Goal: Check status: Check status

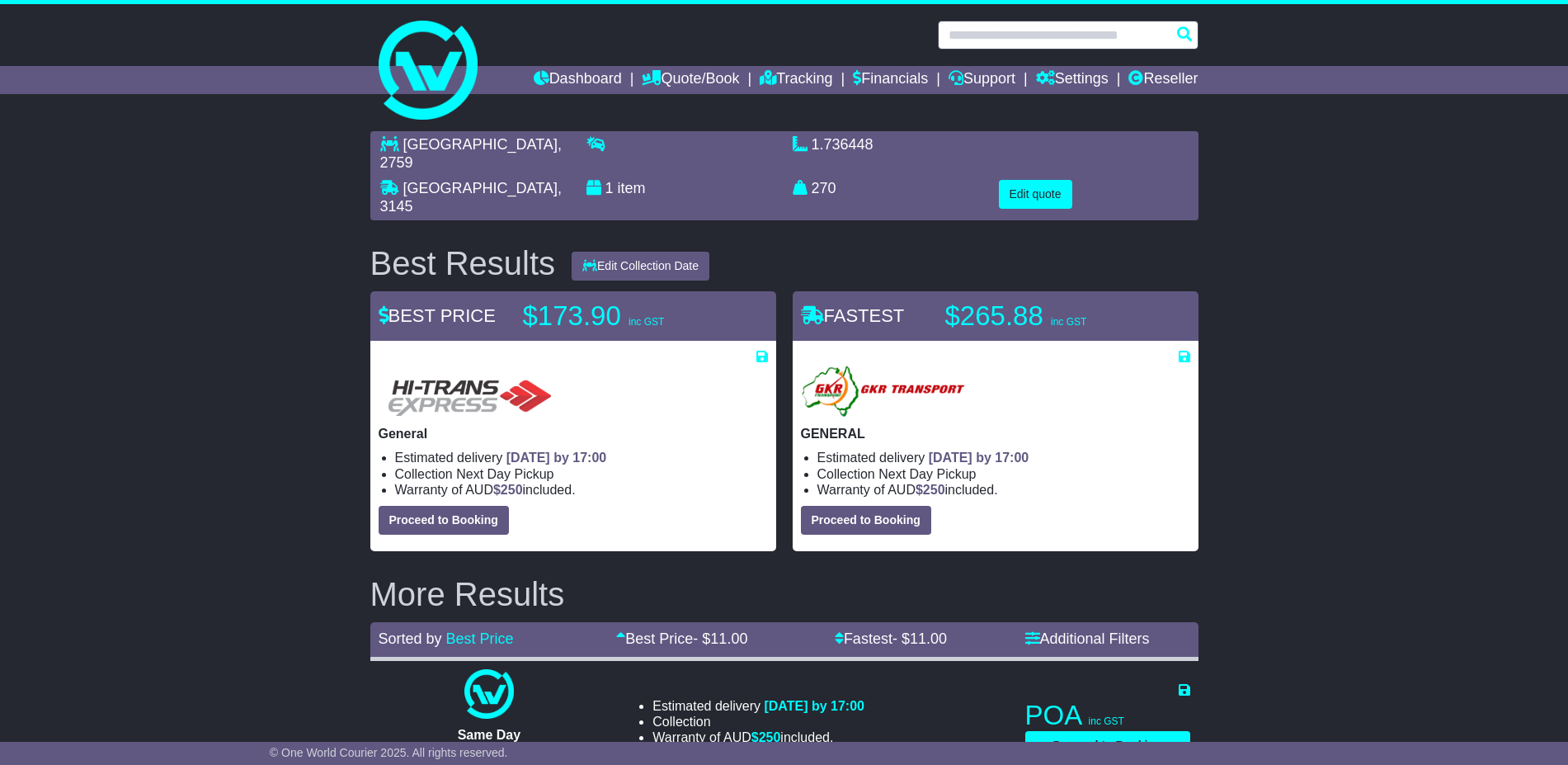
click at [1074, 34] on input "text" at bounding box center [1067, 35] width 261 height 29
paste input "**********"
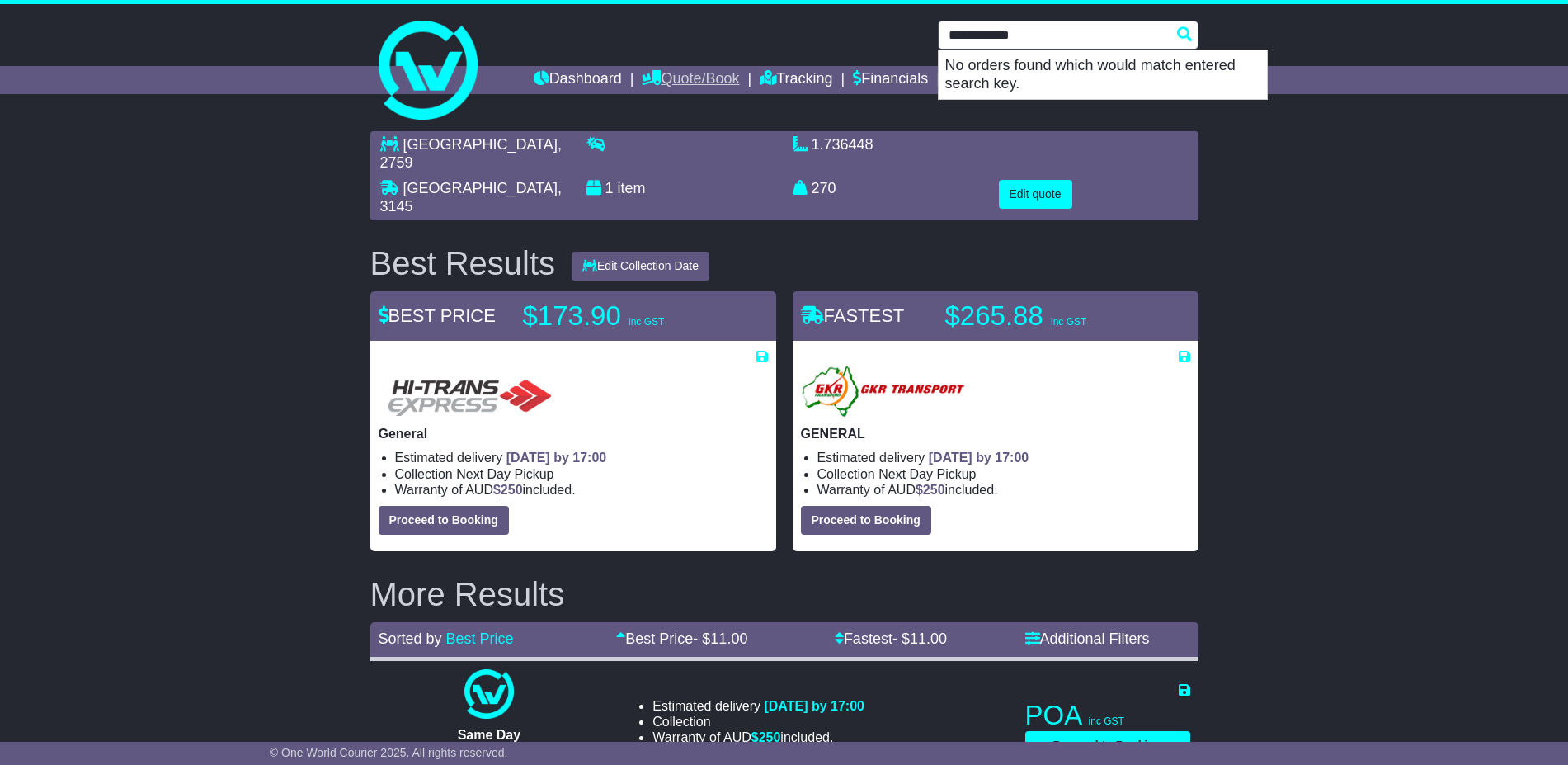
type input "**********"
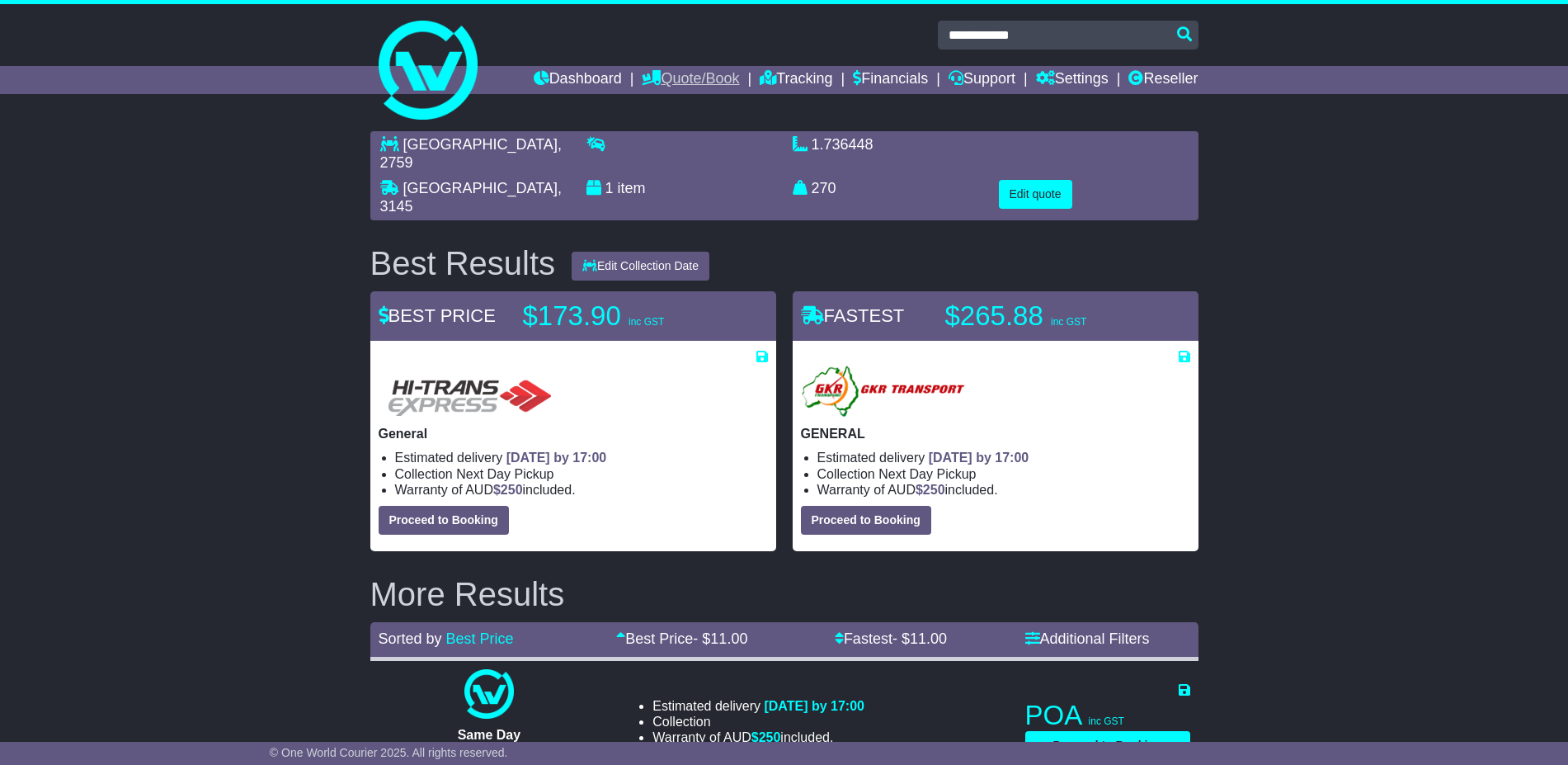
click at [702, 81] on link "Quote/Book" at bounding box center [691, 80] width 98 height 28
click at [663, 110] on link "Domestic" at bounding box center [707, 107] width 130 height 18
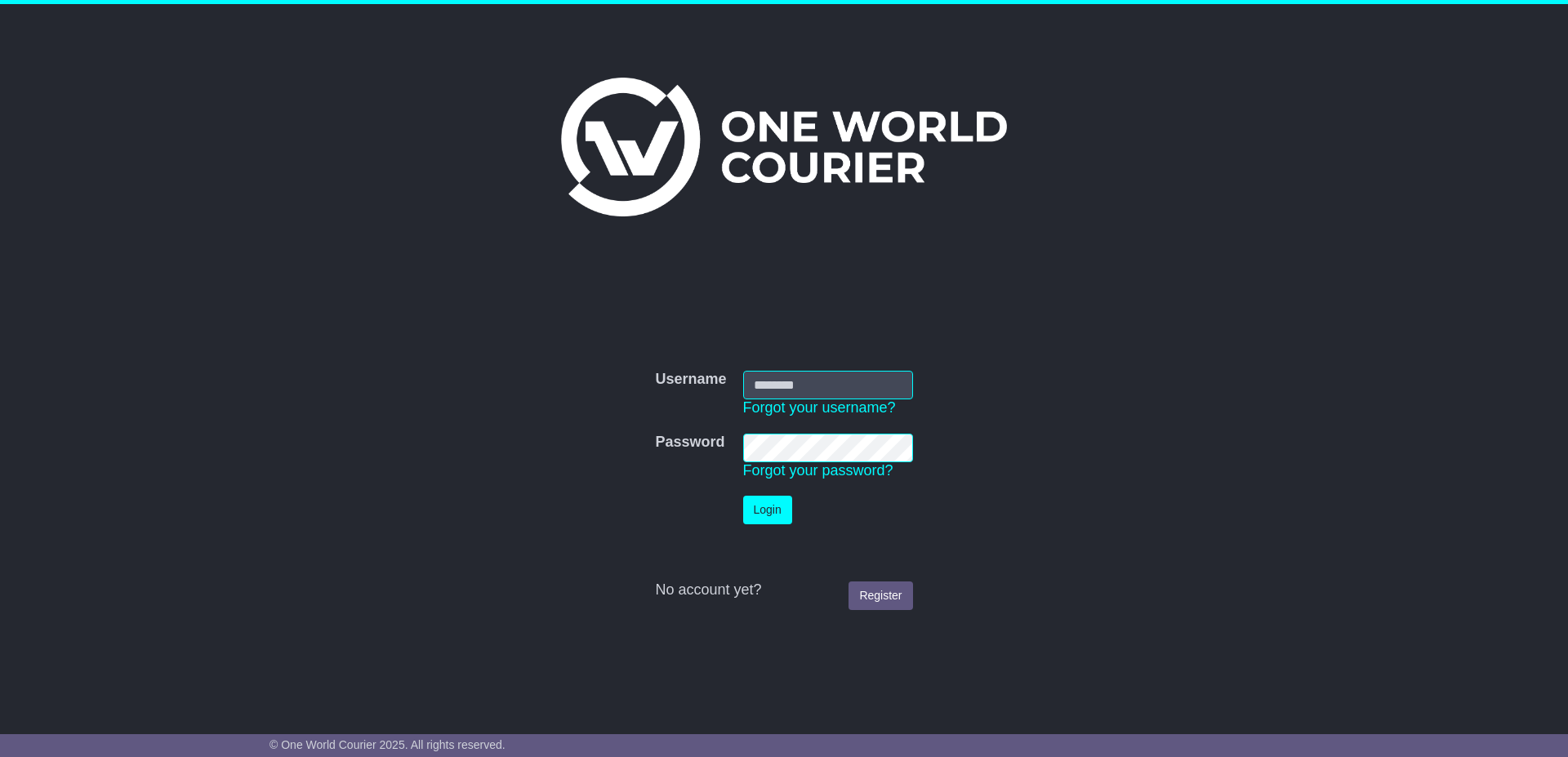
type input "**********"
click at [768, 510] on button "Login" at bounding box center [768, 509] width 49 height 28
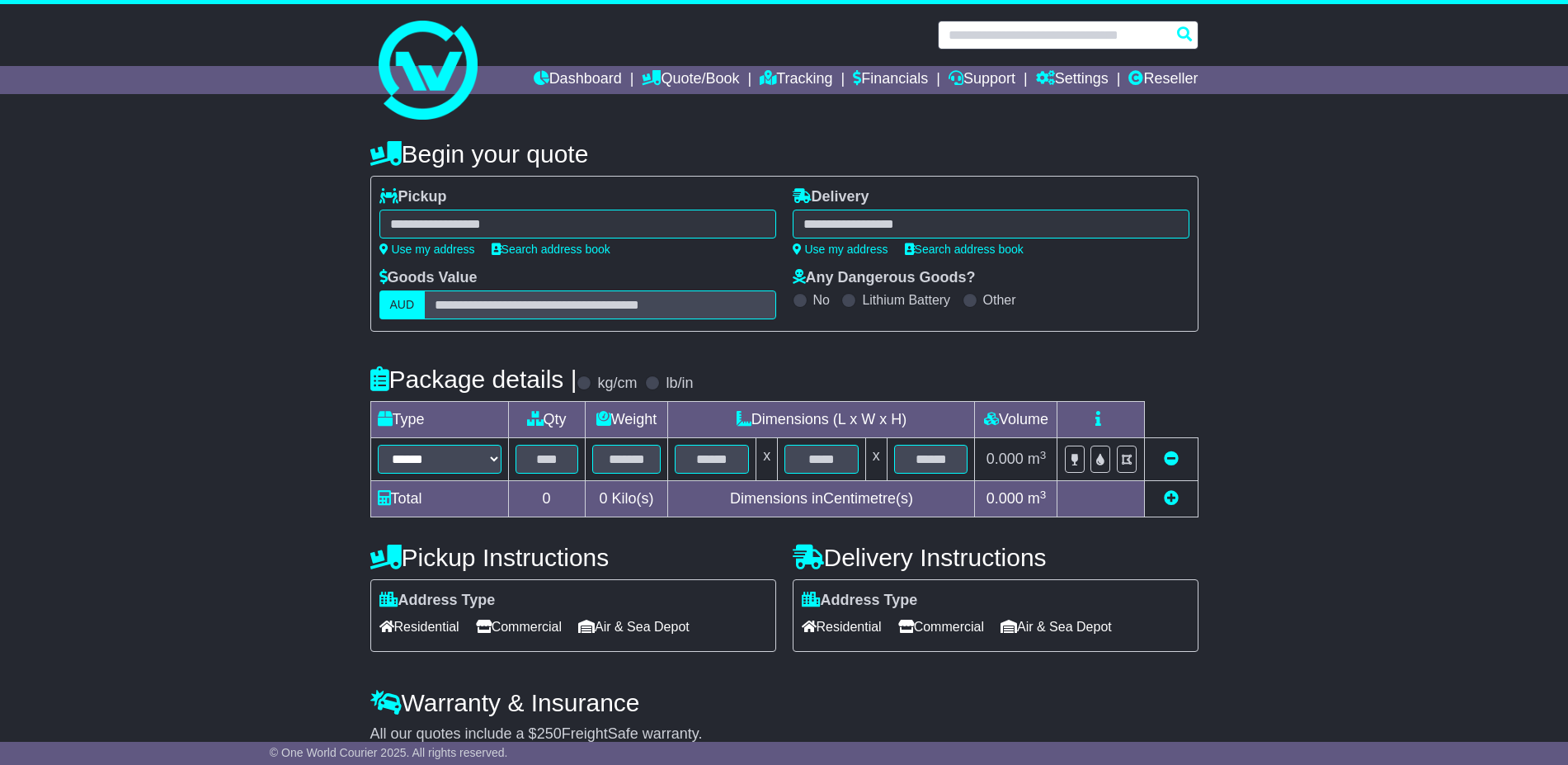
click at [1054, 27] on input "text" at bounding box center [1067, 35] width 261 height 29
paste input "**********"
type input "**********"
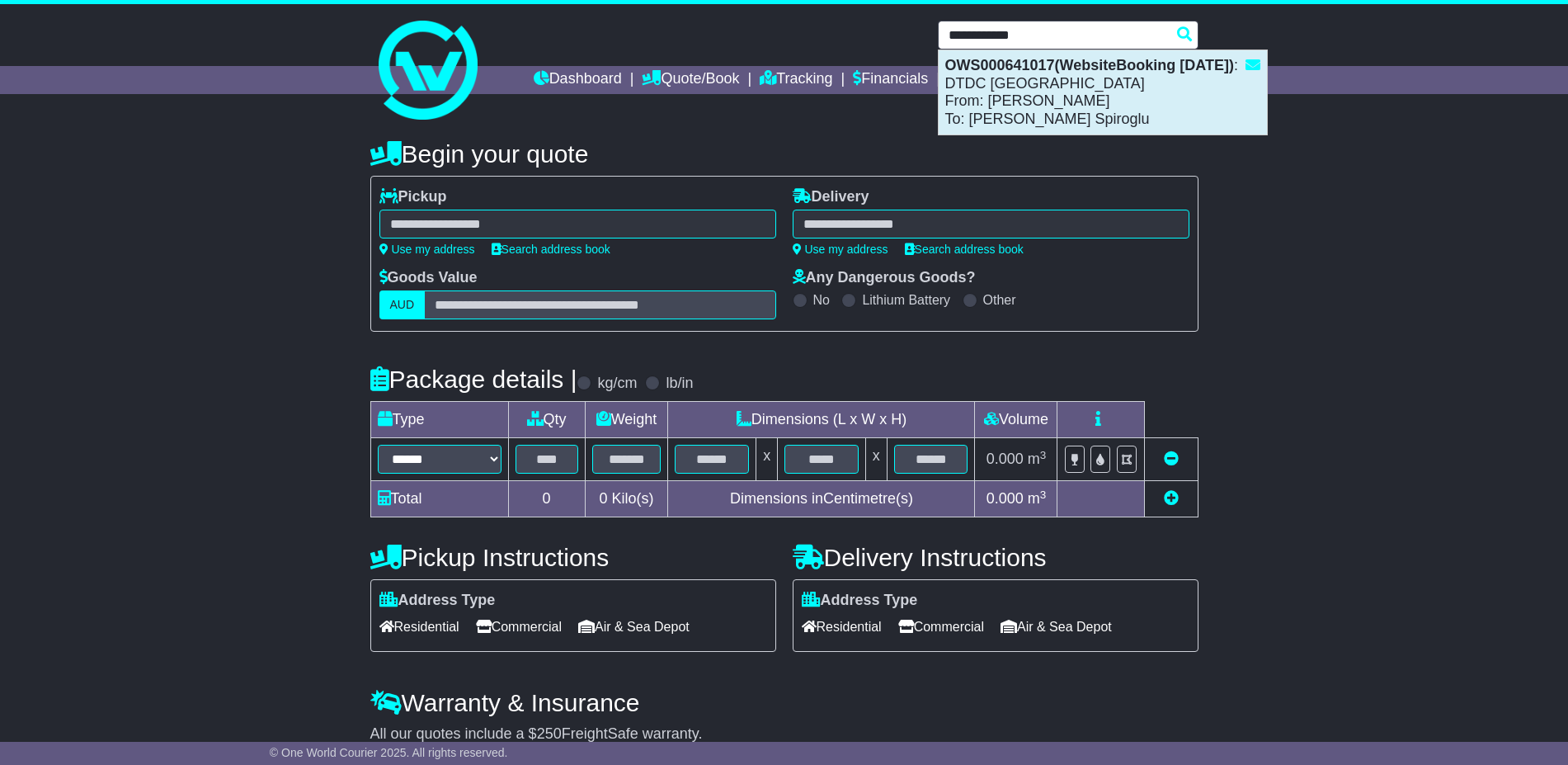
click at [999, 112] on div "OWS000641017(WebsiteBooking 2-9-2025) : DTDC Australia From: ANTHONY ANTHONY To…" at bounding box center [1102, 92] width 328 height 84
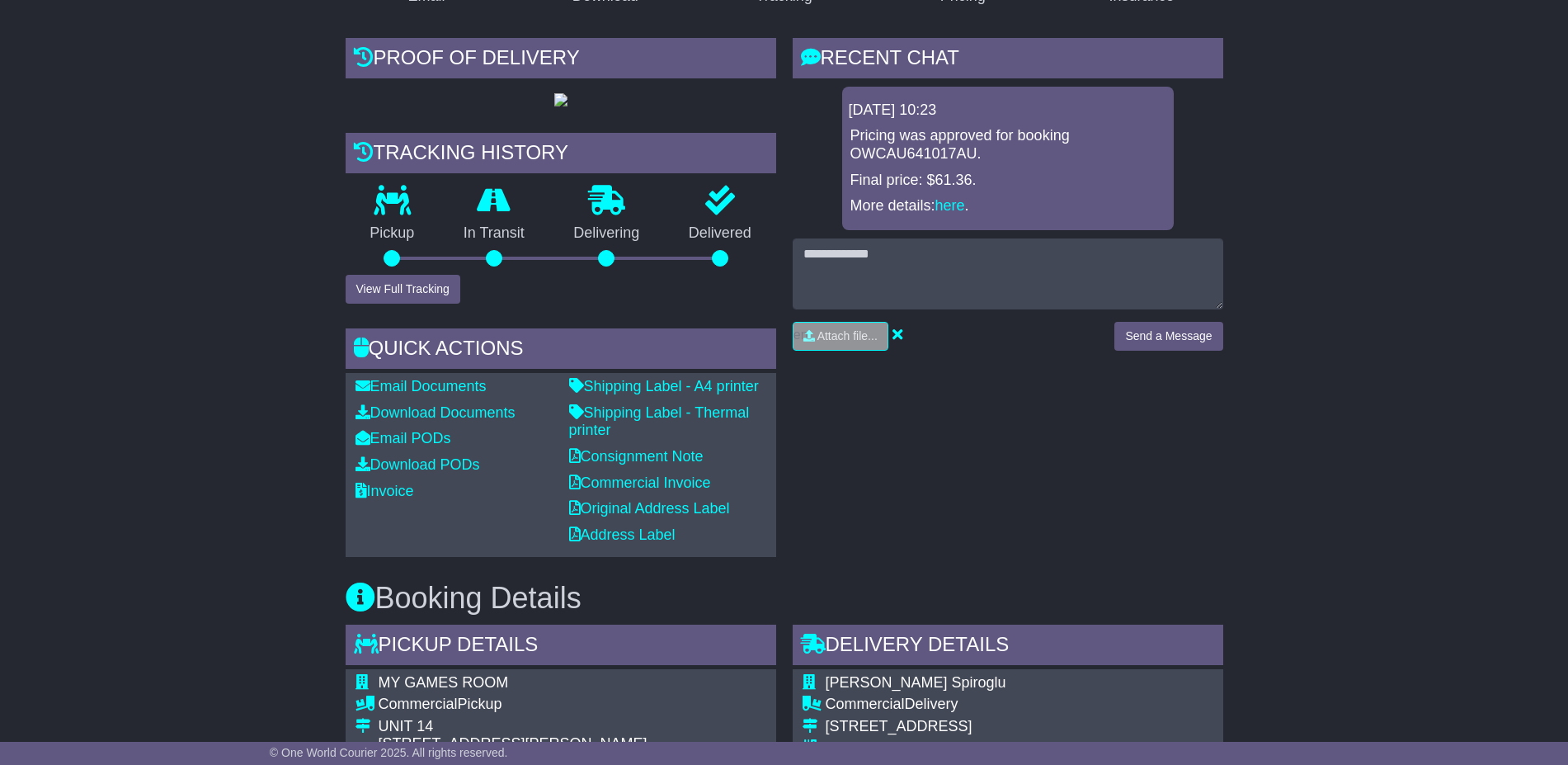
scroll to position [310, 0]
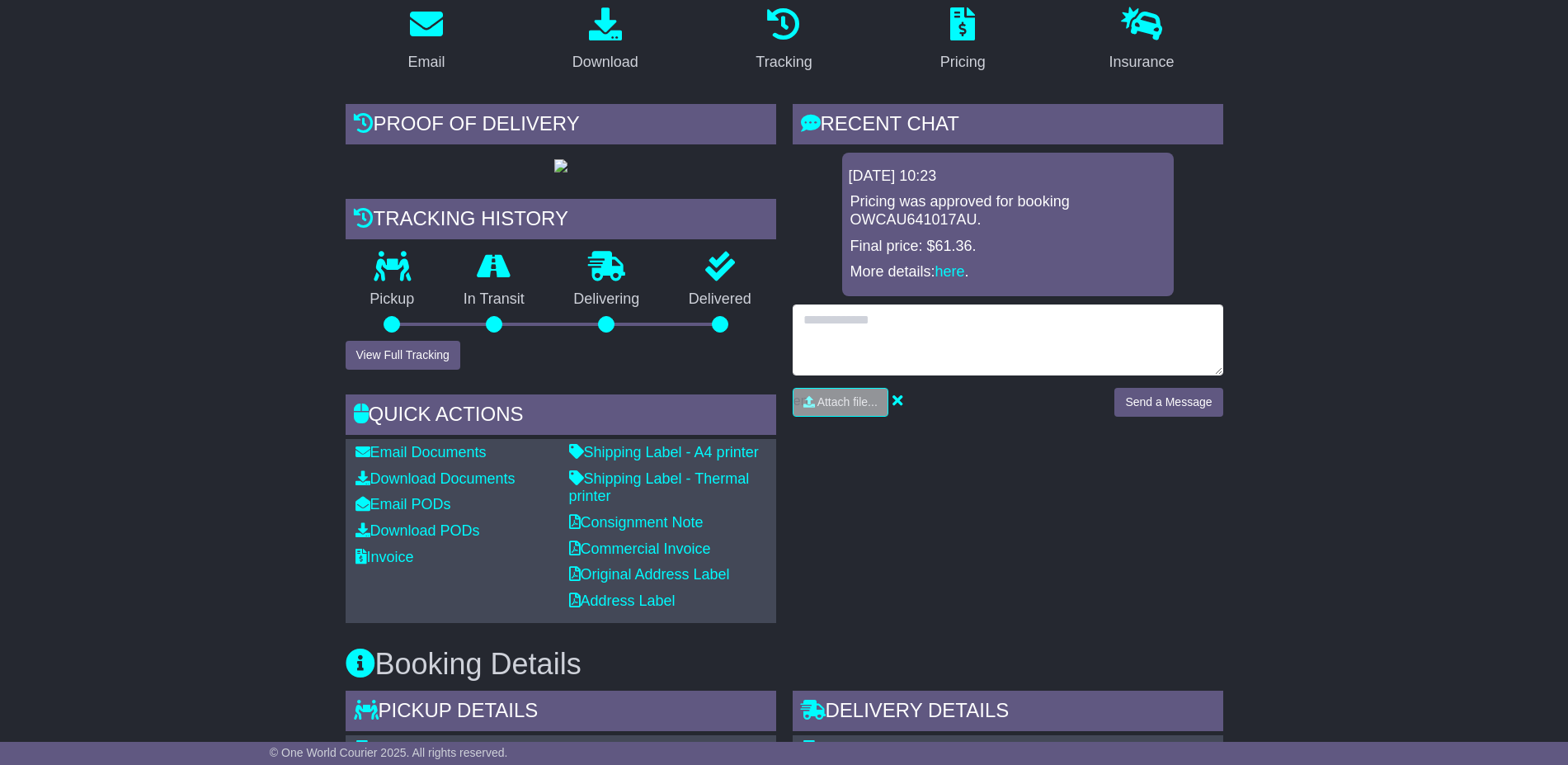
click at [1019, 304] on textarea at bounding box center [1008, 339] width 431 height 71
click at [1040, 339] on textarea "**********" at bounding box center [1008, 339] width 431 height 71
click at [1200, 343] on textarea "**********" at bounding box center [1008, 339] width 431 height 71
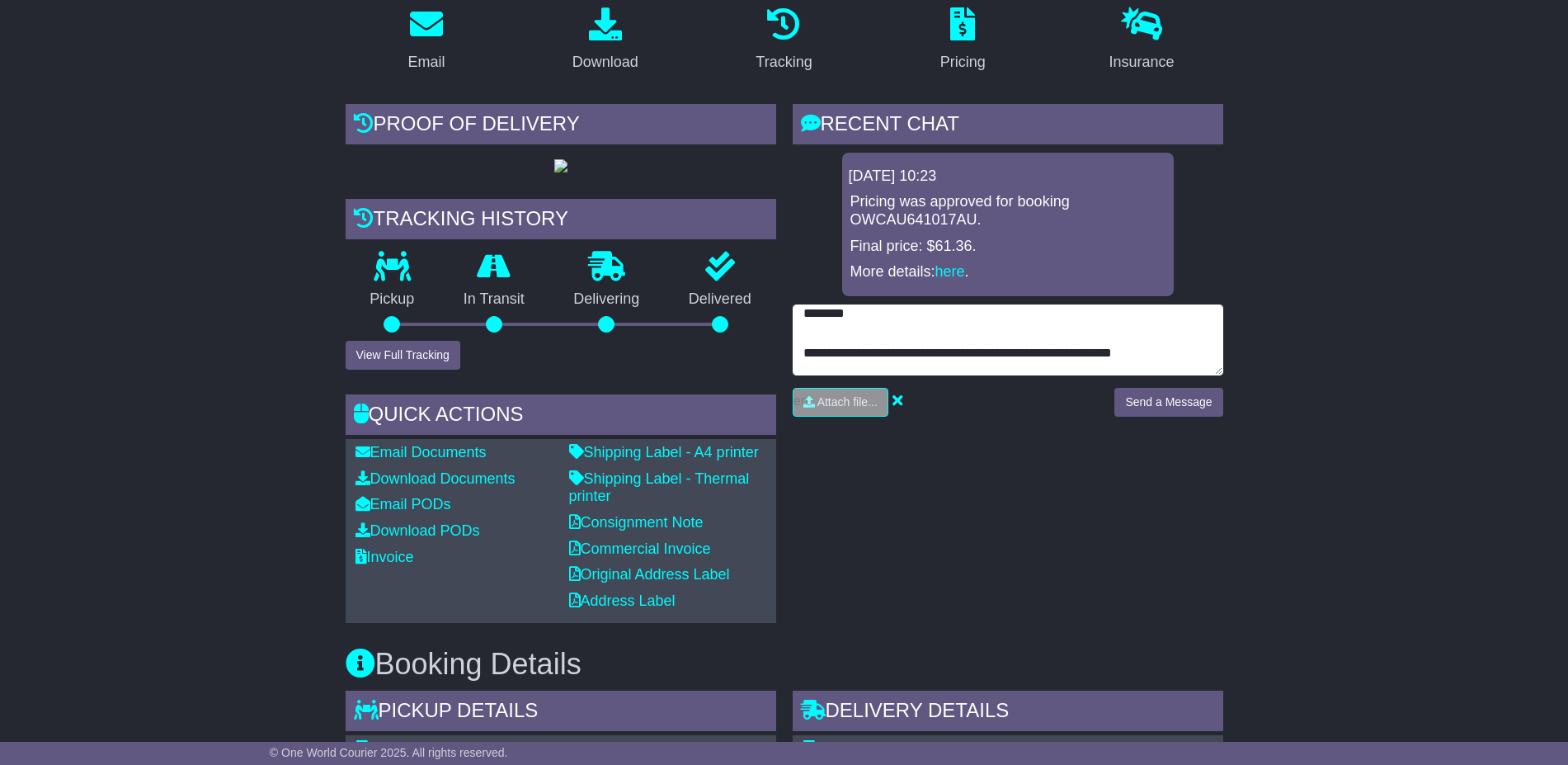
type textarea "**********"
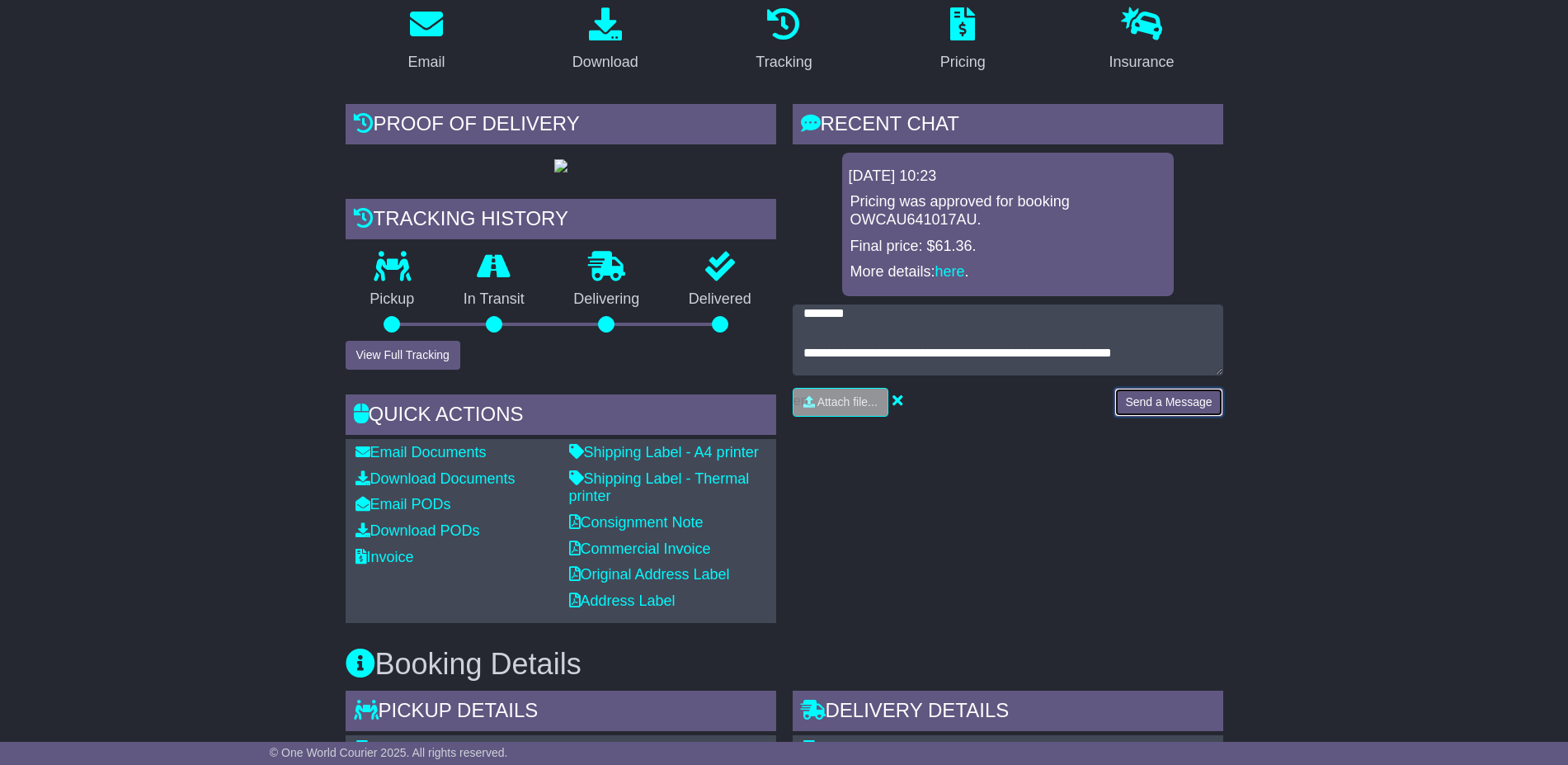
click at [1195, 387] on button "Send a Message" at bounding box center [1169, 401] width 108 height 29
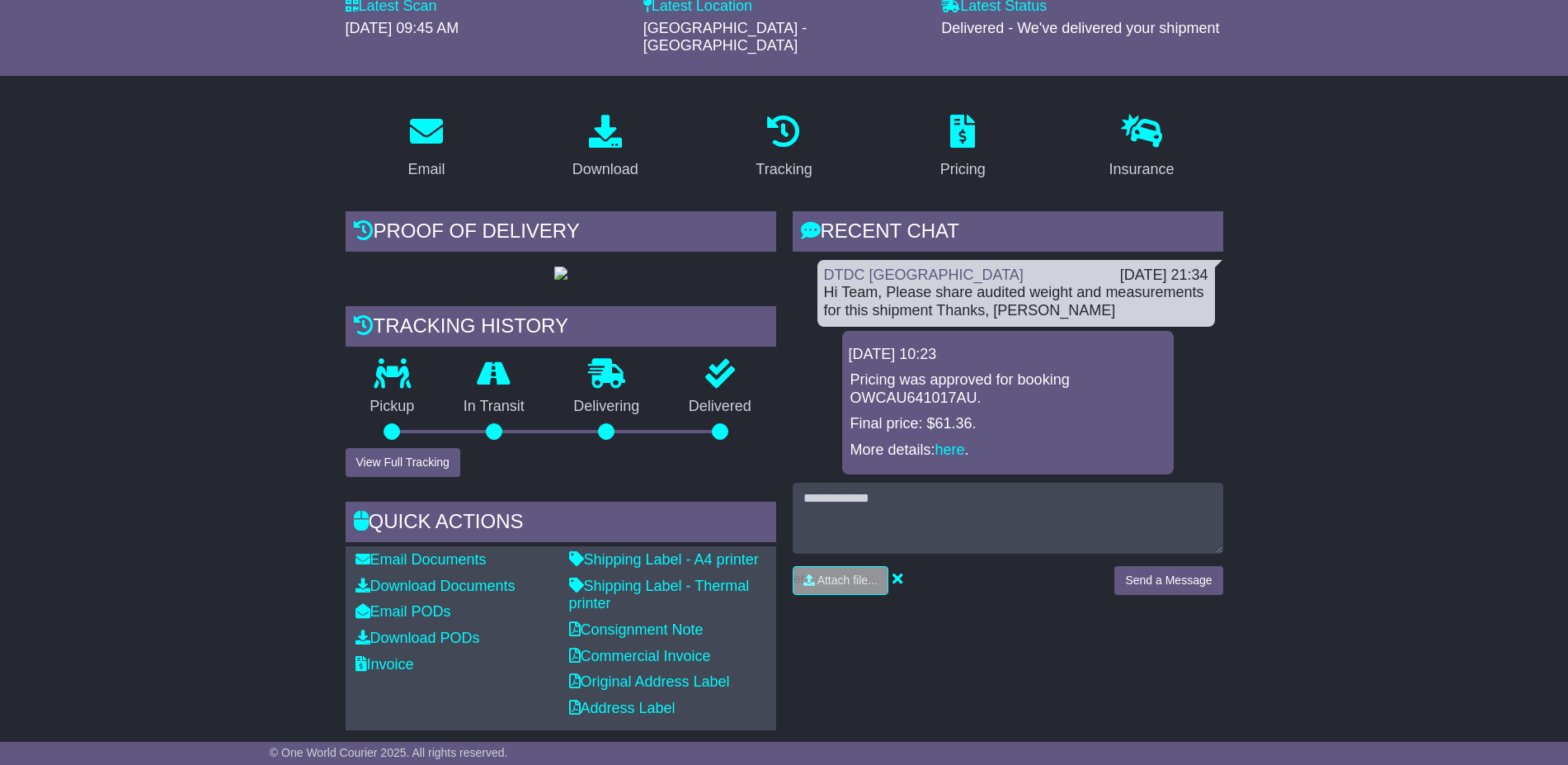
scroll to position [0, 0]
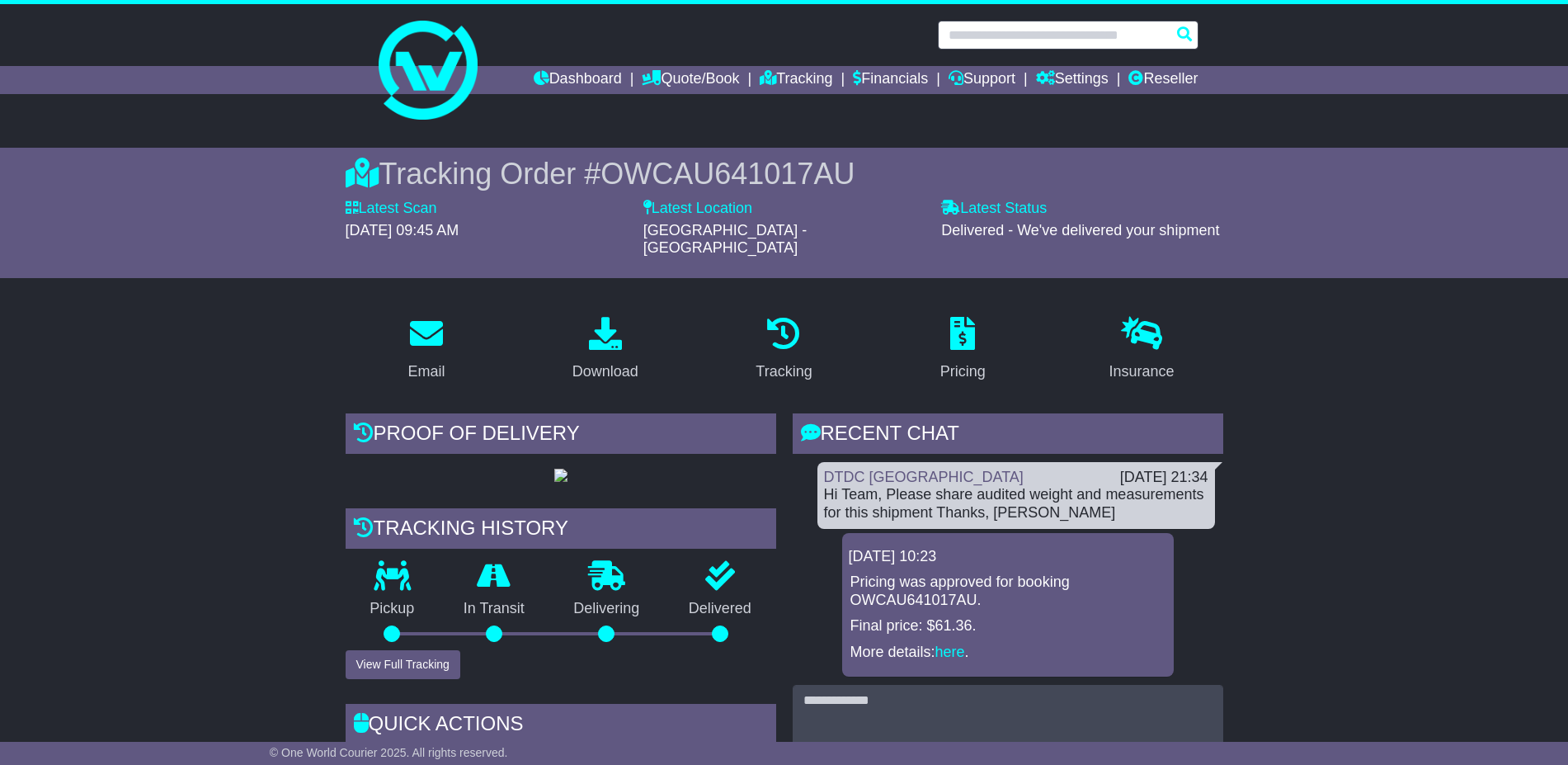
click at [1081, 29] on input "text" at bounding box center [1067, 35] width 261 height 29
paste input "**********"
type input "**********"
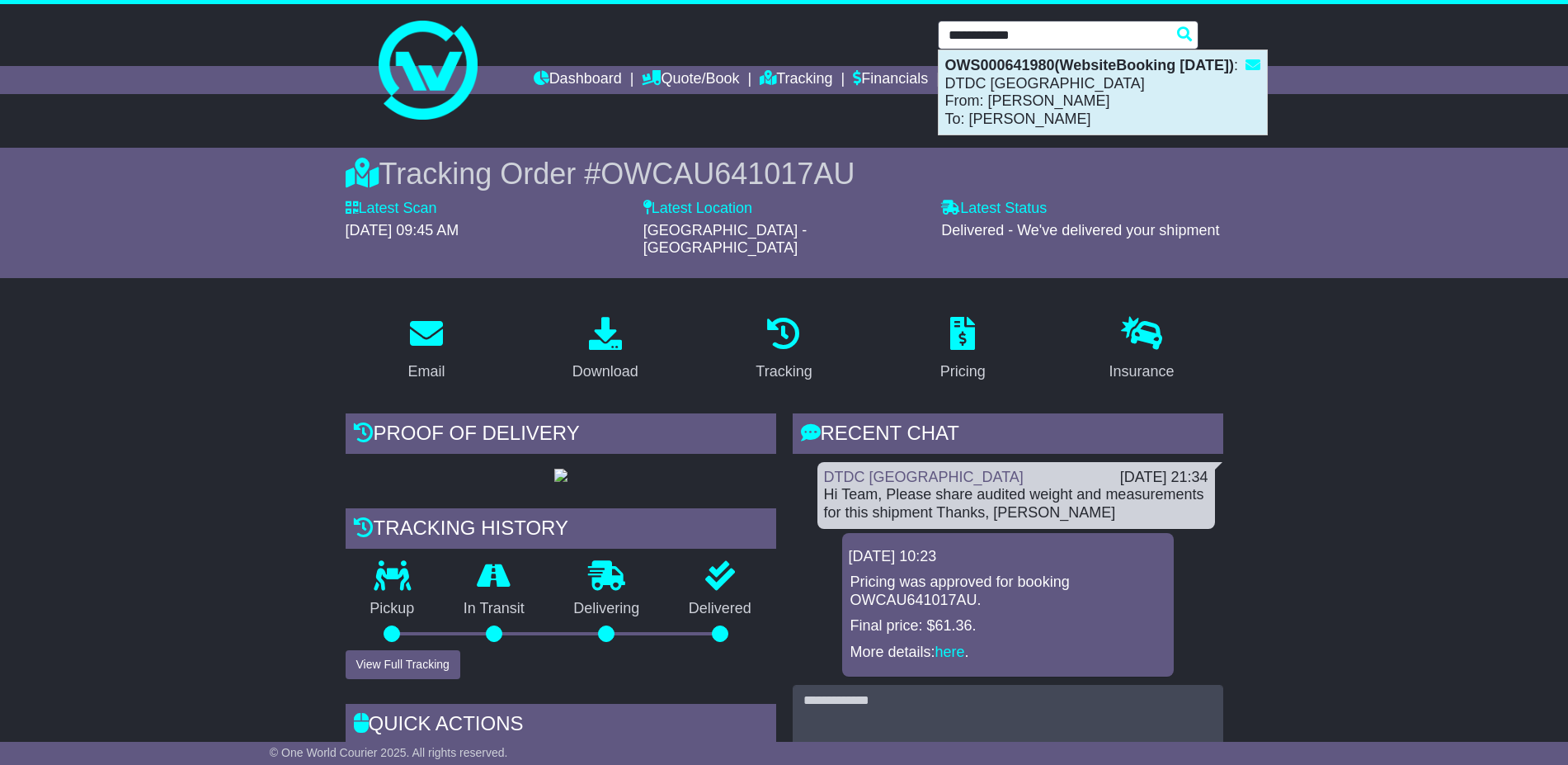
click at [1054, 115] on div "OWS000641980(WebsiteBooking 3-9-2025) : DTDC Australia From: LISA DIMEXH To: An…" at bounding box center [1102, 92] width 328 height 84
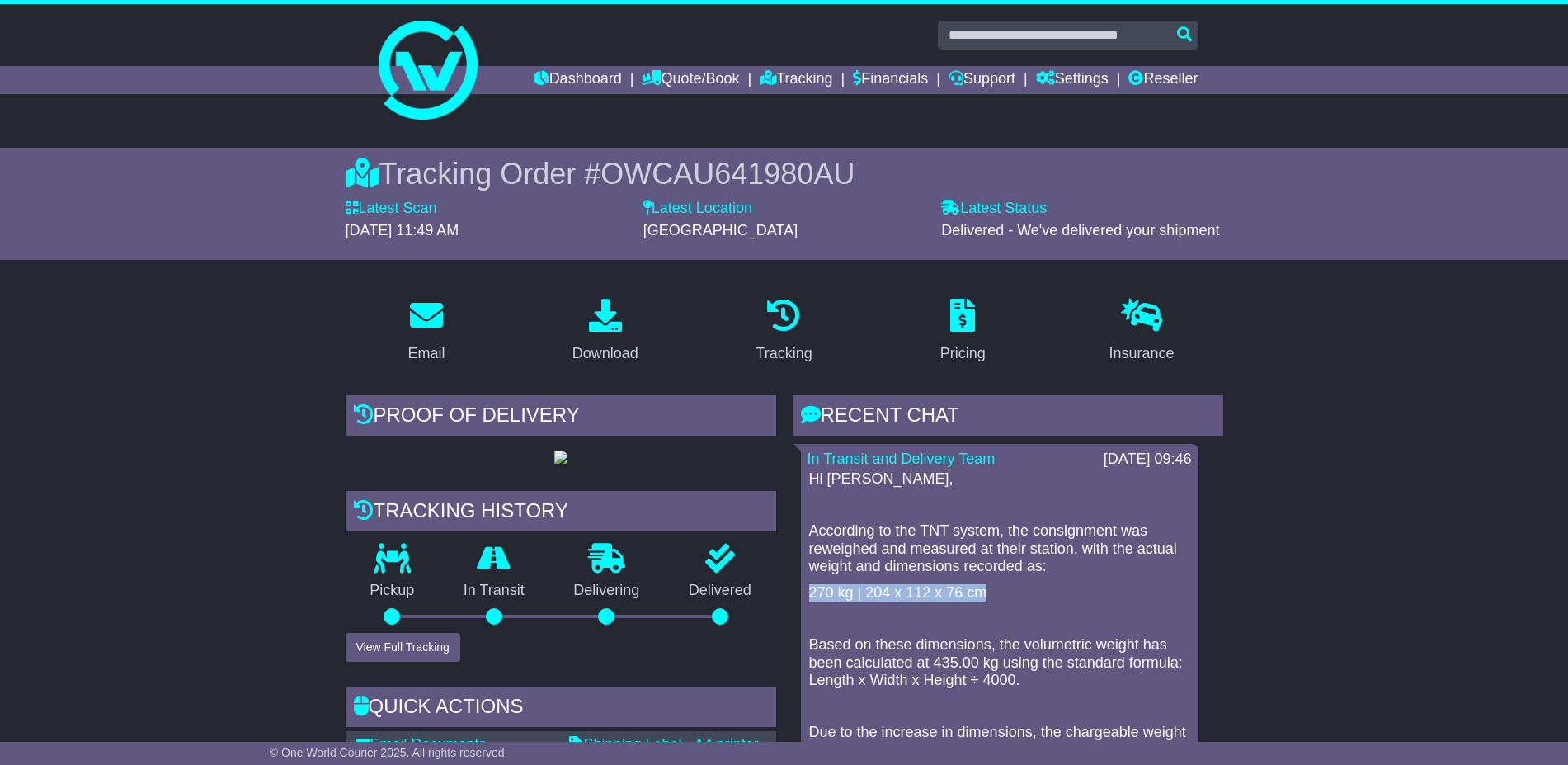
drag, startPoint x: 988, startPoint y: 590, endPoint x: 808, endPoint y: 596, distance: 180.1
click at [809, 596] on p "270 kg | 204 x 112 x 76 cm" at bounding box center [999, 592] width 381 height 18
copy p "270 kg | 204 x 112 x 76 cm"
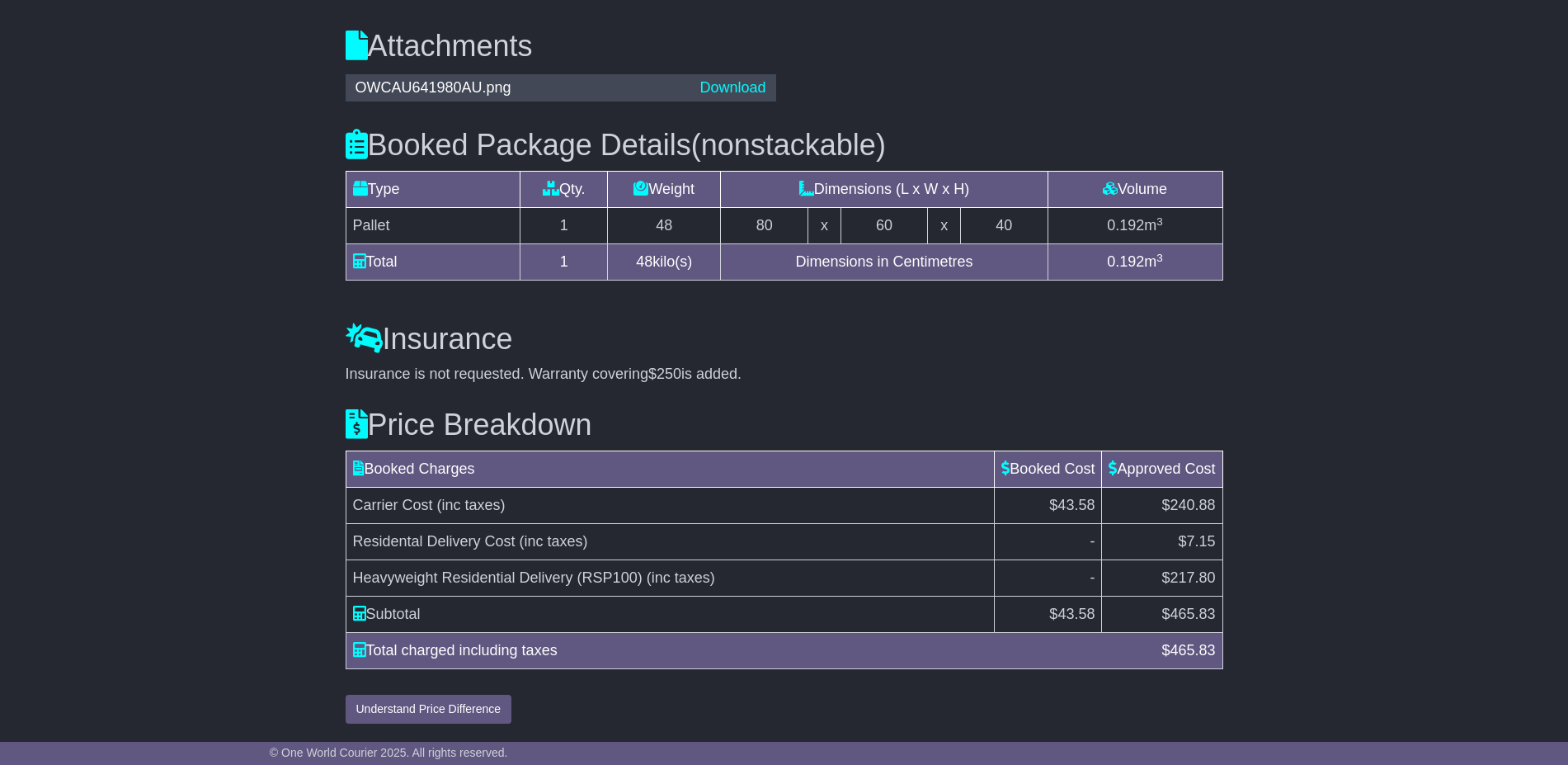
scroll to position [1731, 0]
click at [486, 547] on span "Residental Delivery Cost" at bounding box center [434, 541] width 162 height 17
copy tr "Residental Delivery Cost (inc taxes)"
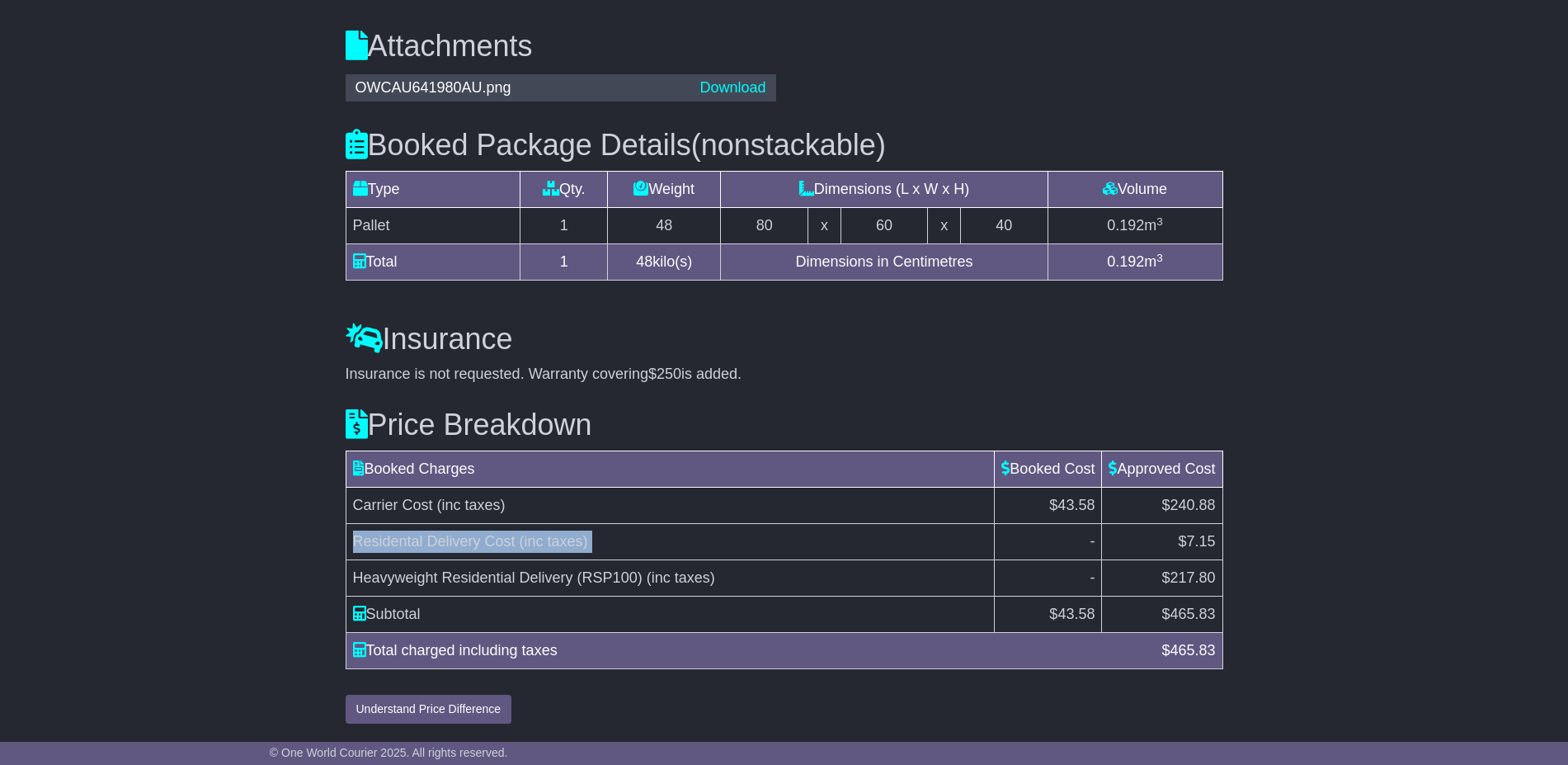
click at [646, 579] on span "(inc taxes)" at bounding box center [680, 577] width 68 height 17
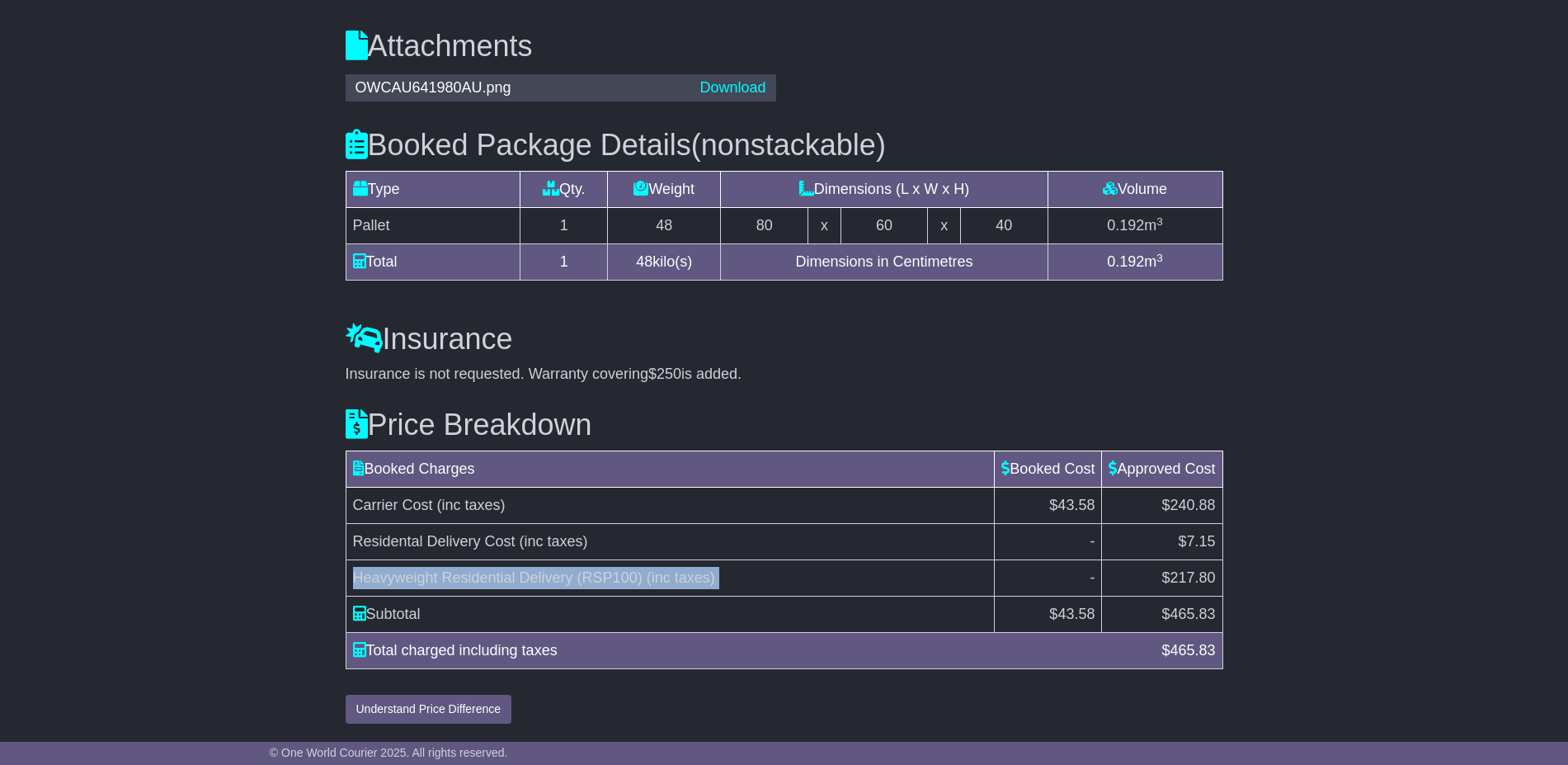
click at [646, 579] on span "(inc taxes)" at bounding box center [680, 577] width 68 height 17
copy tr "Heavyweight Residential Delivery (RSP100) (inc taxes)"
click at [1183, 548] on span "$7.15" at bounding box center [1196, 541] width 37 height 17
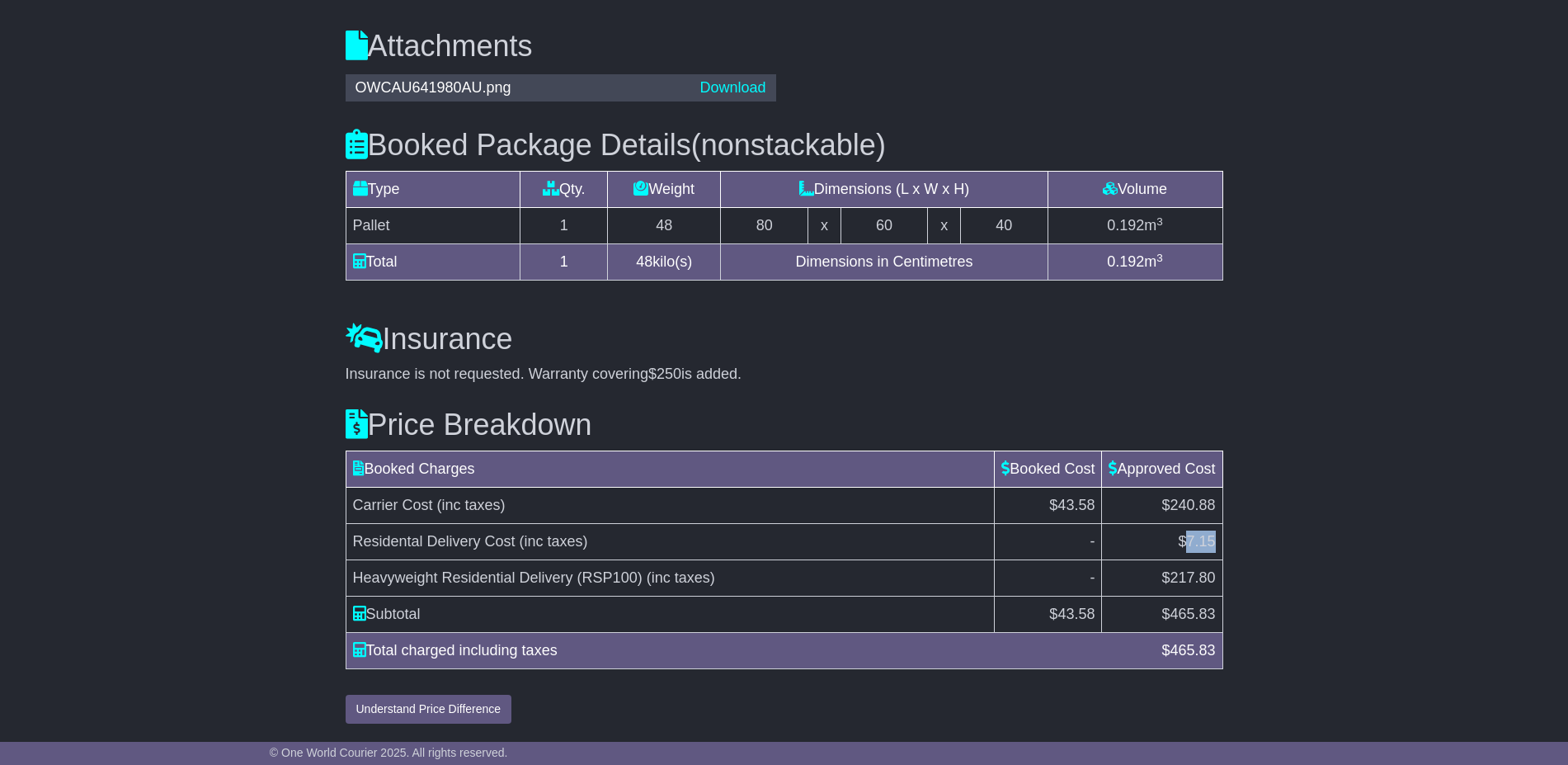
click at [1183, 548] on span "$7.15" at bounding box center [1196, 541] width 37 height 17
copy span "7.15"
click at [1171, 584] on span "$217.80" at bounding box center [1187, 577] width 53 height 17
copy span "217.80"
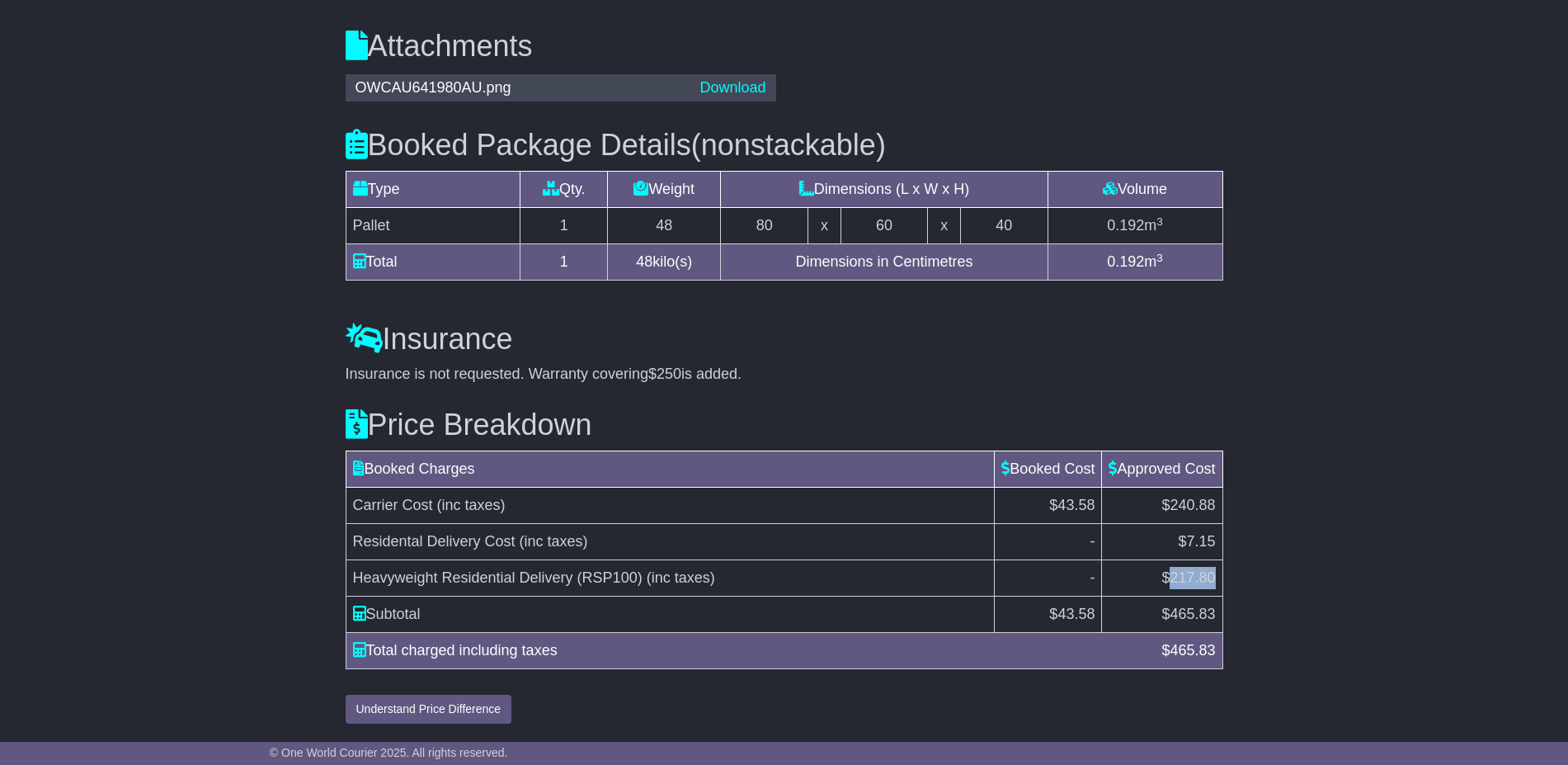
click at [441, 509] on span "(inc taxes)" at bounding box center [471, 504] width 68 height 17
drag, startPoint x: 441, startPoint y: 509, endPoint x: 381, endPoint y: 503, distance: 60.3
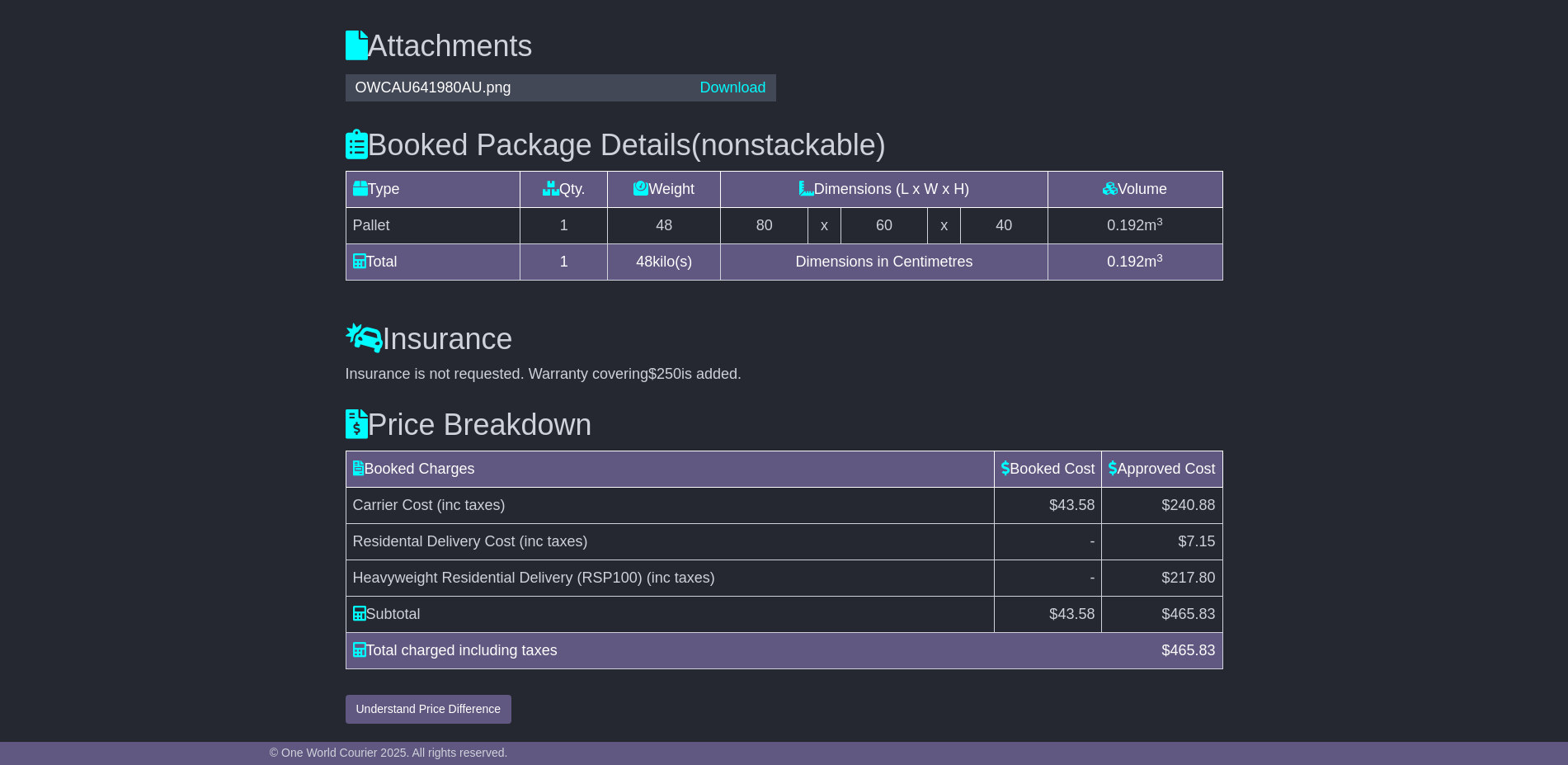
click at [381, 503] on span "Carrier Cost" at bounding box center [393, 504] width 80 height 17
copy tr "Carrier Cost (inc taxes)"
click at [1073, 503] on span "$43.58" at bounding box center [1072, 504] width 45 height 17
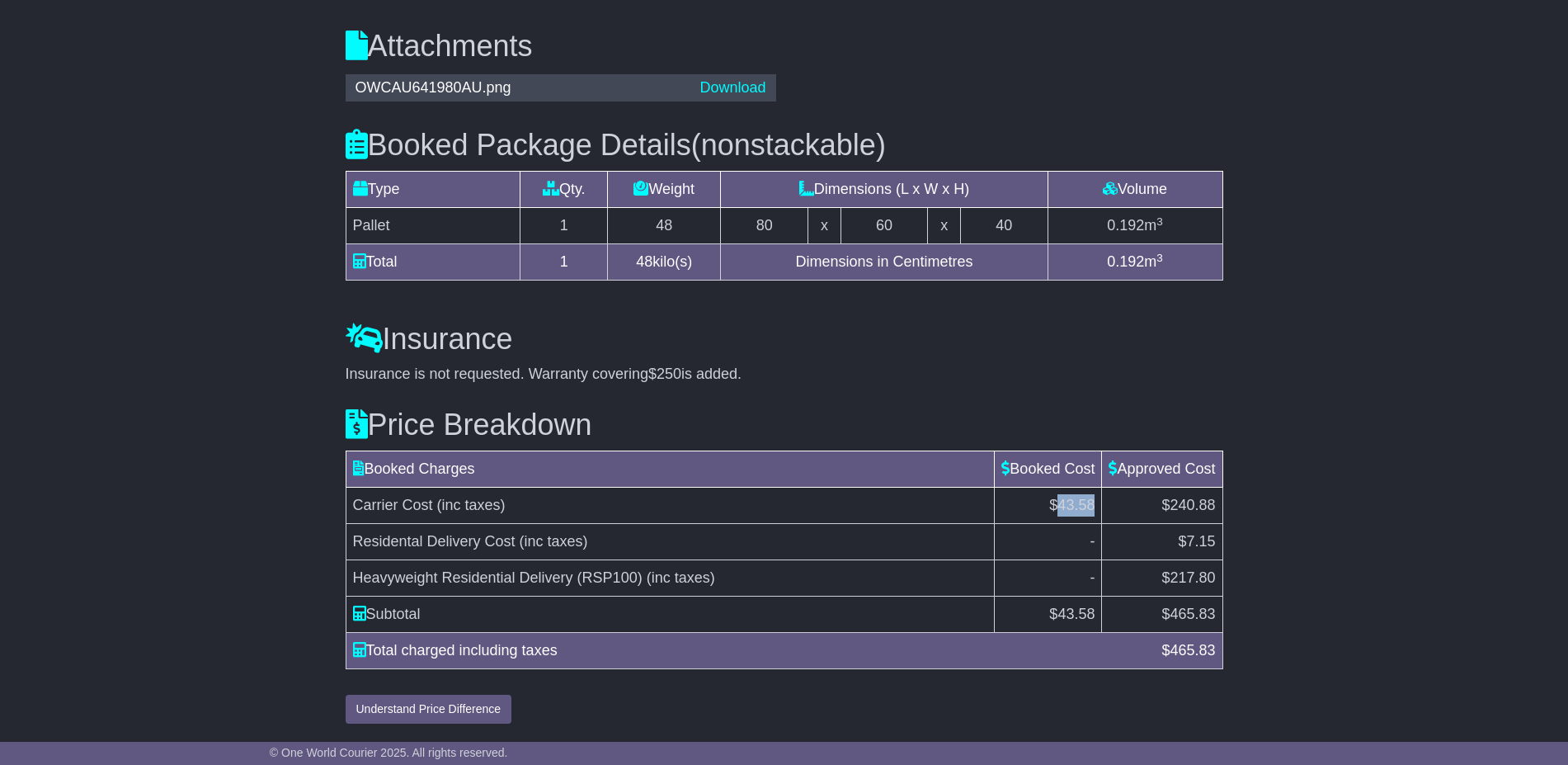
click at [1073, 503] on span "$43.58" at bounding box center [1072, 504] width 45 height 17
copy tr "$43.58"
click at [1181, 510] on span "$240.88" at bounding box center [1187, 504] width 53 height 17
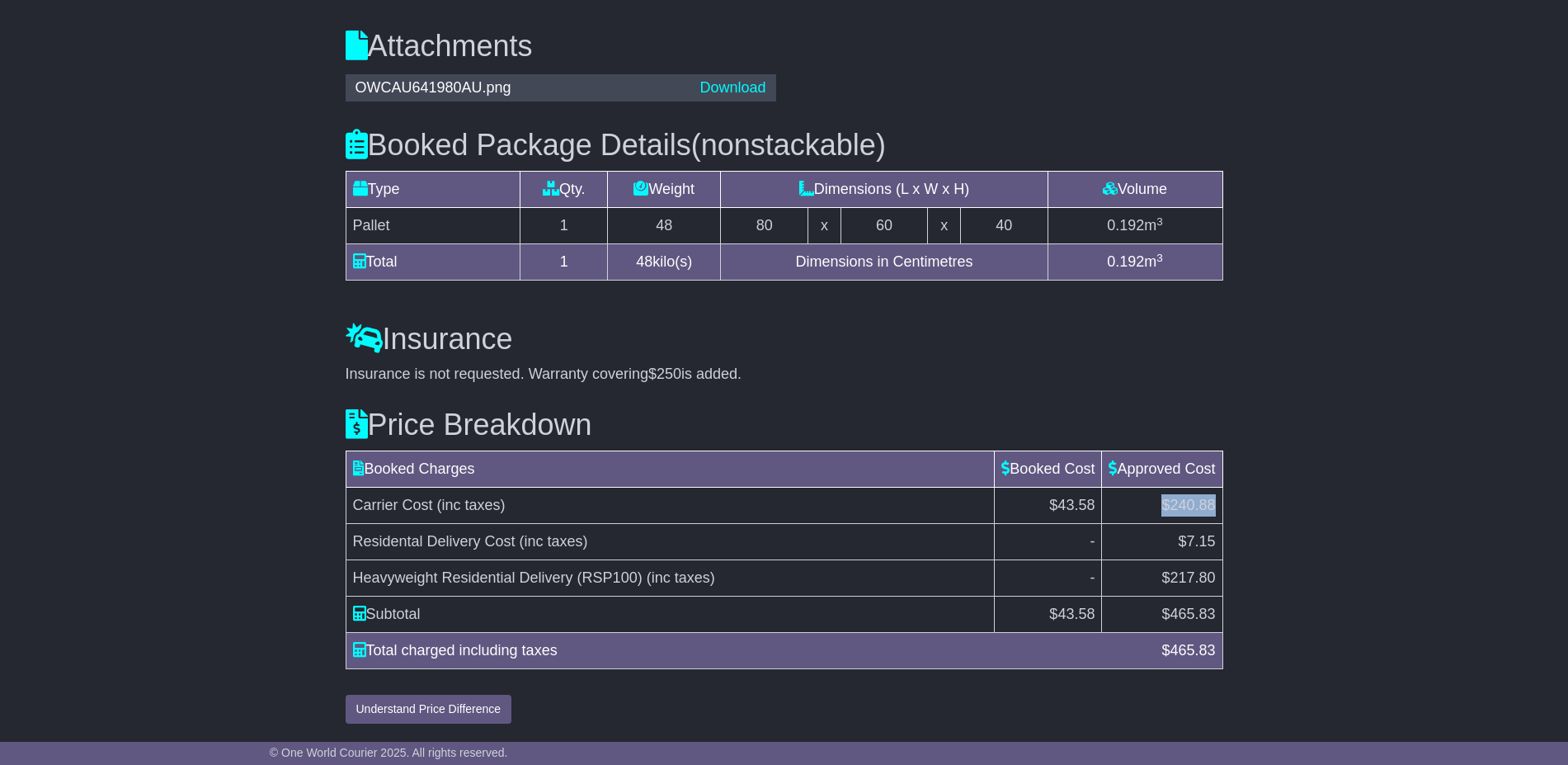
click at [1183, 511] on span "$240.88" at bounding box center [1187, 504] width 53 height 17
copy tbody "$240.88"
click at [1190, 612] on span "465.83" at bounding box center [1192, 613] width 45 height 17
click at [485, 649] on div "Total charged including taxes" at bounding box center [749, 651] width 809 height 23
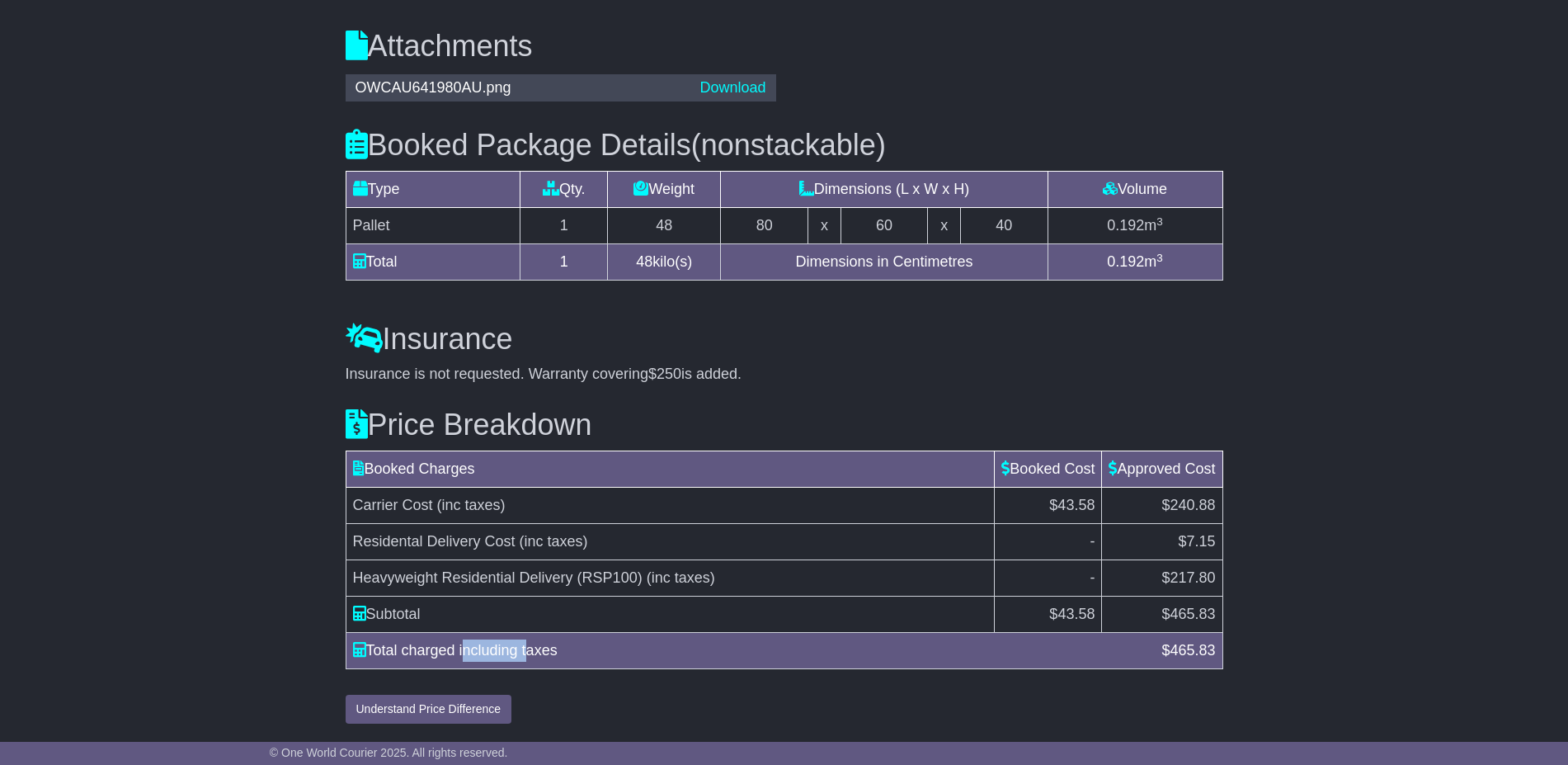
click at [485, 649] on div "Total charged including taxes" at bounding box center [749, 651] width 809 height 23
click at [487, 649] on div "Total charged including taxes" at bounding box center [749, 651] width 809 height 23
copy div "Total charged including taxes"
click at [1065, 611] on span "43.58" at bounding box center [1075, 613] width 37 height 17
click at [1065, 610] on span "43.58" at bounding box center [1075, 613] width 37 height 17
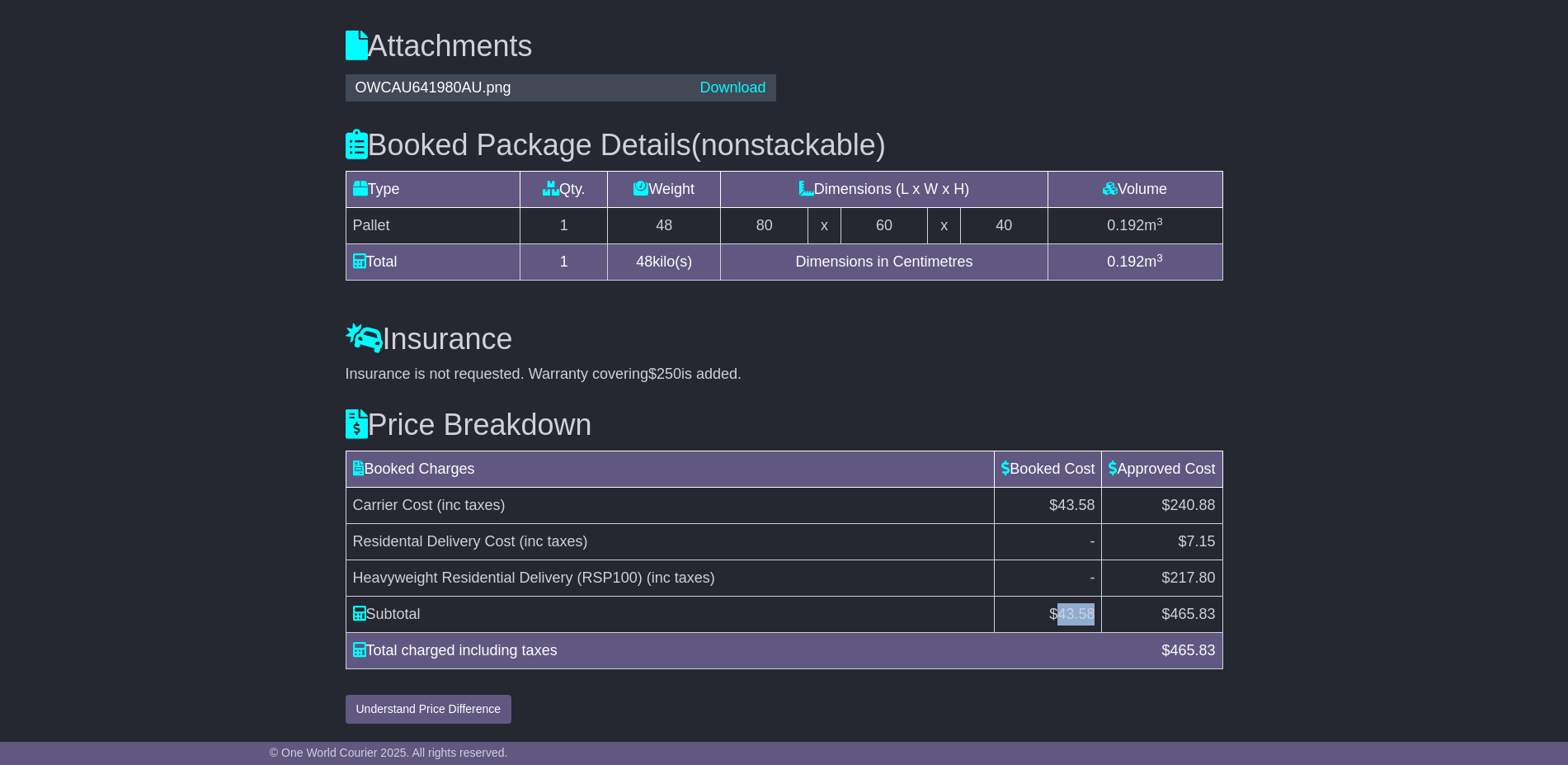
copy span "43.58"
click at [1181, 612] on span "465.83" at bounding box center [1192, 613] width 45 height 17
click at [1183, 612] on span "465.83" at bounding box center [1192, 613] width 45 height 17
click at [1185, 612] on span "465.83" at bounding box center [1192, 613] width 45 height 17
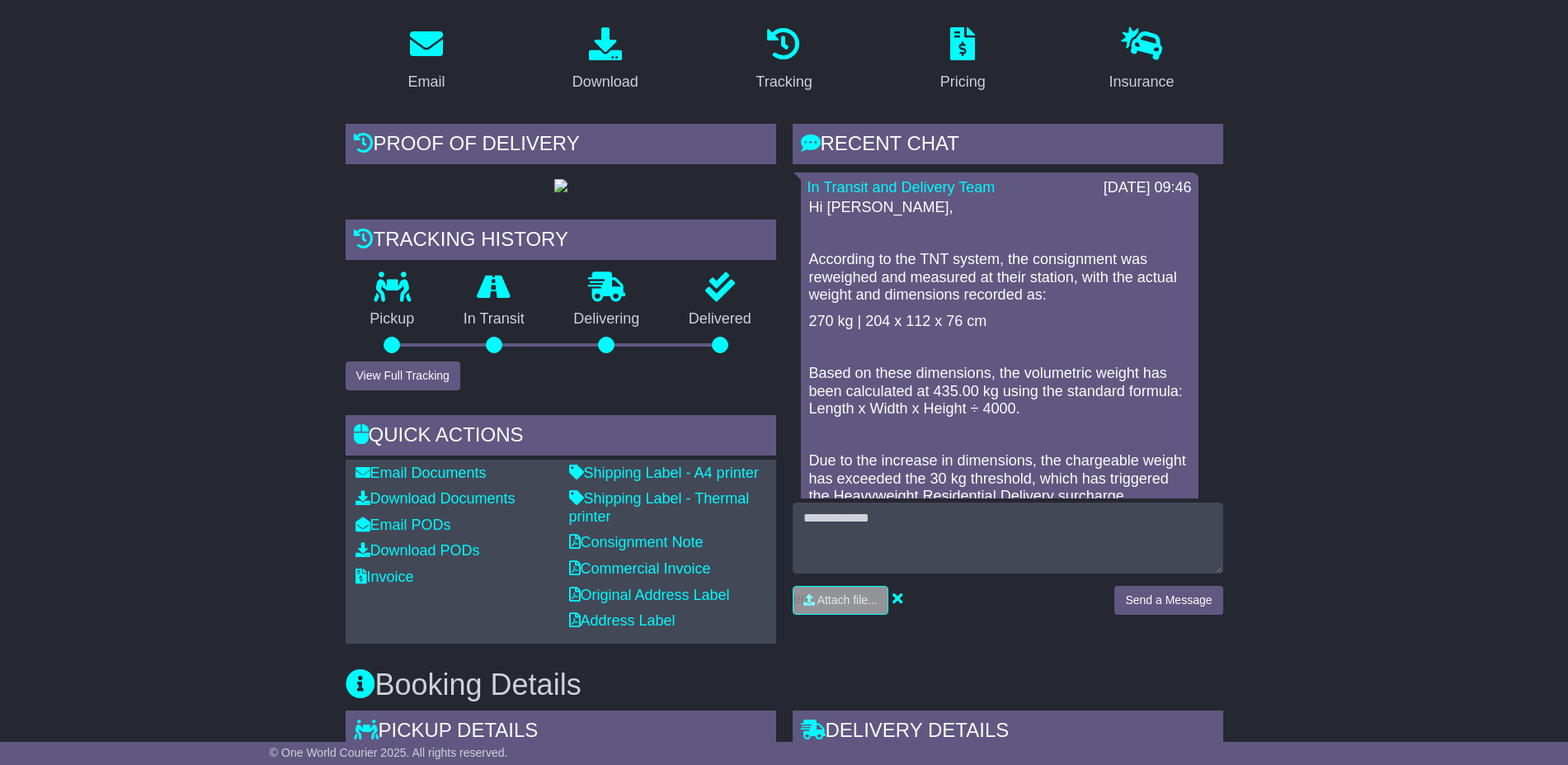
scroll to position [0, 0]
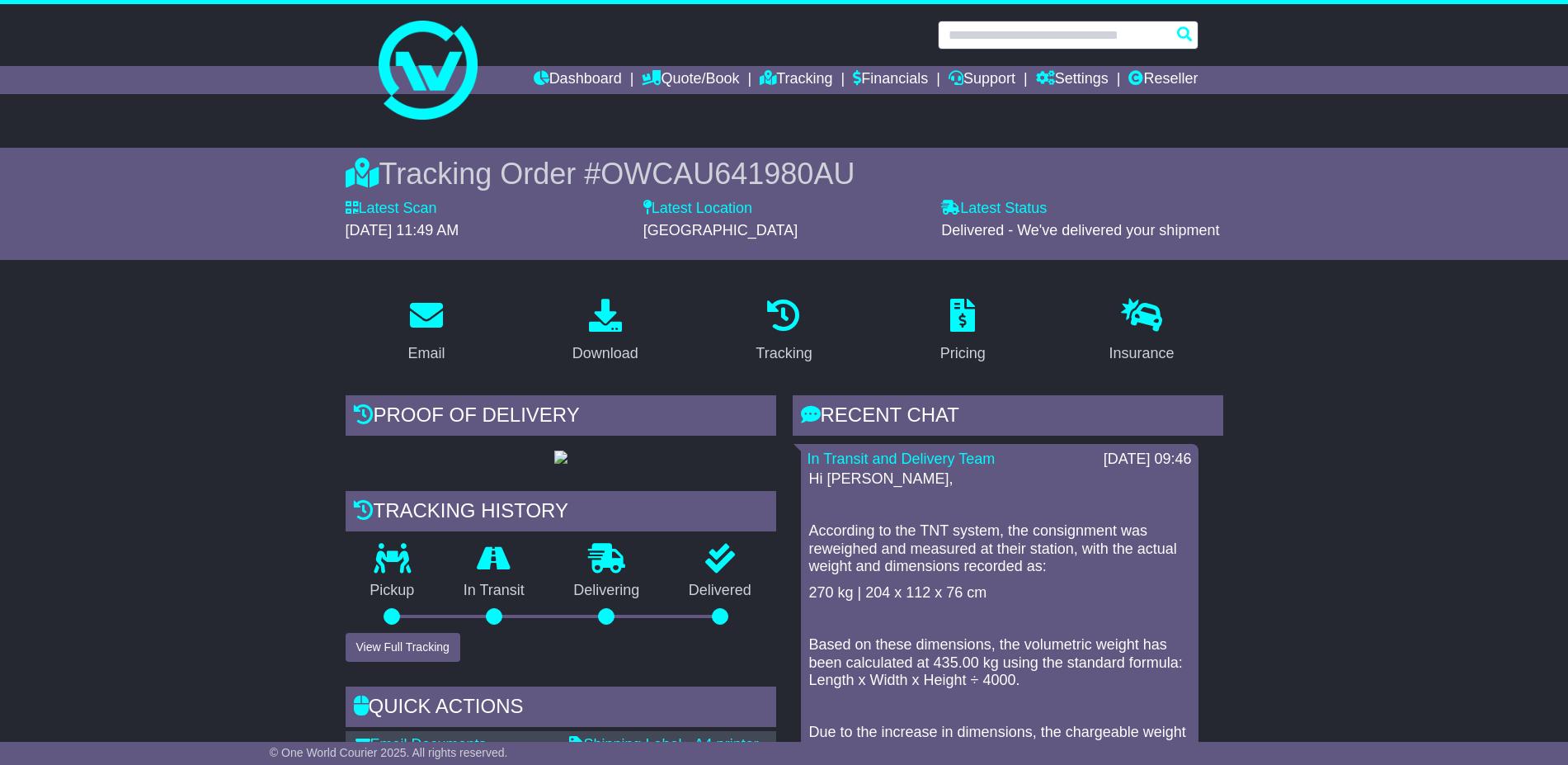
click at [984, 32] on input "text" at bounding box center [1067, 35] width 261 height 29
paste input "**********"
type input "**********"
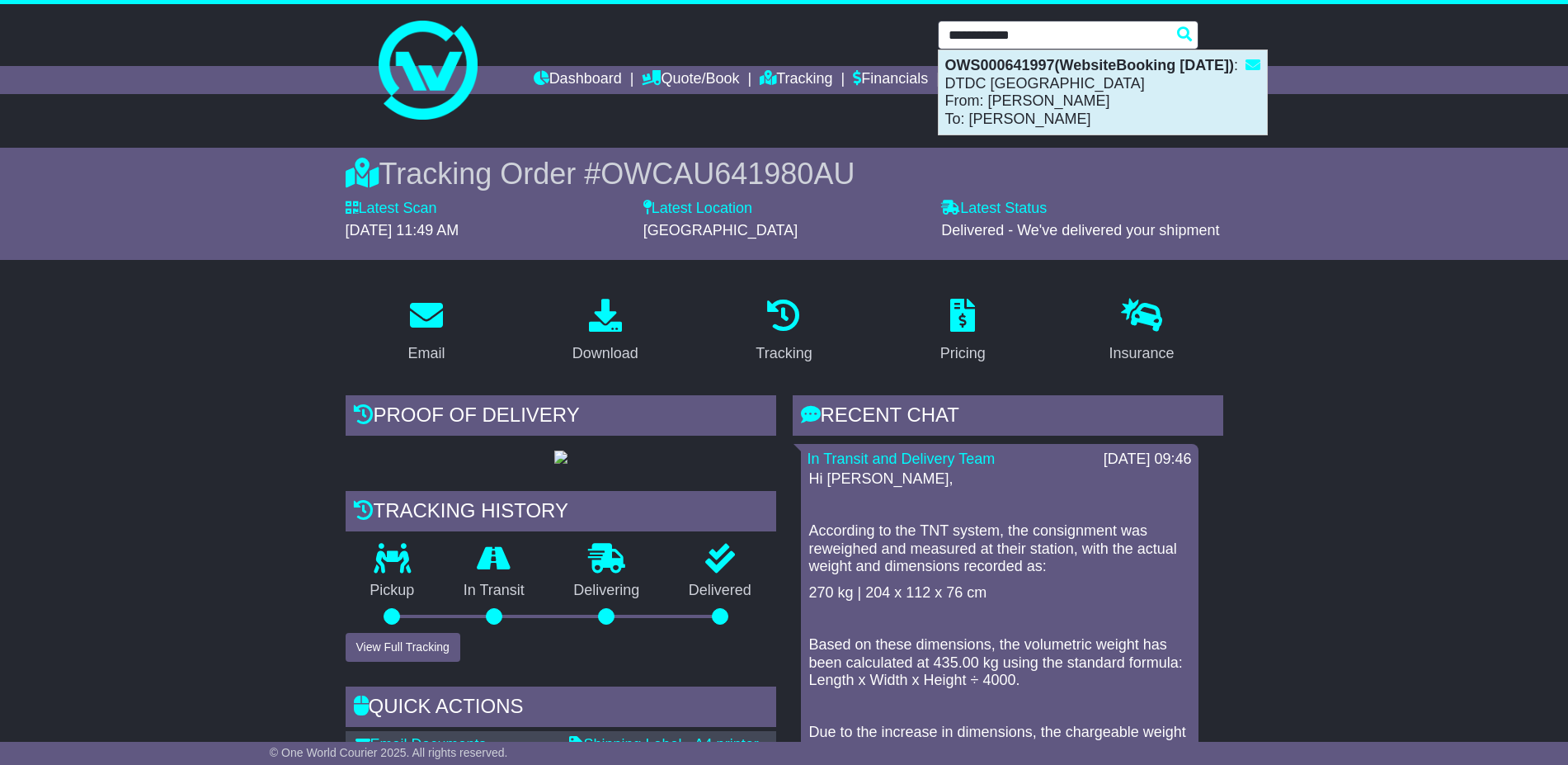
click at [1018, 104] on div "OWS000641997(WebsiteBooking 3-9-2025) : DTDC Australia From: LISA DIMECH To: To…" at bounding box center [1102, 92] width 328 height 84
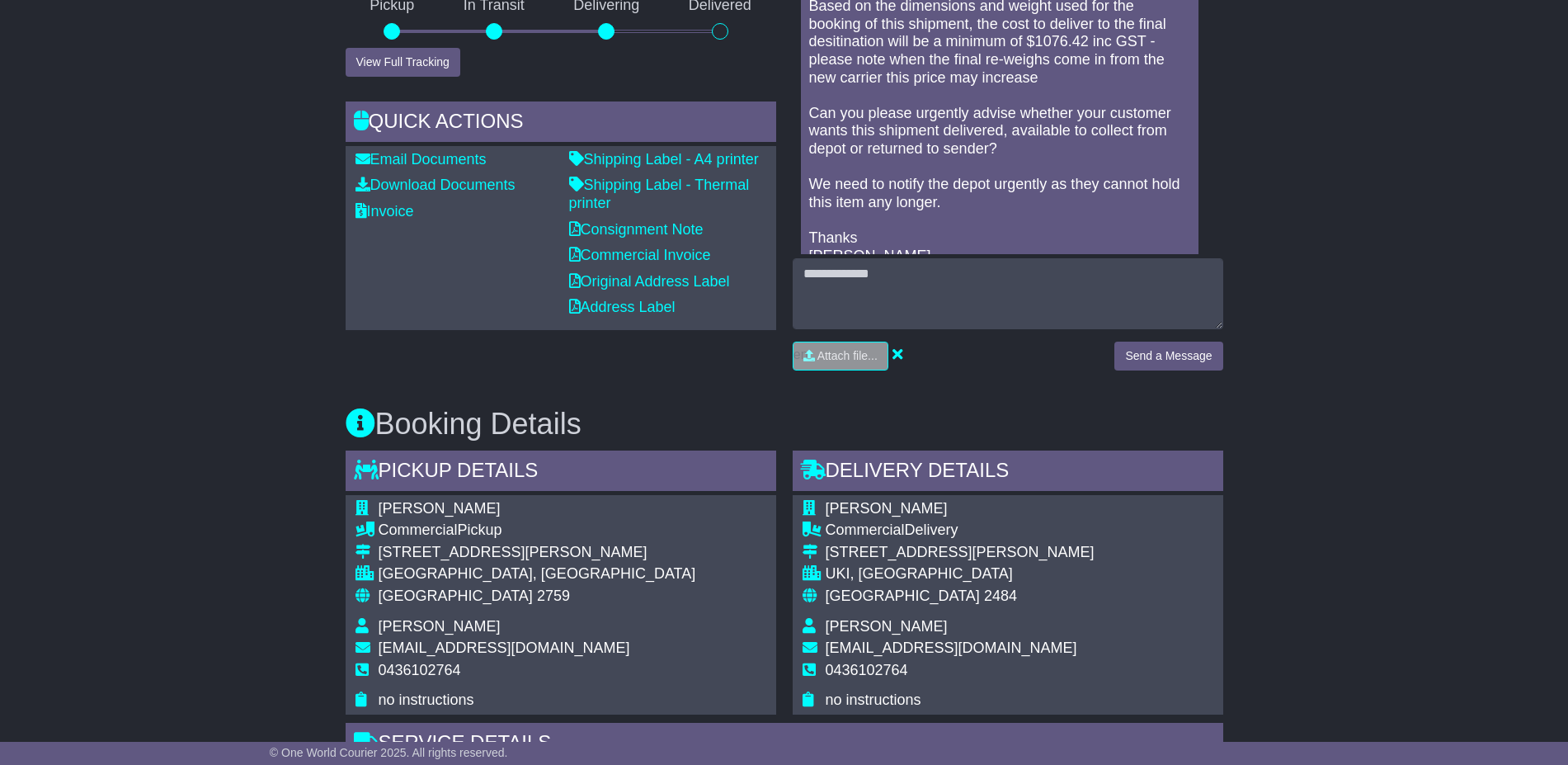
scroll to position [618, 0]
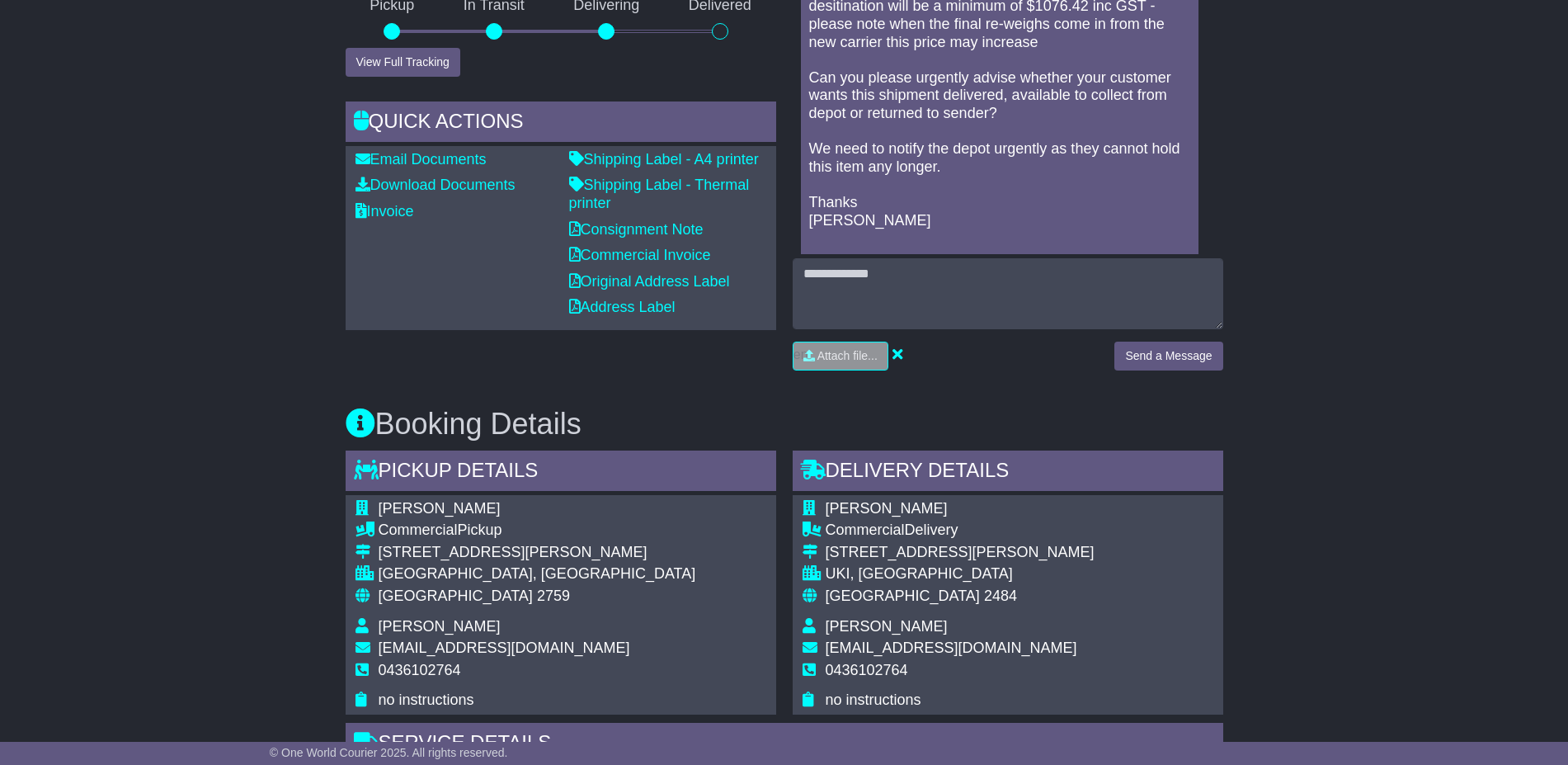
click at [1072, 67] on p "Based on the dimensions and weight used for the booking of this shipment, the c…" at bounding box center [999, 96] width 381 height 267
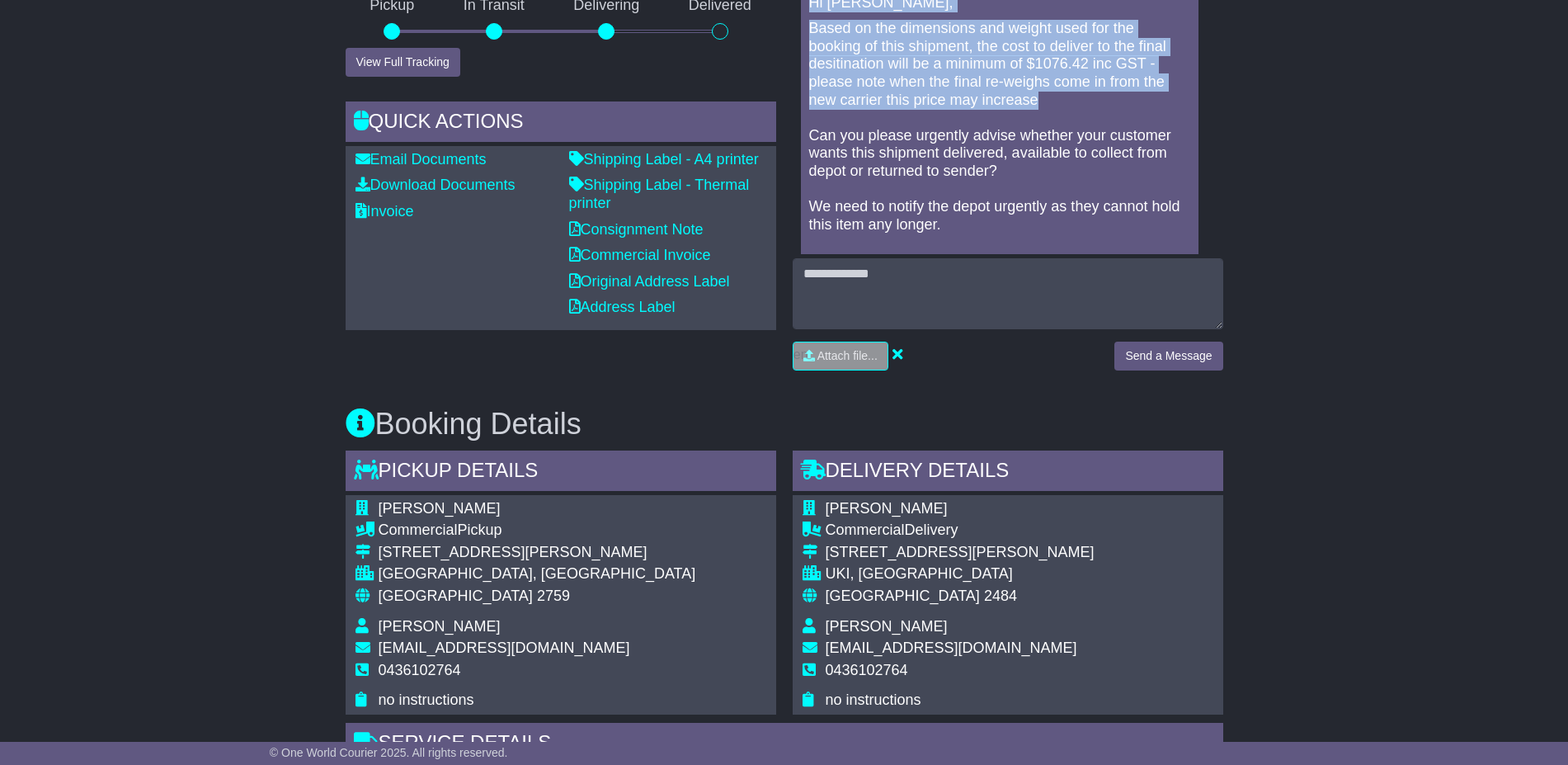
scroll to position [413, 0]
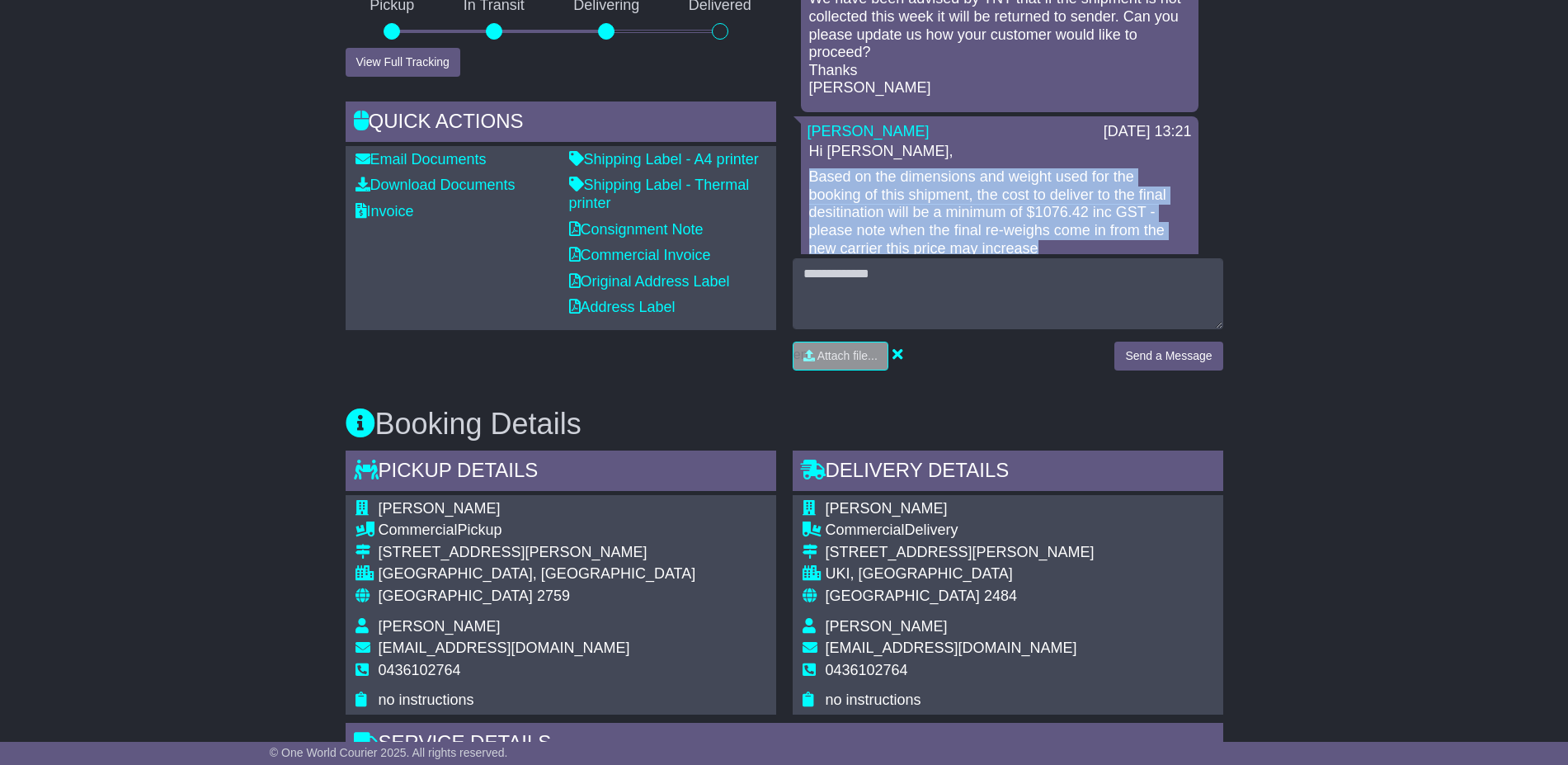
drag, startPoint x: 1035, startPoint y: 63, endPoint x: 799, endPoint y: 191, distance: 268.5
copy p "Based on the dimensions and weight used for the booking of this shipment, the c…"
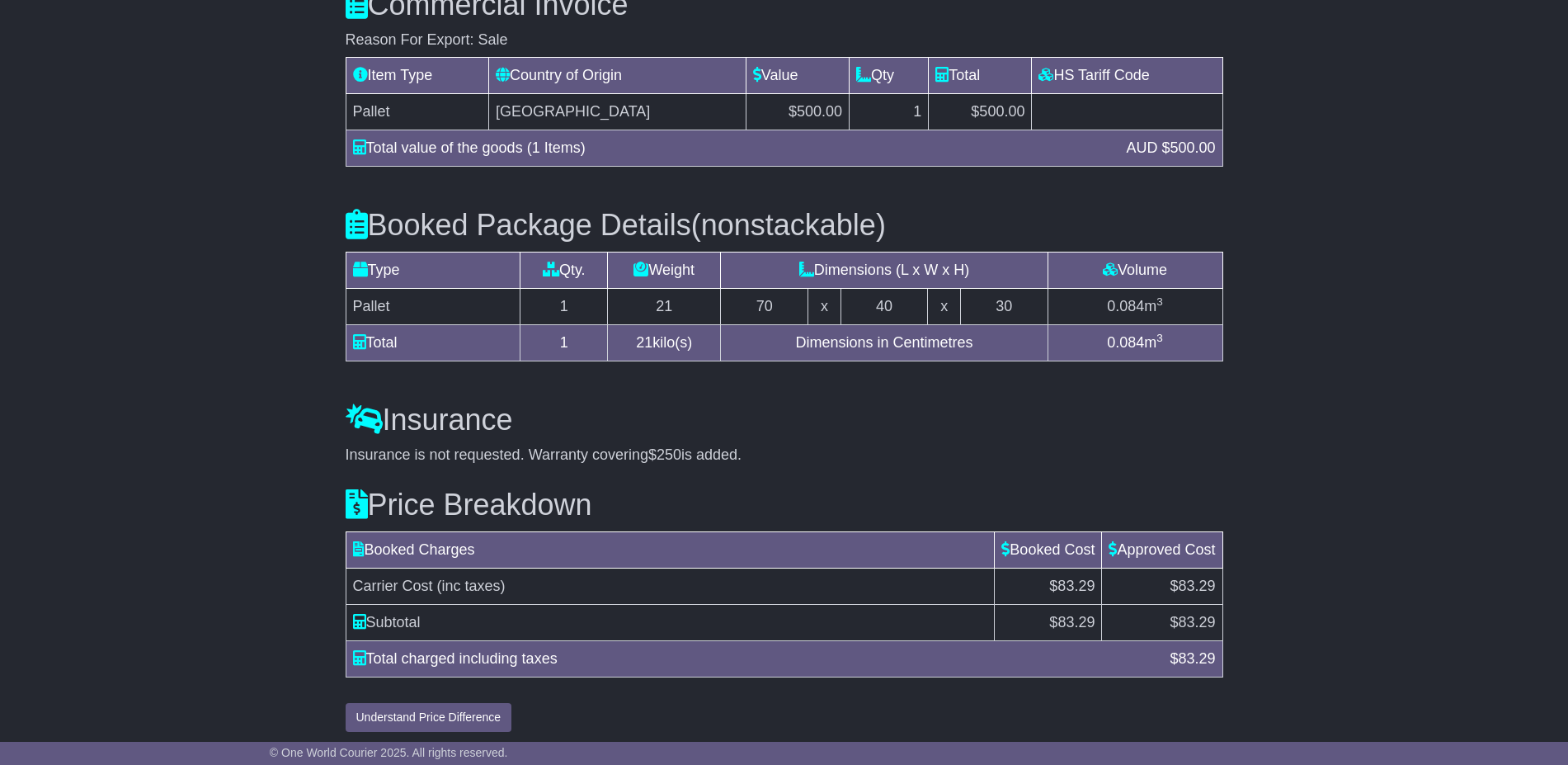
scroll to position [1468, 0]
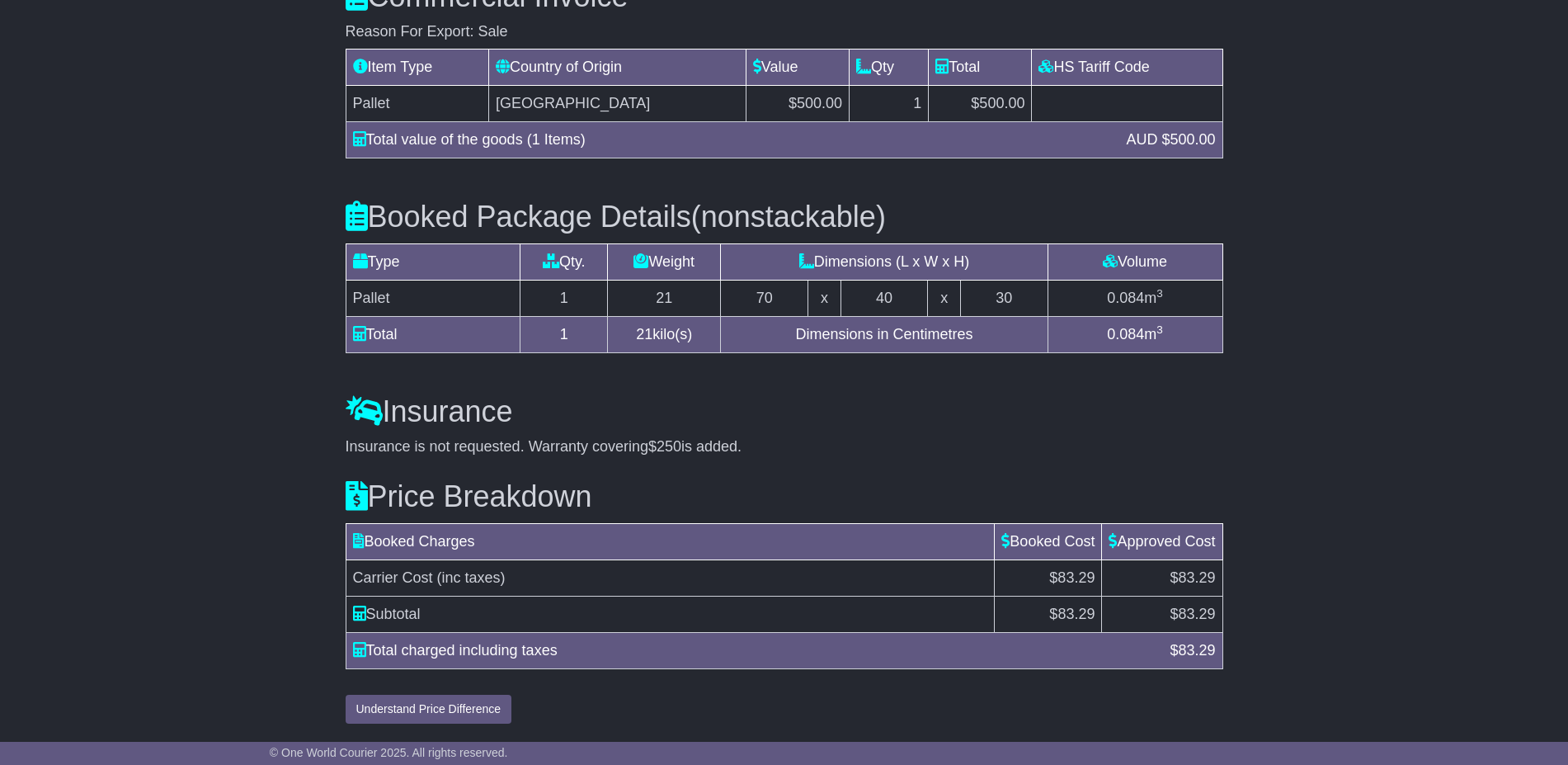
click at [416, 583] on span "Carrier Cost" at bounding box center [393, 577] width 80 height 17
copy tr "Carrier Cost (inc taxes)"
click at [1058, 580] on span "$83.29" at bounding box center [1072, 577] width 45 height 17
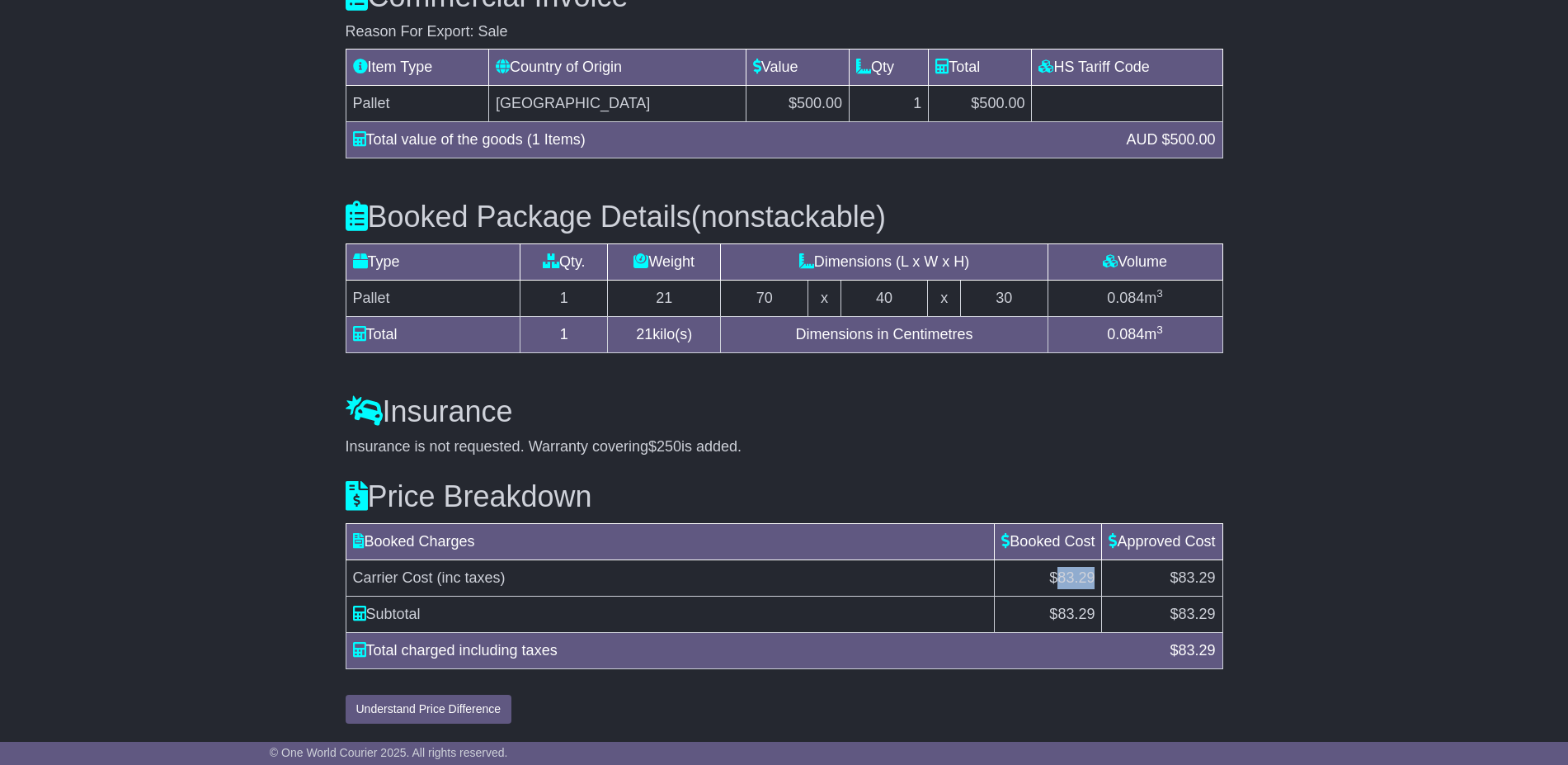
click at [1060, 581] on span "$83.29" at bounding box center [1072, 577] width 45 height 17
copy span "83.29"
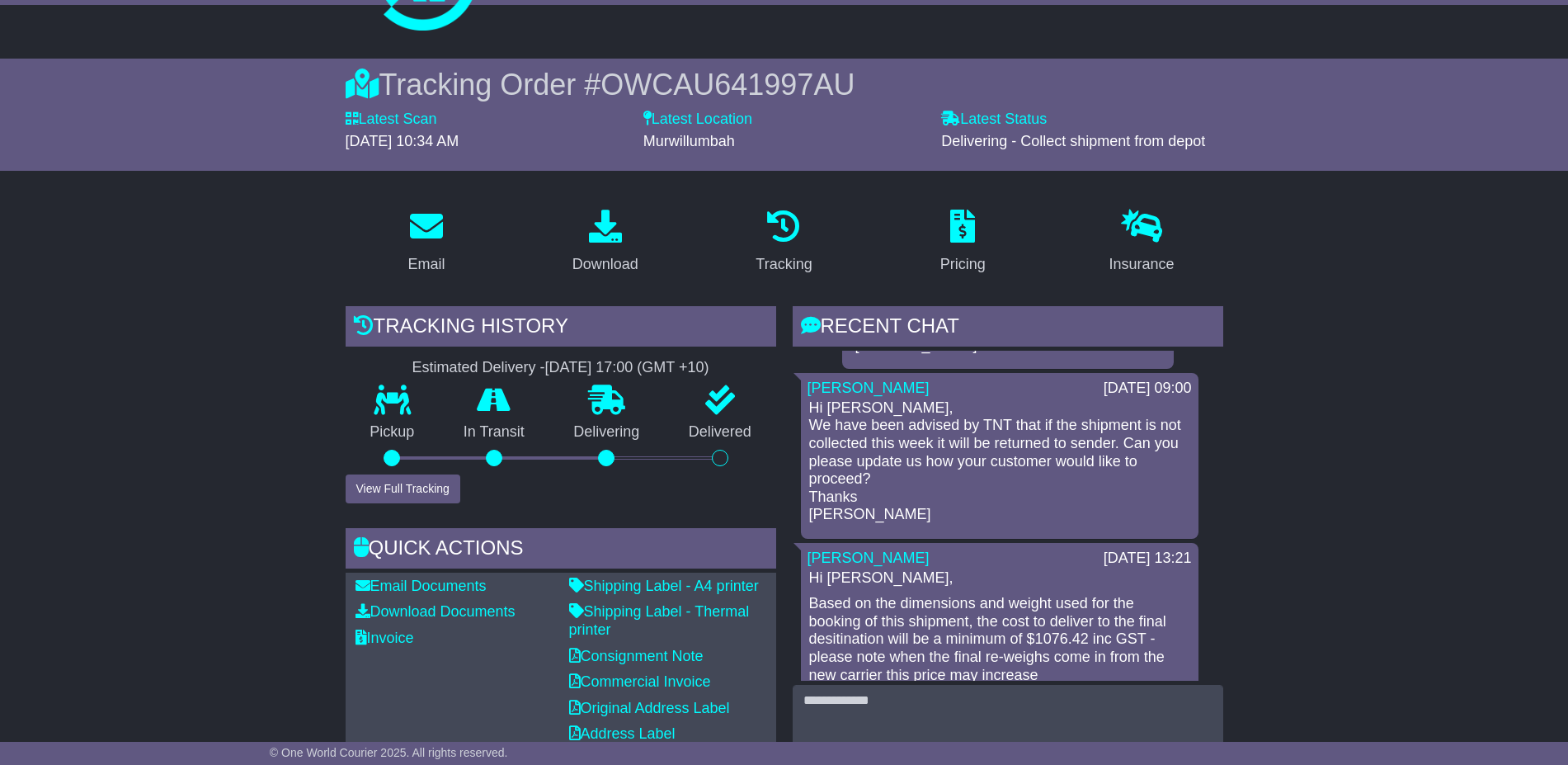
scroll to position [0, 0]
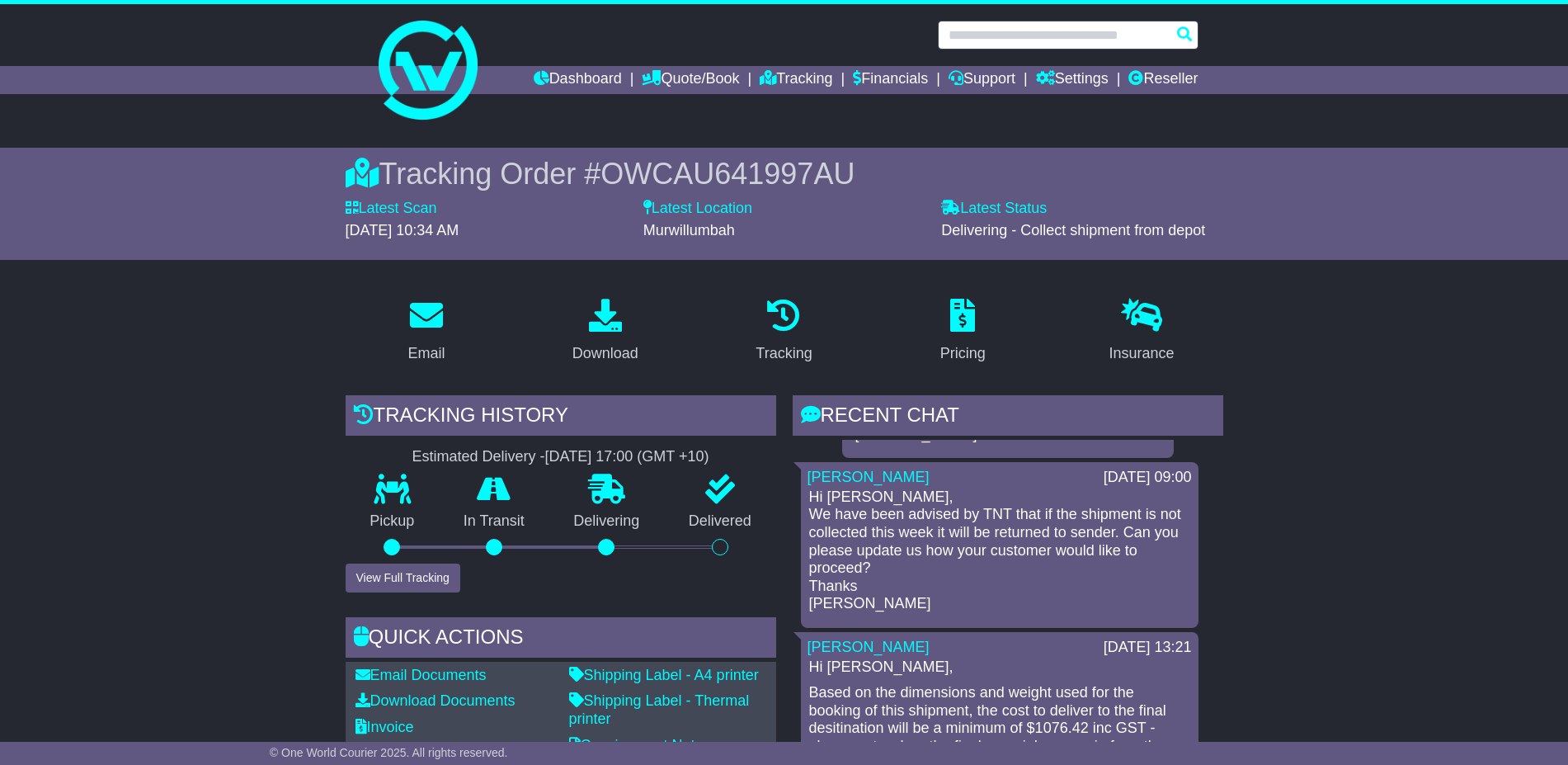
click at [1106, 42] on input "text" at bounding box center [1067, 35] width 261 height 29
paste input "**********"
type input "**********"
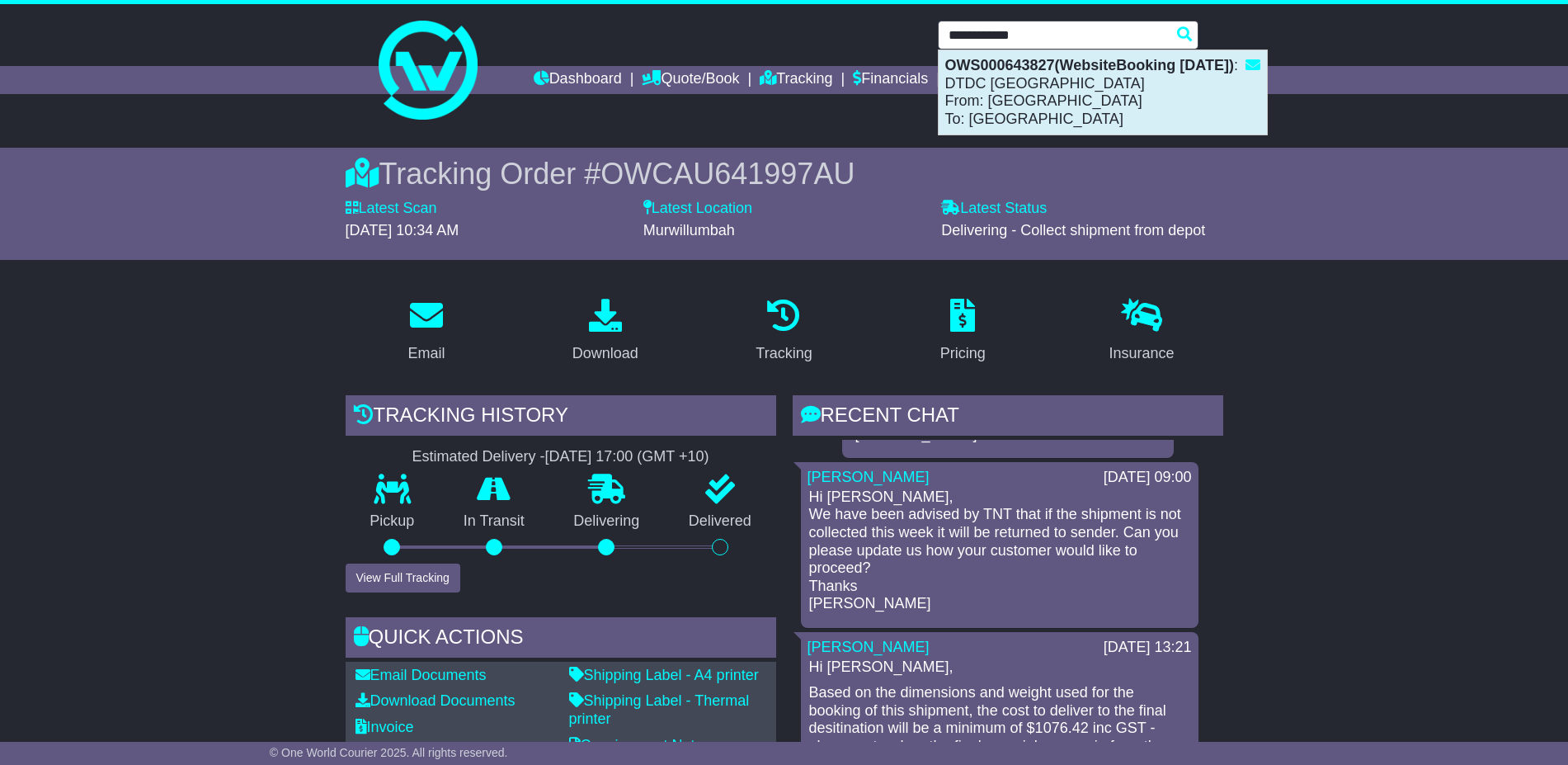
click at [1109, 113] on div "OWS000643827(WebsiteBooking 9-9-2025) : DTDC Australia From: WAREHOUSE WAREHOUS…" at bounding box center [1102, 92] width 328 height 84
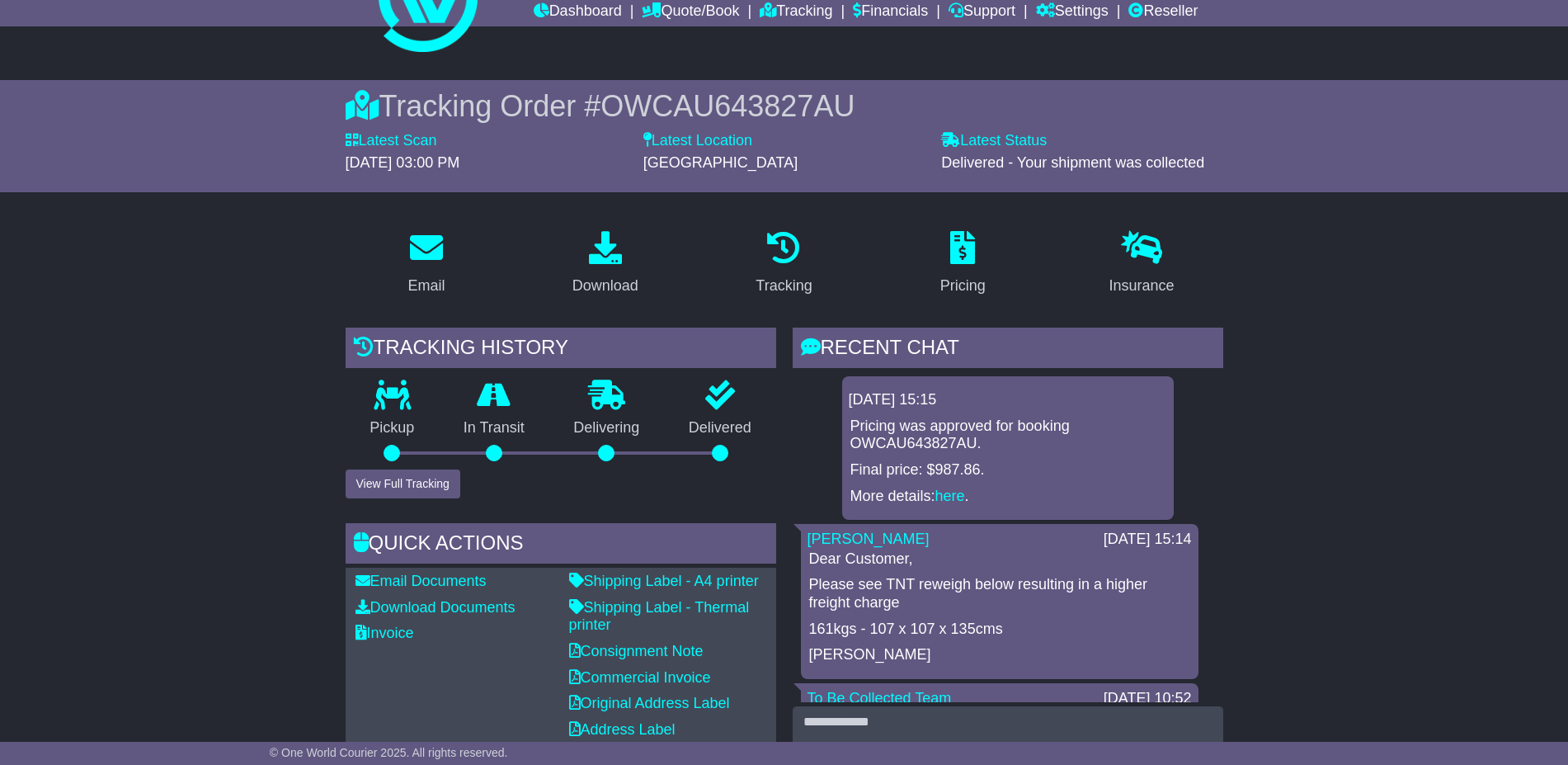
scroll to position [103, 0]
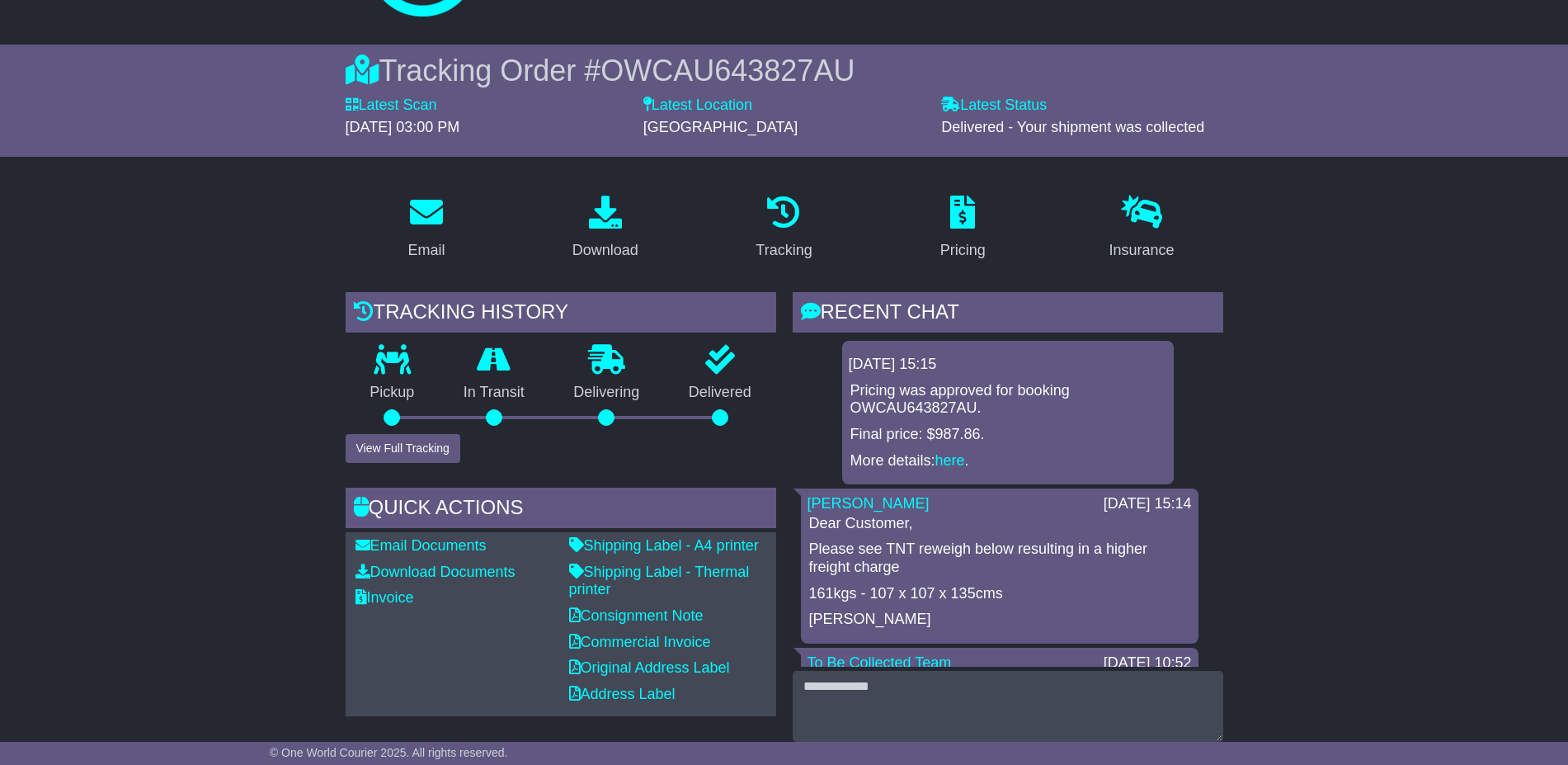
click at [1028, 591] on p "161kgs - 107 x 107 x 135cms" at bounding box center [999, 593] width 381 height 18
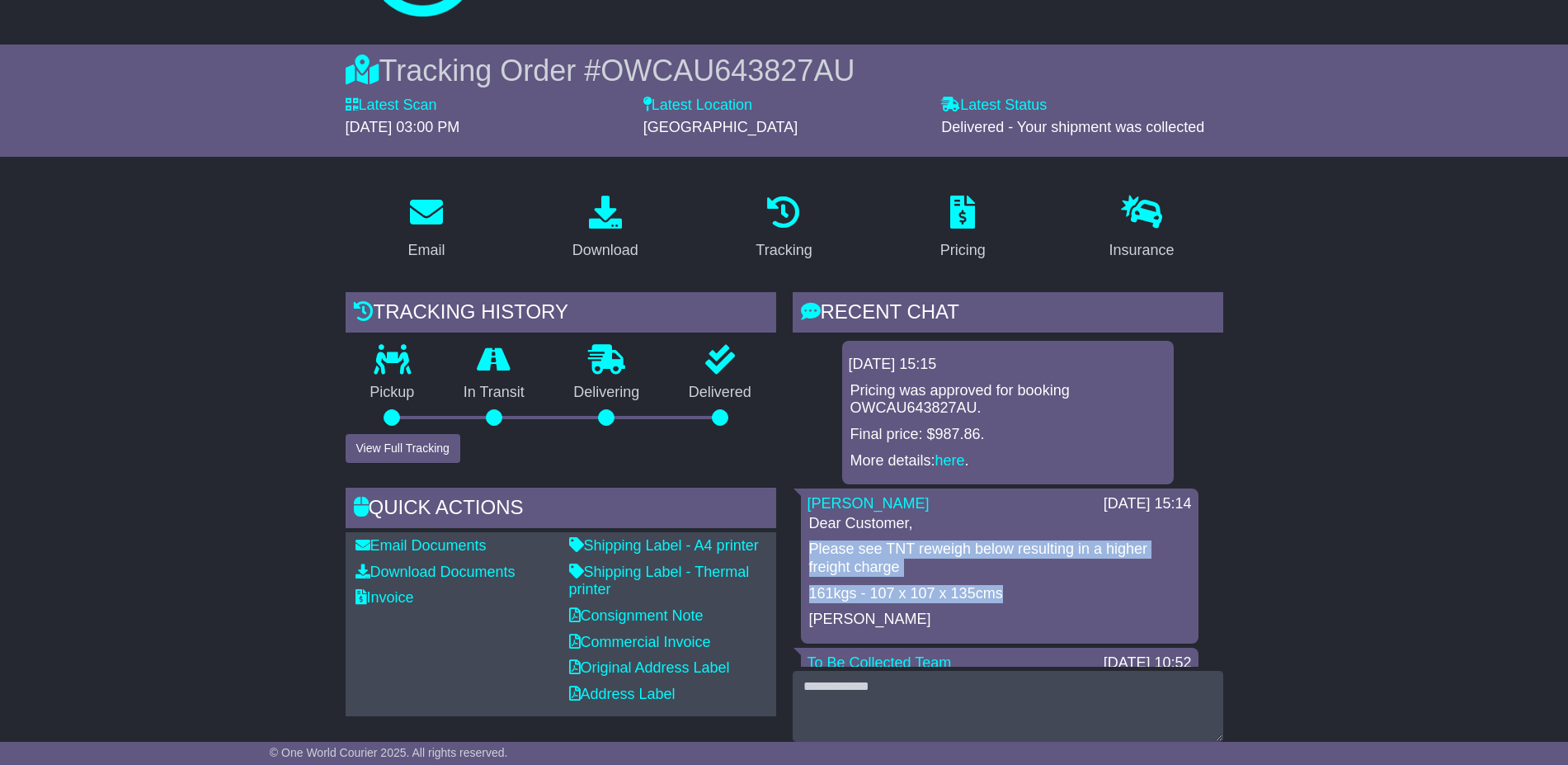
drag, startPoint x: 1014, startPoint y: 598, endPoint x: 796, endPoint y: 542, distance: 225.1
click at [798, 546] on div "18 Sep 2025 15:15 Pricing was approved for booking OWCAU643827AU. Final price: …" at bounding box center [1008, 598] width 431 height 514
copy div "Please see TNT reweigh below resulting in a higher freight charge 161kgs - 107 …"
click at [1125, 549] on p "Please see TNT reweigh below resulting in a higher freight charge" at bounding box center [999, 557] width 381 height 36
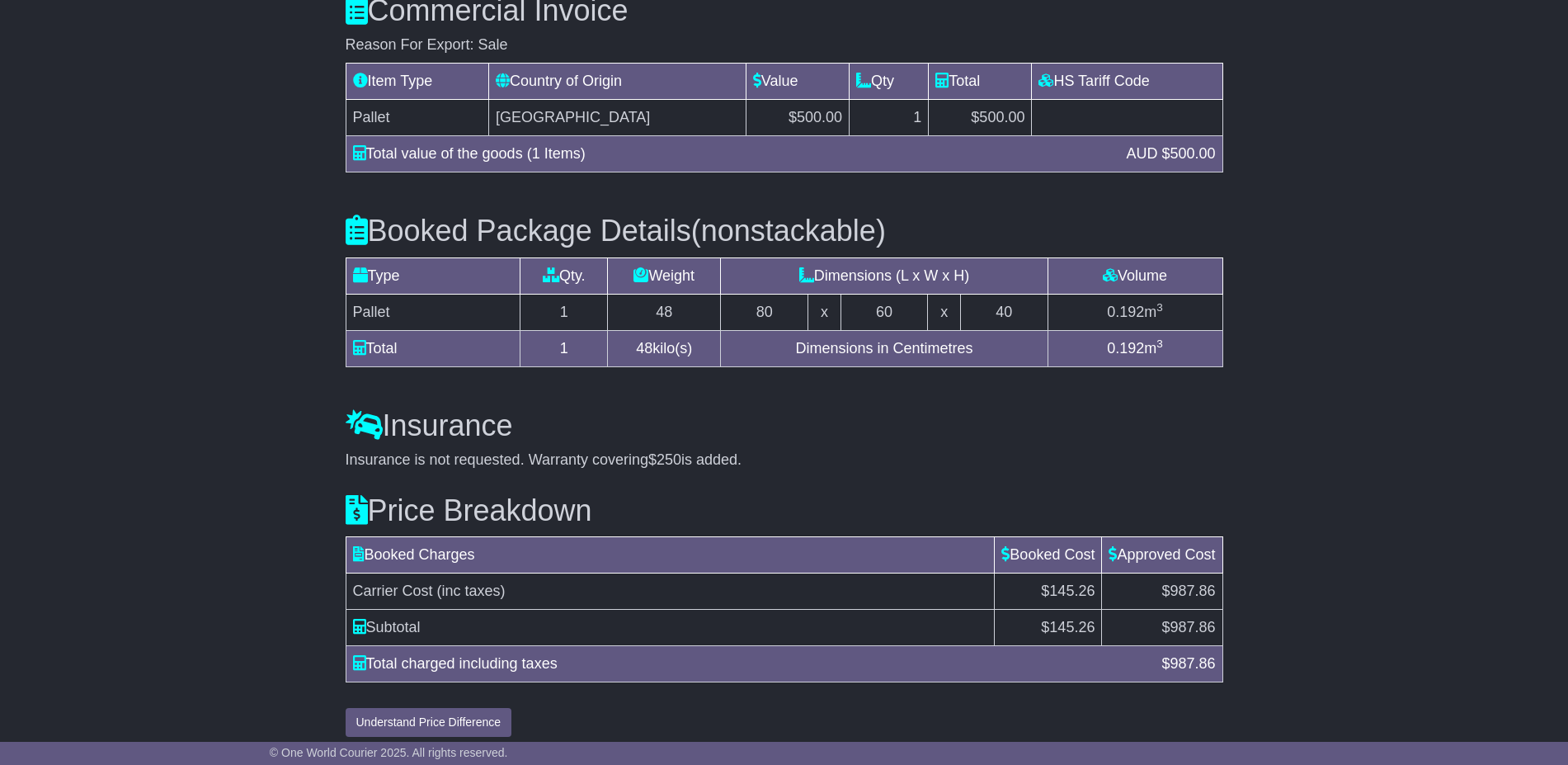
scroll to position [1468, 0]
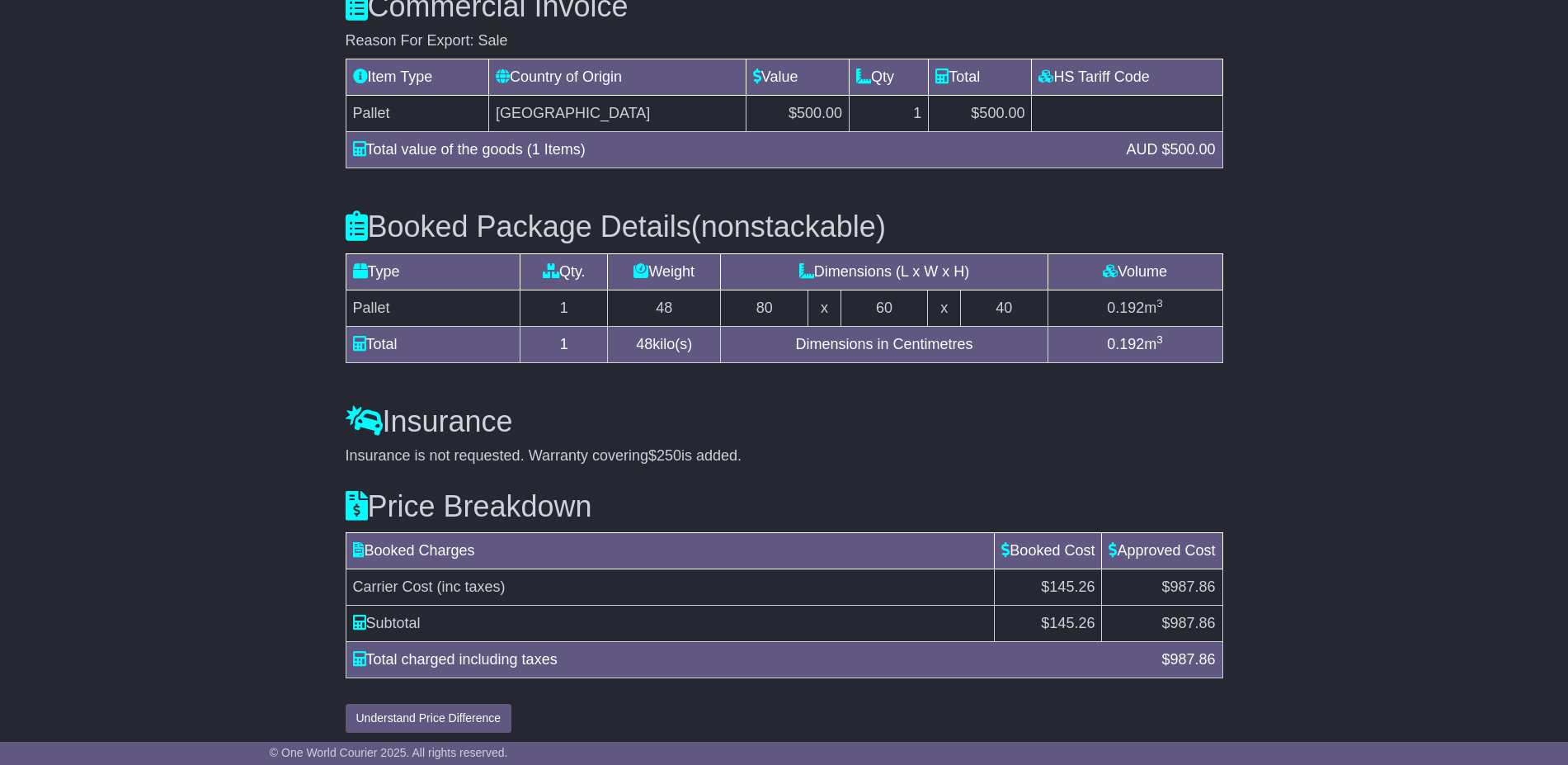
click at [473, 569] on td "Carrier Cost (inc taxes)" at bounding box center [670, 587] width 649 height 37
click at [473, 558] on td "Booked Charges" at bounding box center [670, 551] width 649 height 37
click at [473, 578] on span "(inc taxes)" at bounding box center [471, 586] width 68 height 17
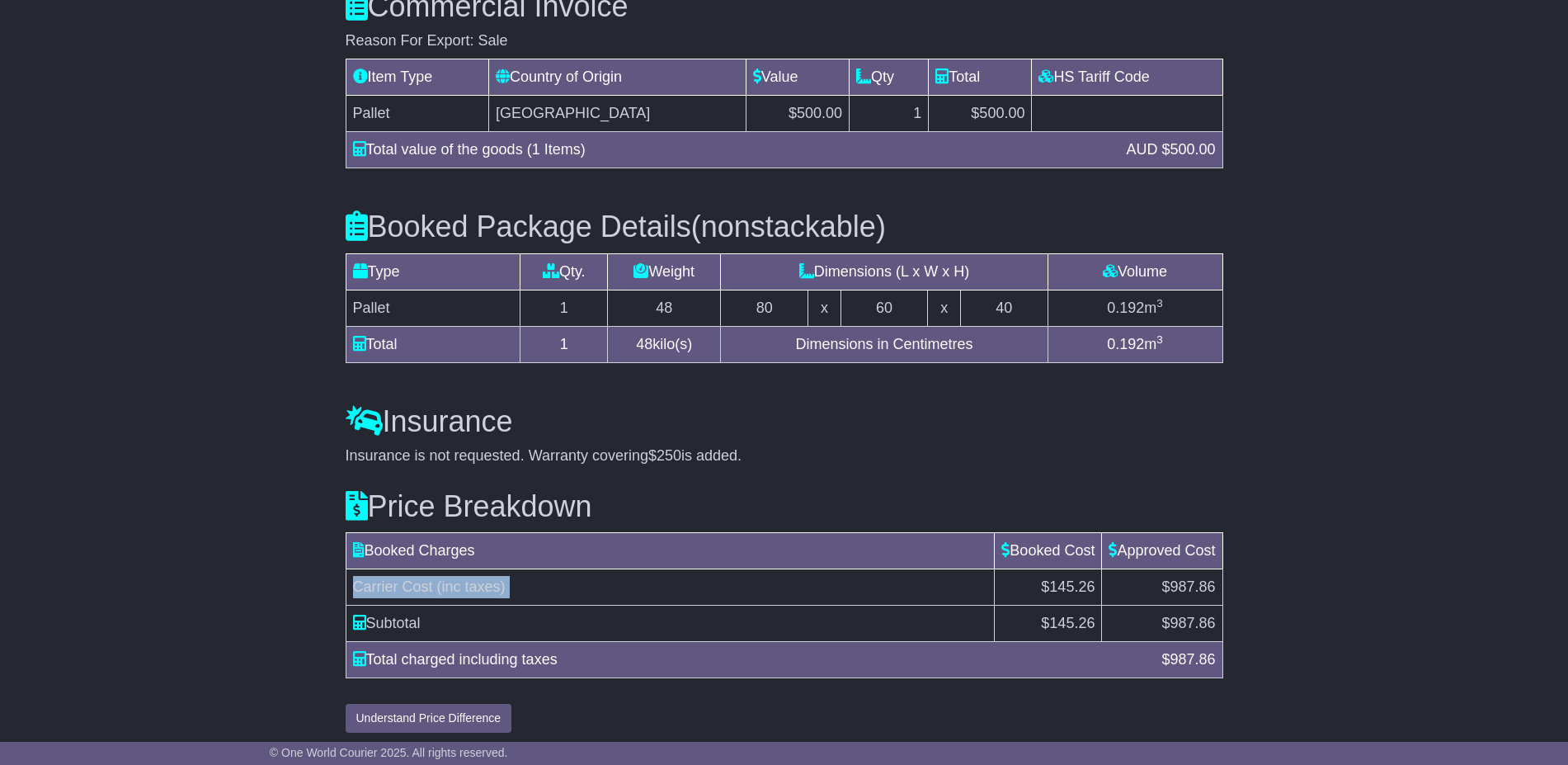
click at [473, 578] on span "(inc taxes)" at bounding box center [471, 586] width 68 height 17
copy tr "Carrier Cost (inc taxes)"
click at [1069, 578] on span "$145.26" at bounding box center [1067, 586] width 53 height 17
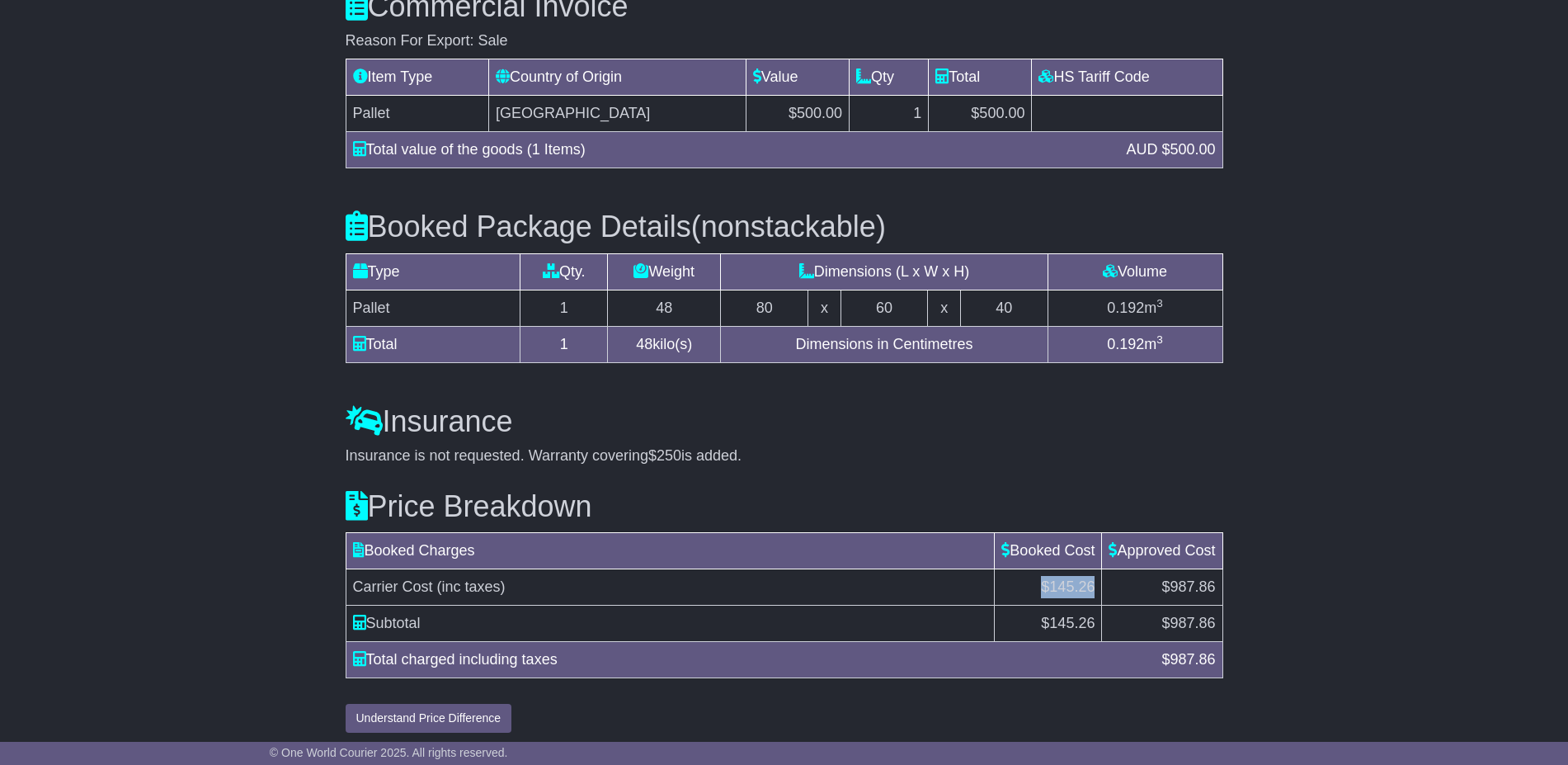
copy tr "$145.26"
click at [1191, 580] on span "$987.86" at bounding box center [1187, 586] width 53 height 17
copy tbody "$987.86"
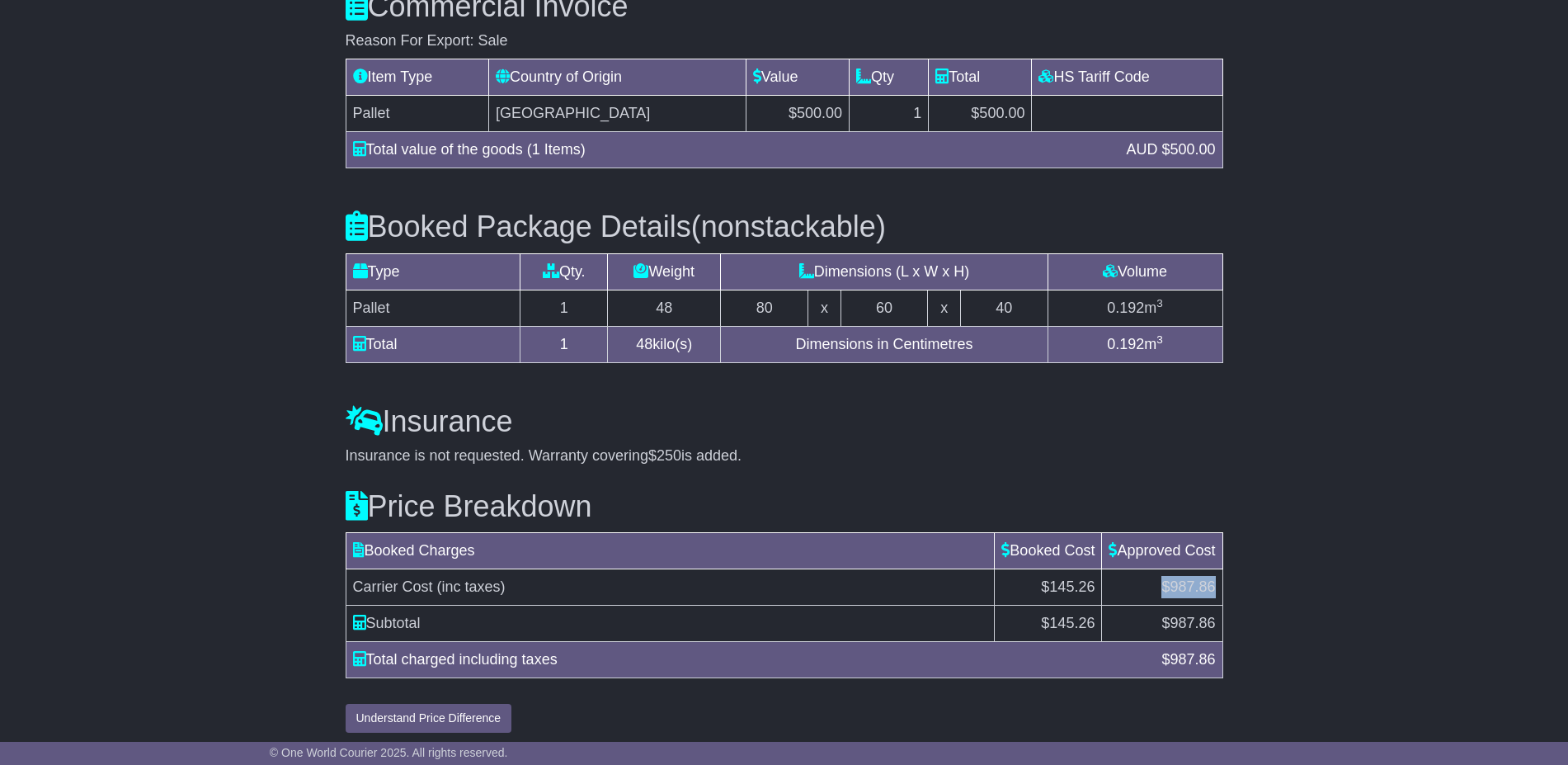
click at [1158, 540] on td "Approved Cost" at bounding box center [1162, 551] width 120 height 37
click at [1157, 538] on td "Approved Cost" at bounding box center [1162, 551] width 120 height 37
click at [1156, 537] on td "Approved Cost" at bounding box center [1162, 551] width 120 height 37
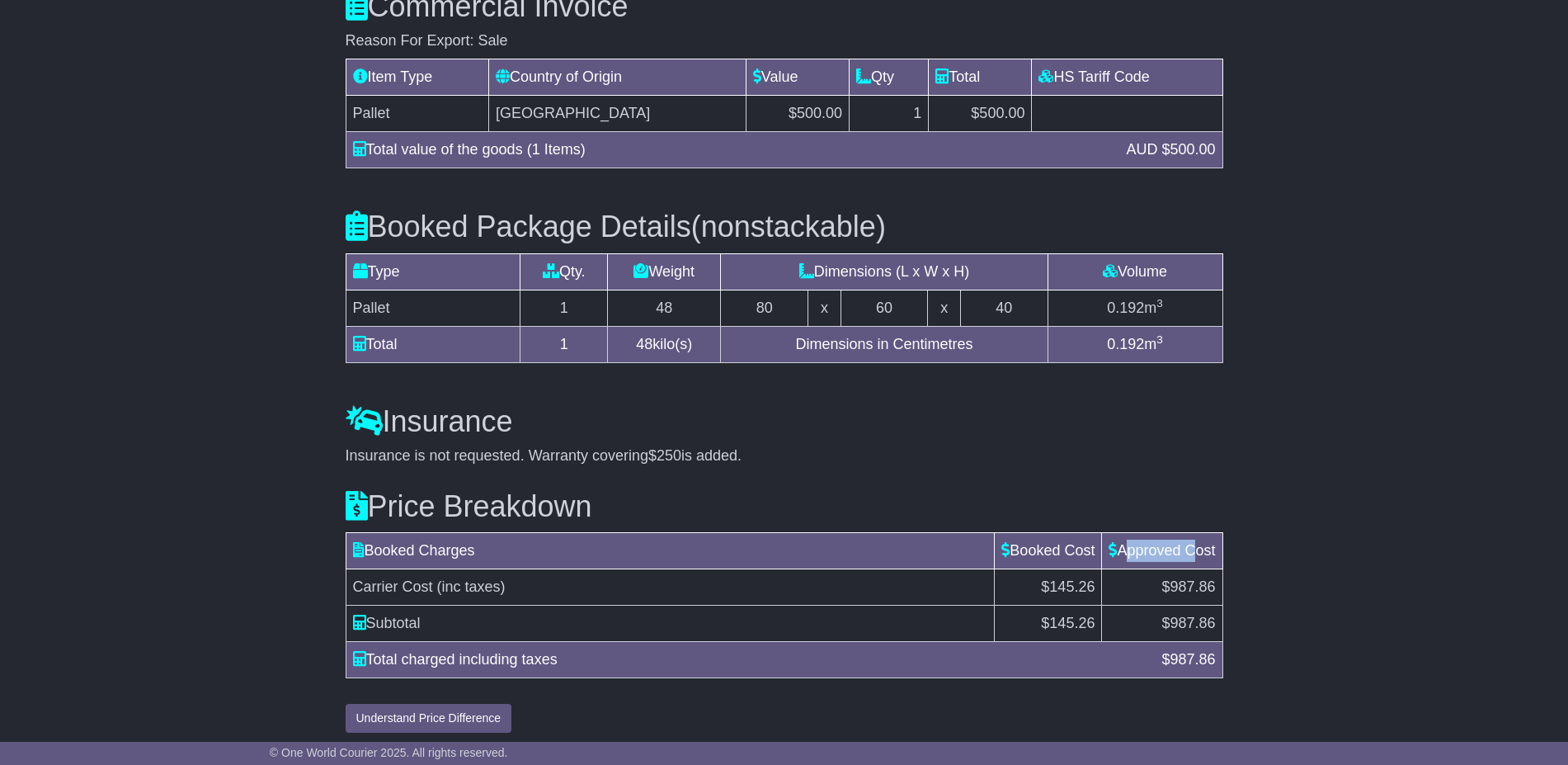
click at [1156, 537] on td "Approved Cost" at bounding box center [1162, 551] width 120 height 37
copy td "Approved"
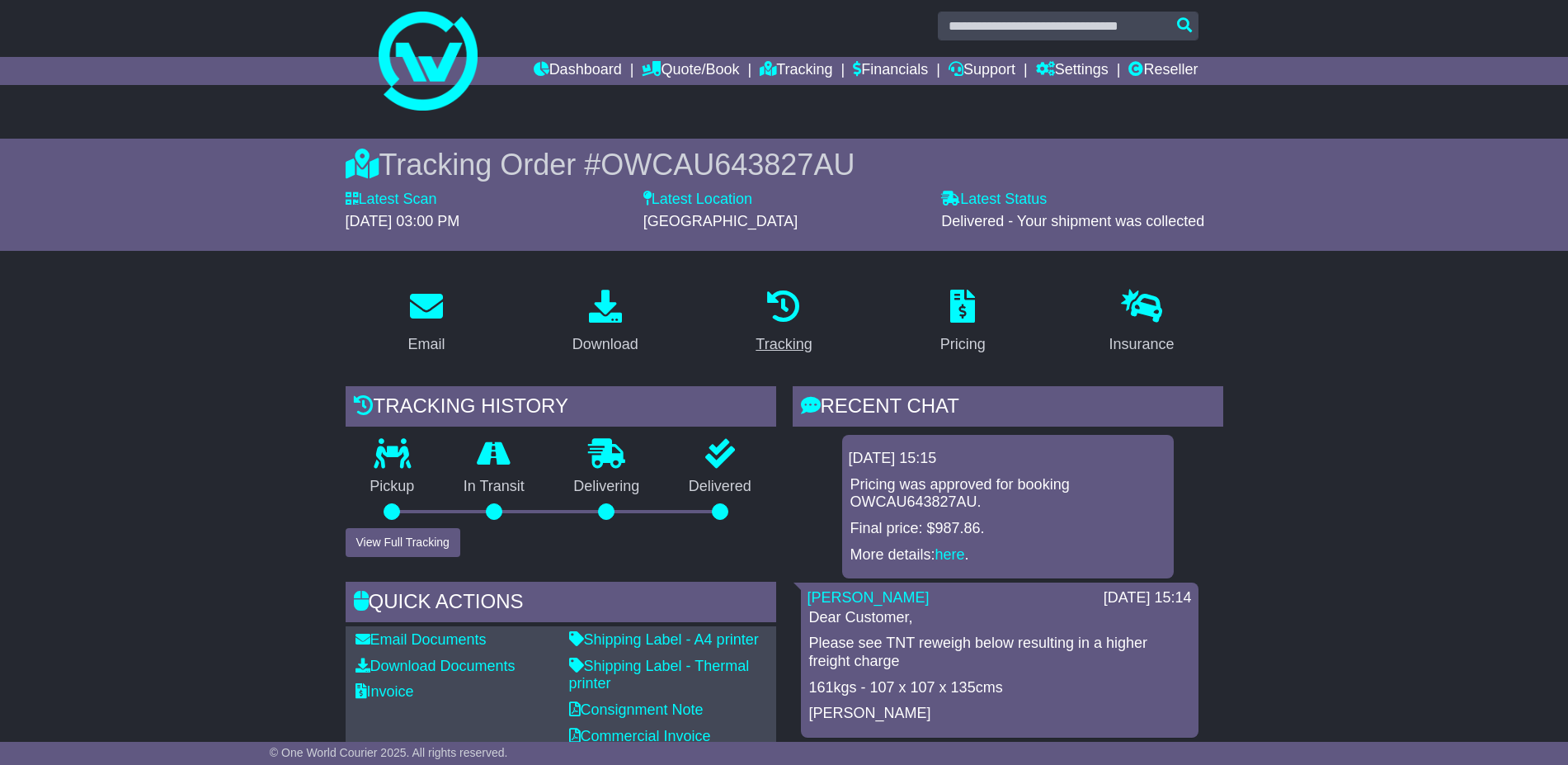
scroll to position [0, 0]
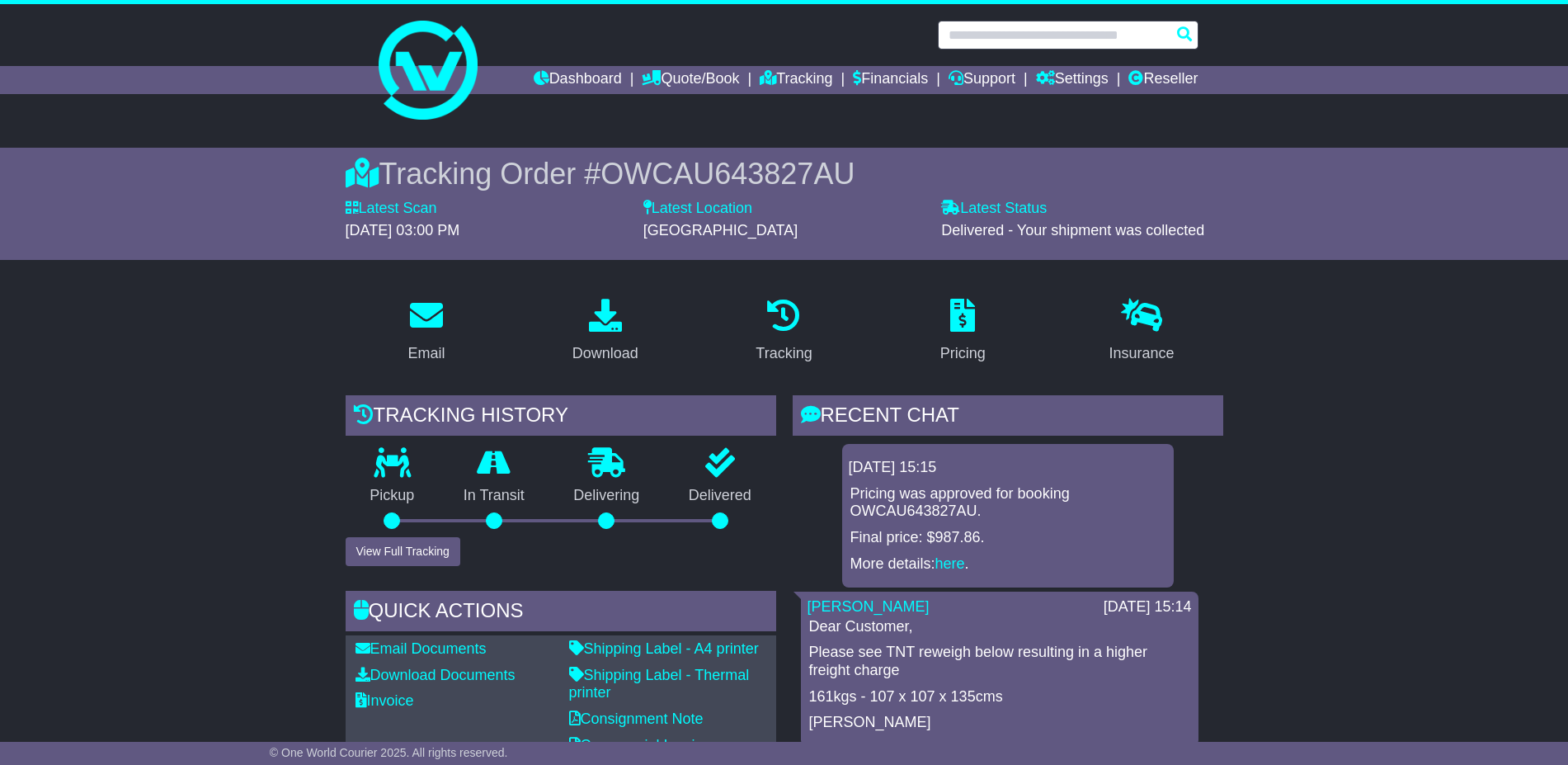
click at [1060, 28] on input "text" at bounding box center [1067, 35] width 261 height 29
paste input "**********"
type input "**********"
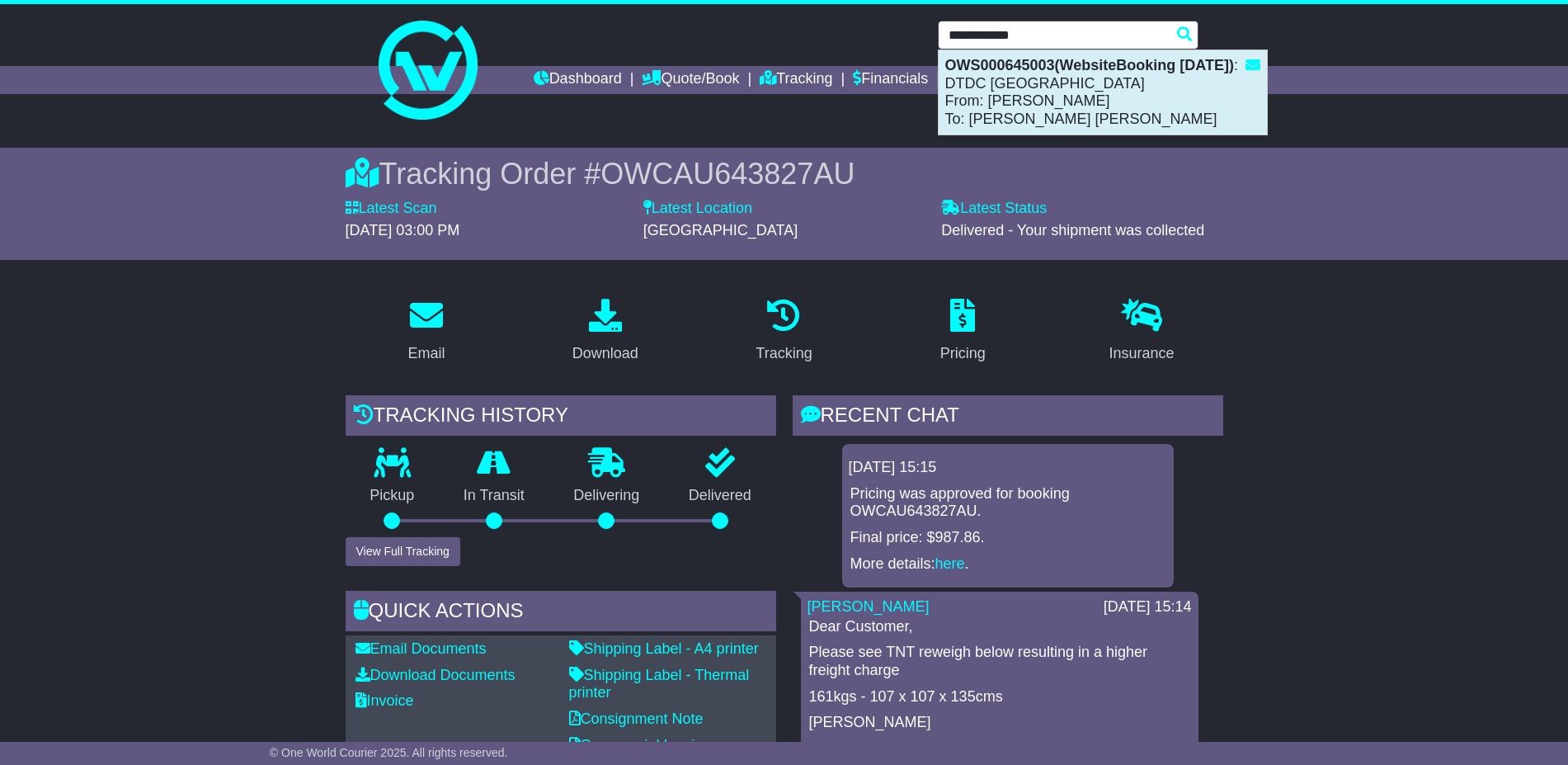
click at [1063, 86] on div "OWS000645003(WebsiteBooking 11-9-2025) : DTDC Australia From: LISA DIMECH To: C…" at bounding box center [1102, 92] width 328 height 84
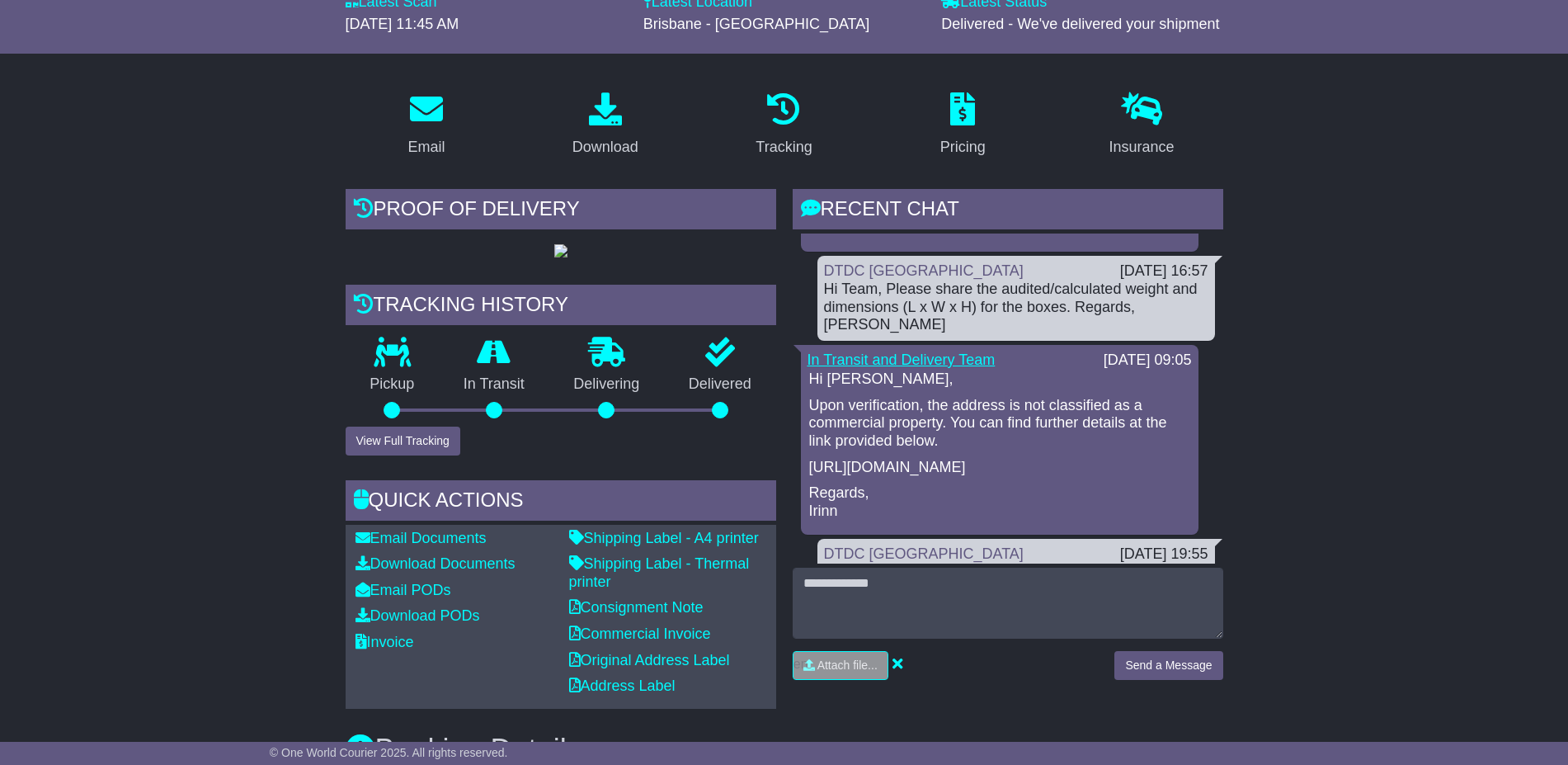
scroll to position [206, 0]
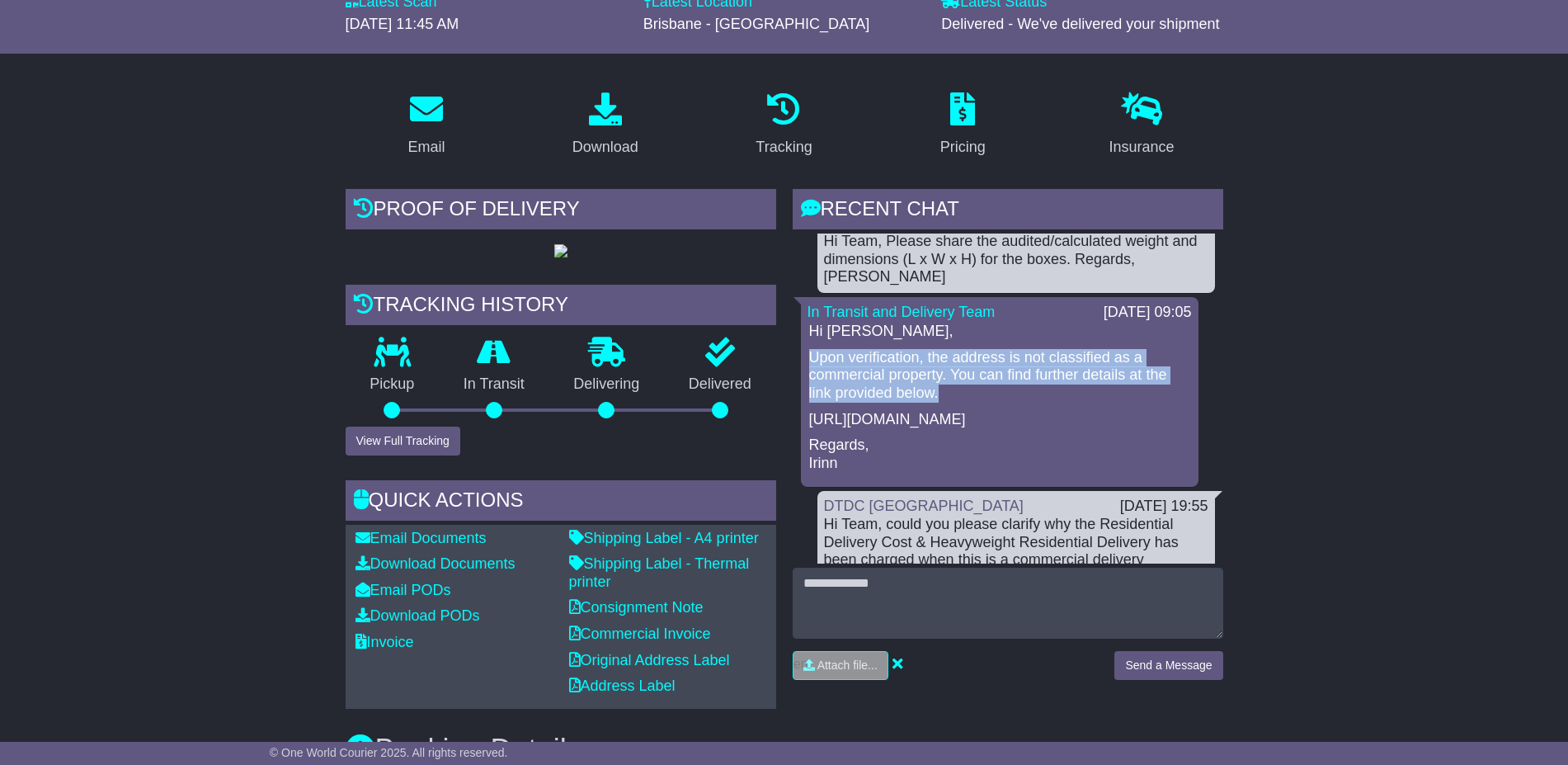
drag, startPoint x: 958, startPoint y: 367, endPoint x: 792, endPoint y: 332, distance: 169.6
click at [796, 336] on div "To Be Collected Team 24 Sep 2025 17:03 Hi Adithi, We will request the informati…" at bounding box center [1008, 386] width 431 height 709
copy p "Upon verification, the address is not classified as a commercial property. You …"
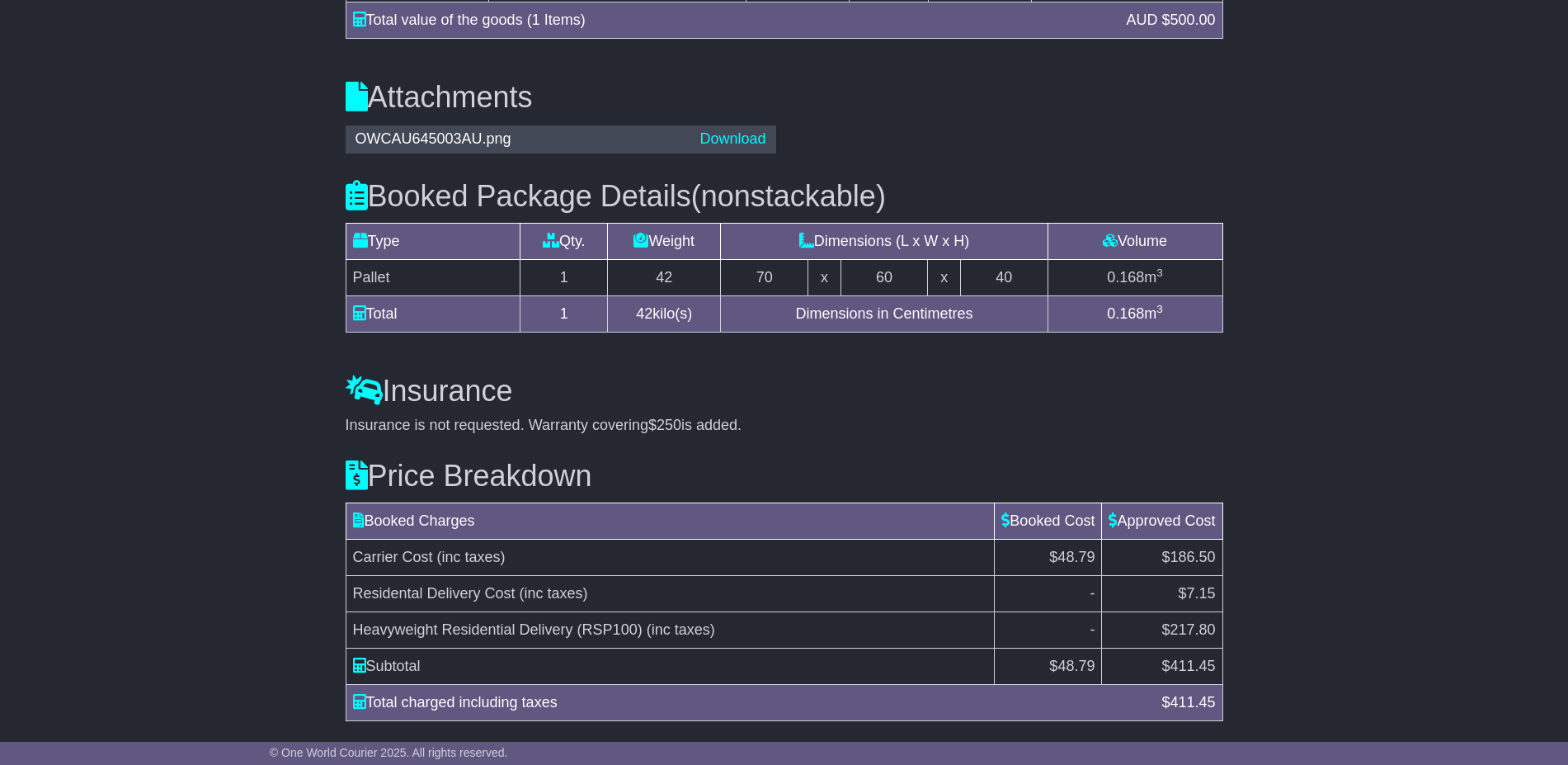
scroll to position [1650, 0]
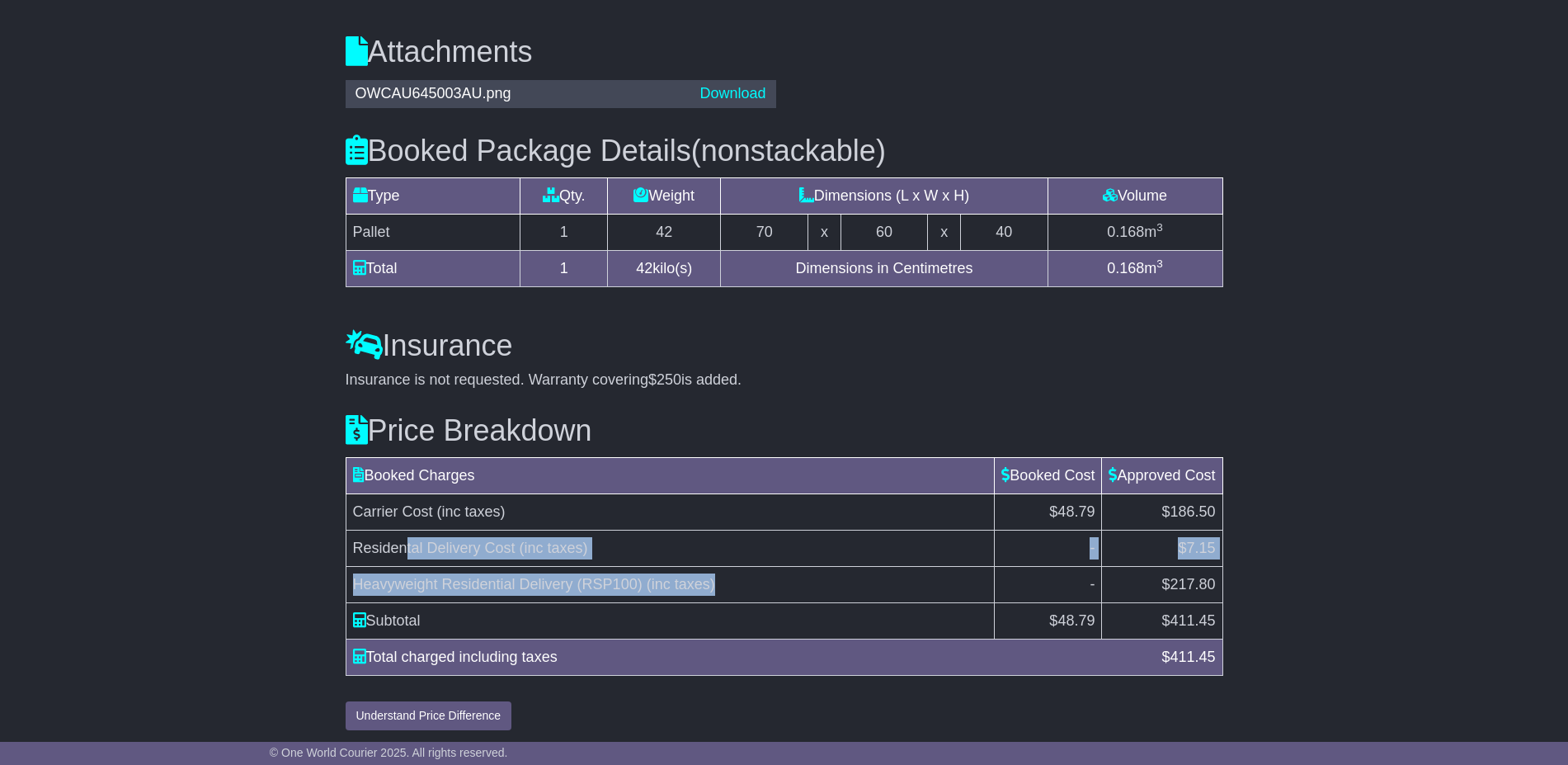
drag, startPoint x: 719, startPoint y: 585, endPoint x: 399, endPoint y: 540, distance: 323.1
click at [401, 540] on tbody "Carrier Cost (inc taxes) $48.79 $186.50 Residental Delivery Cost (inc taxes) - …" at bounding box center [783, 565] width 876 height 145
drag, startPoint x: 399, startPoint y: 540, endPoint x: 597, endPoint y: 557, distance: 198.7
click at [703, 570] on td "Heavyweight Residential Delivery (RSP100) (inc taxes)" at bounding box center [670, 584] width 649 height 37
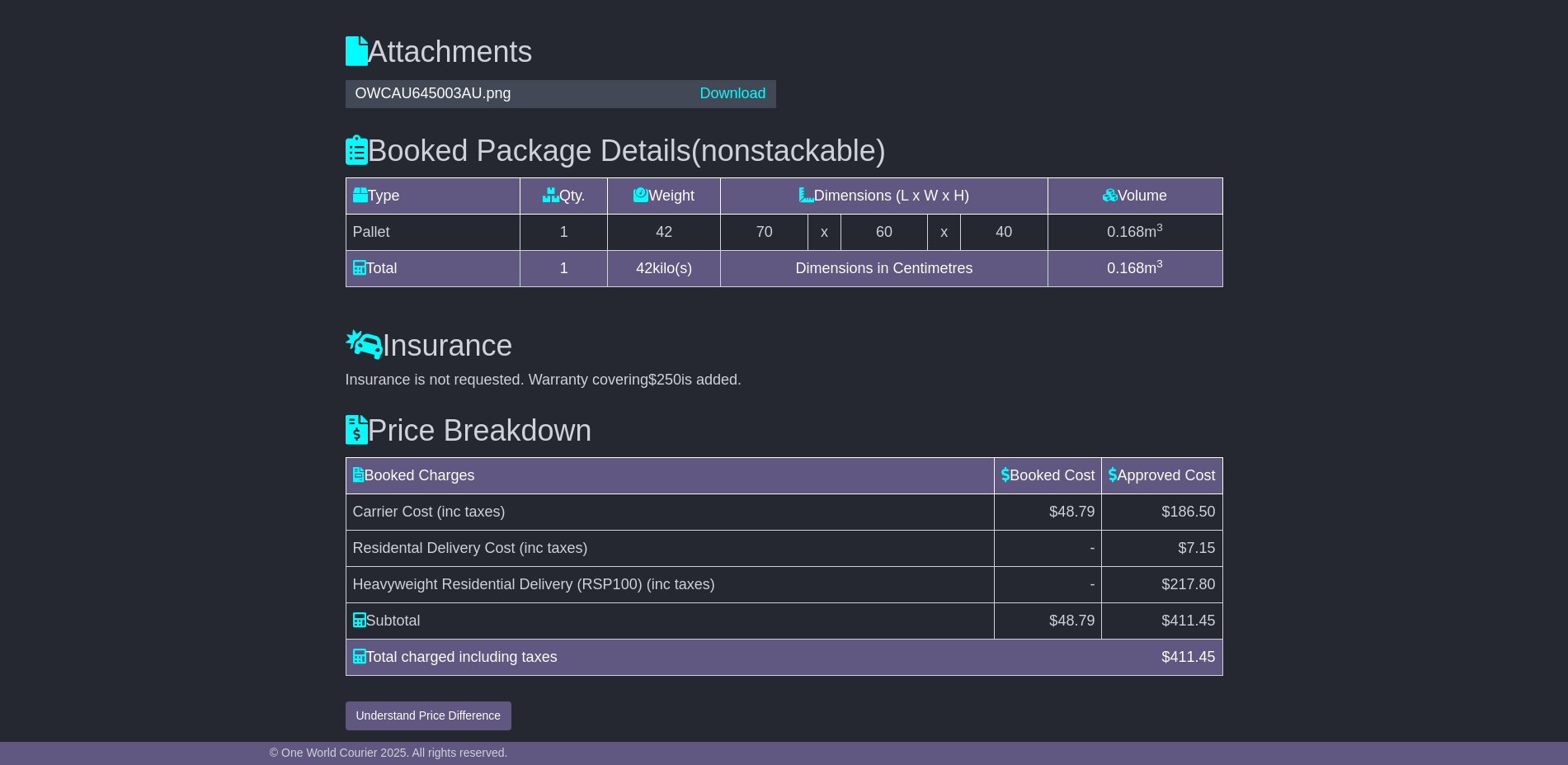
click at [632, 510] on td "Carrier Cost (inc taxes)" at bounding box center [670, 511] width 649 height 37
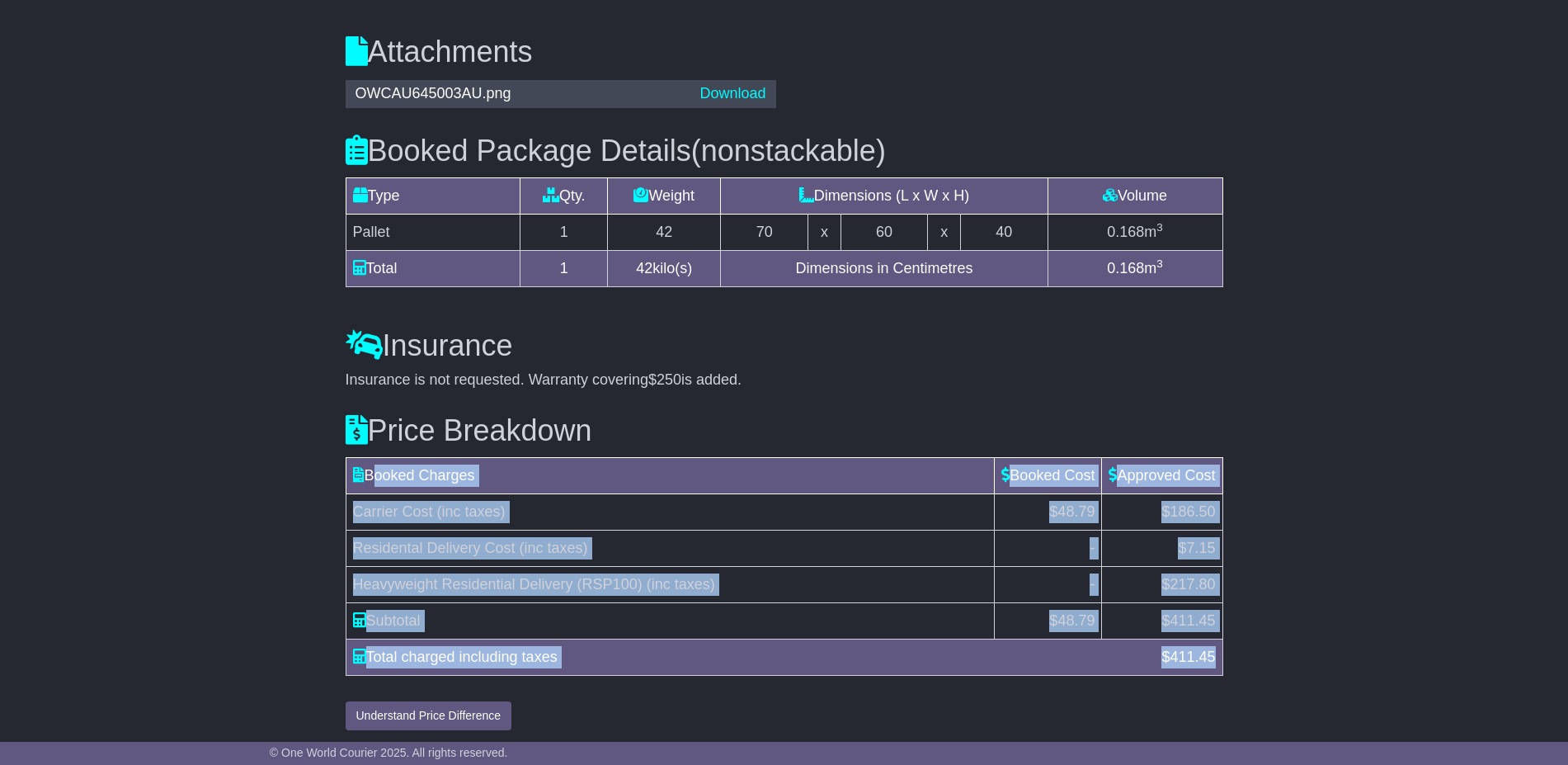
drag, startPoint x: 371, startPoint y: 476, endPoint x: 1217, endPoint y: 663, distance: 866.4
click at [1217, 663] on table "Booked Charges Booked Cost Approved Cost Carrier Cost (inc taxes) $48.79 $186.5…" at bounding box center [784, 566] width 877 height 219
copy table "Booked Charges Booked Cost Approved Cost Carrier Cost (inc taxes) $48.79 $186.5…"
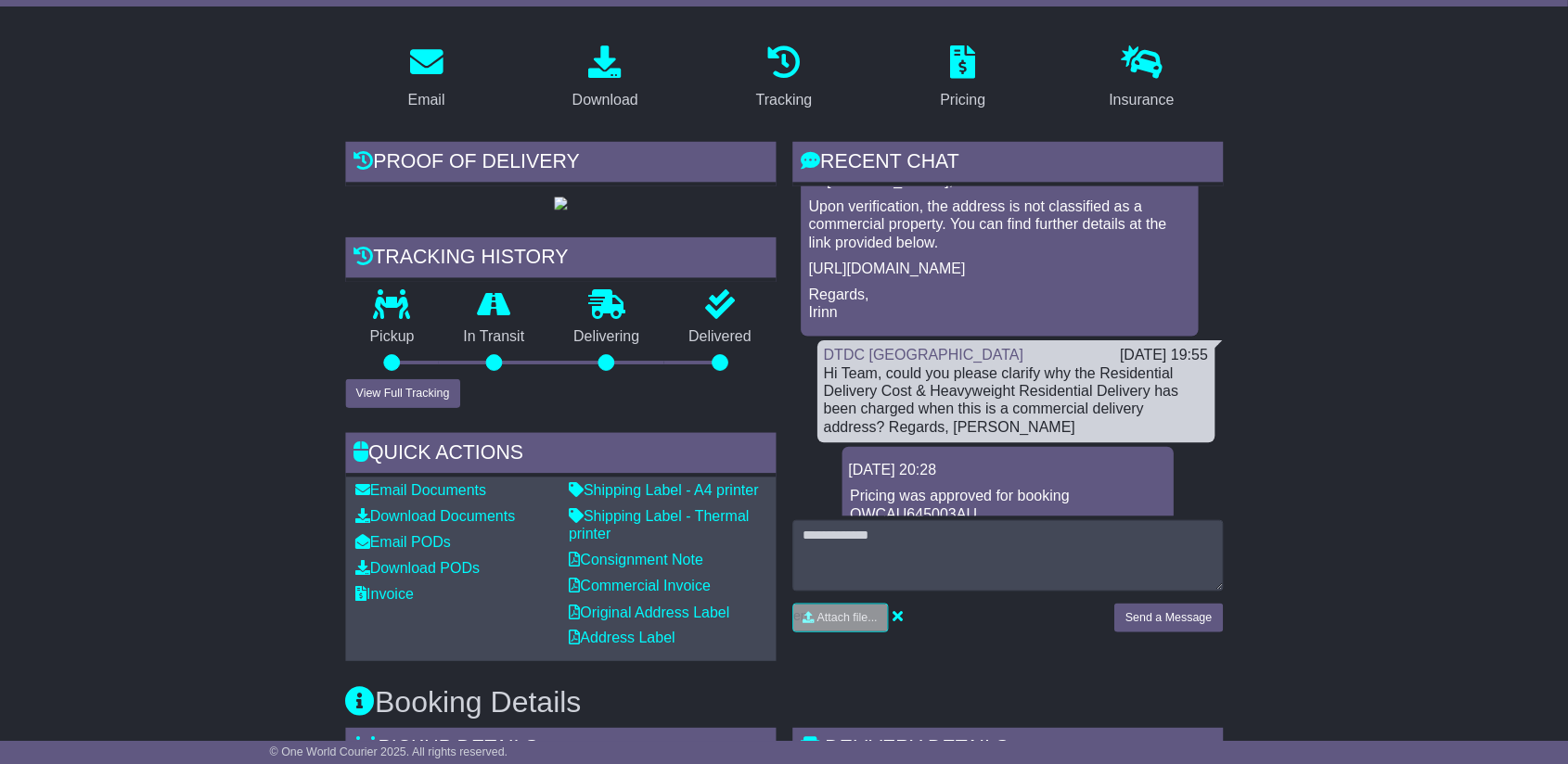
scroll to position [0, 0]
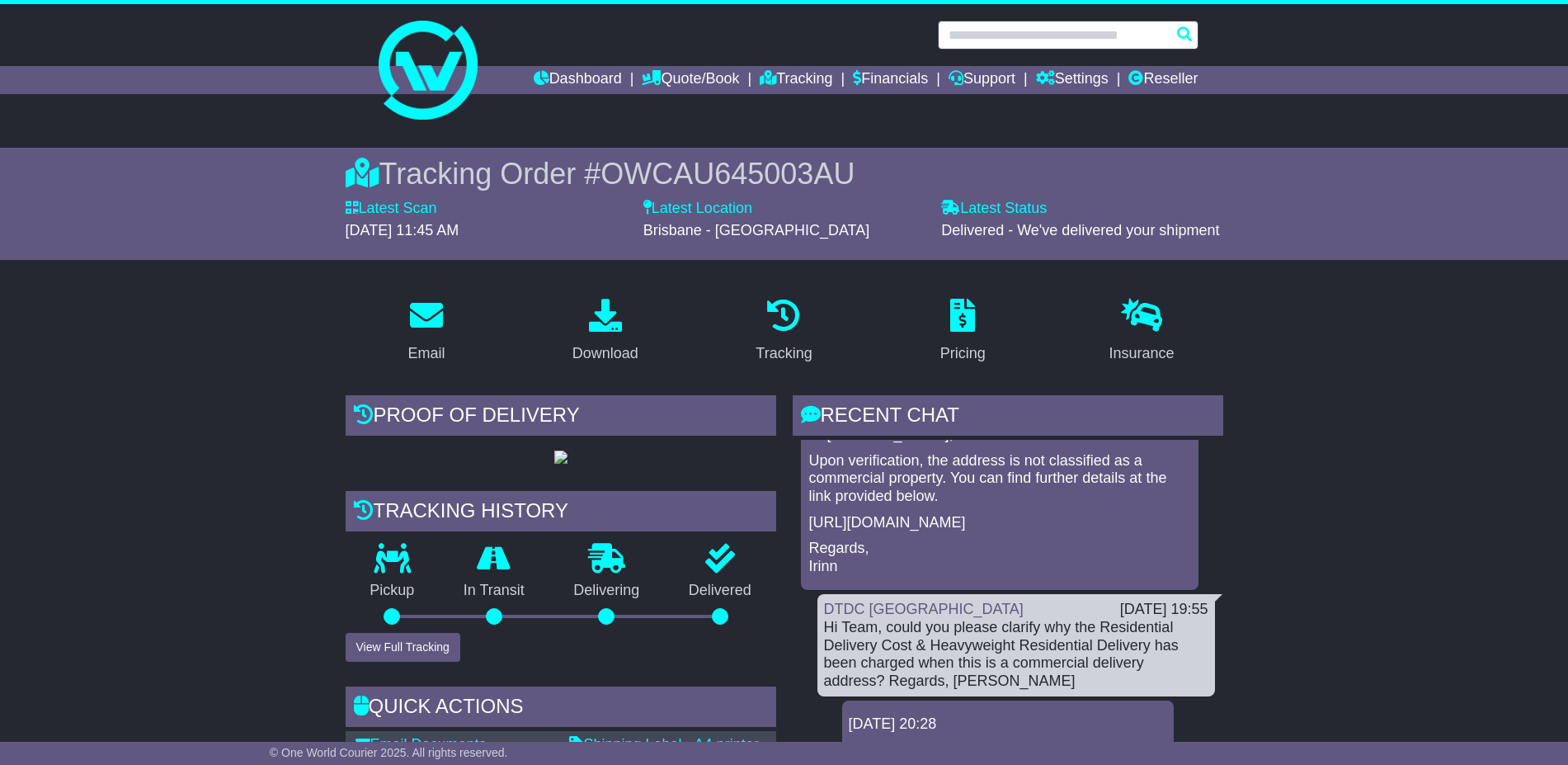
click at [1035, 49] on input "text" at bounding box center [1067, 35] width 261 height 29
paste input "**********"
type input "**********"
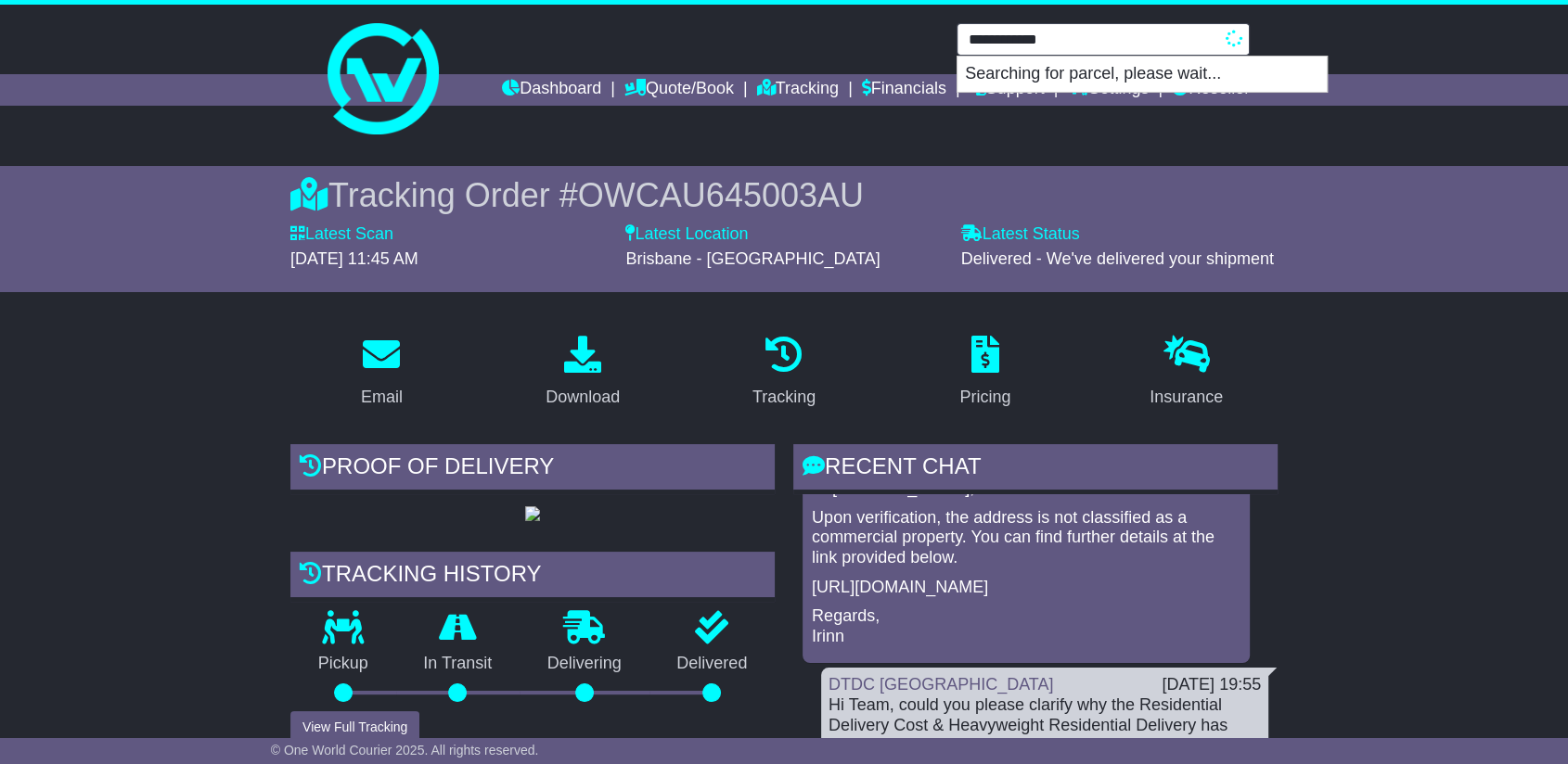
scroll to position [348, 0]
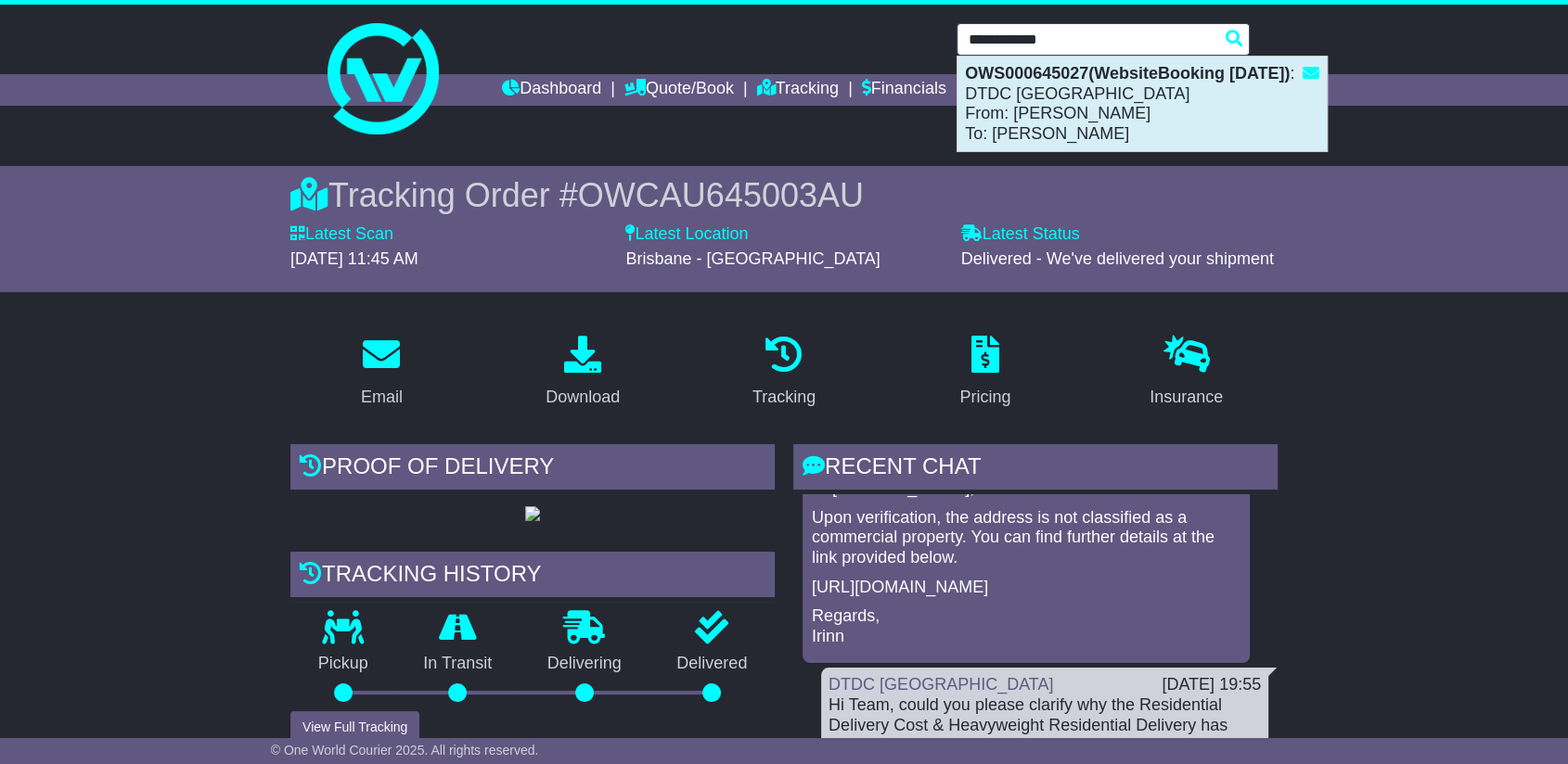
click at [1090, 96] on div "OWS000645027(WebsiteBooking 11-9-2025) : DTDC Australia From: LISA DIMECH To: A…" at bounding box center [1142, 104] width 369 height 94
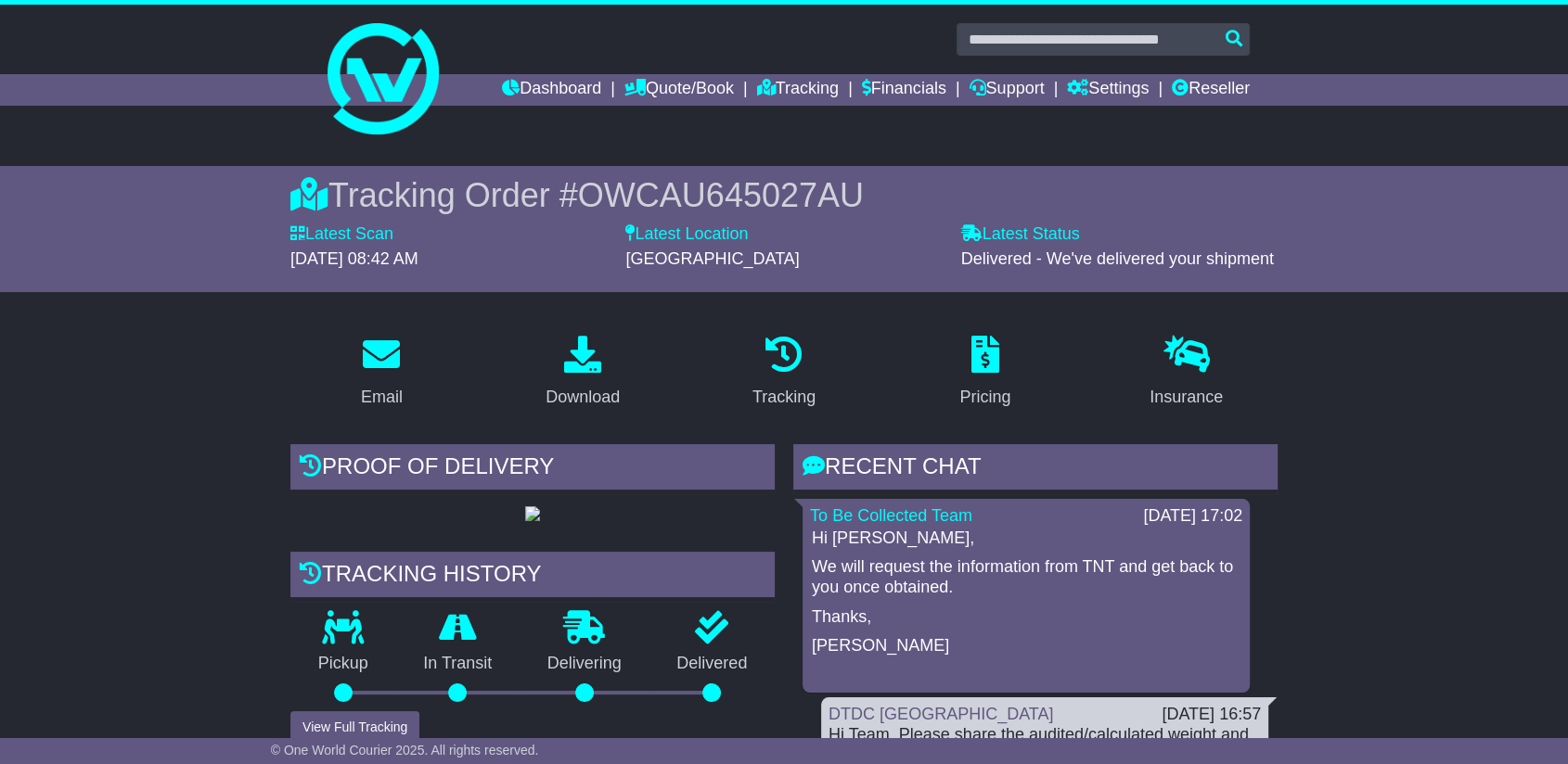
drag, startPoint x: 0, startPoint y: 0, endPoint x: 237, endPoint y: 11, distance: 237.3
click at [972, 215] on div "Tracking Order # OWCAU645027AU Latest Scan [DATE] 08:42 AM Latest Status - Deli…" at bounding box center [784, 229] width 987 height 108
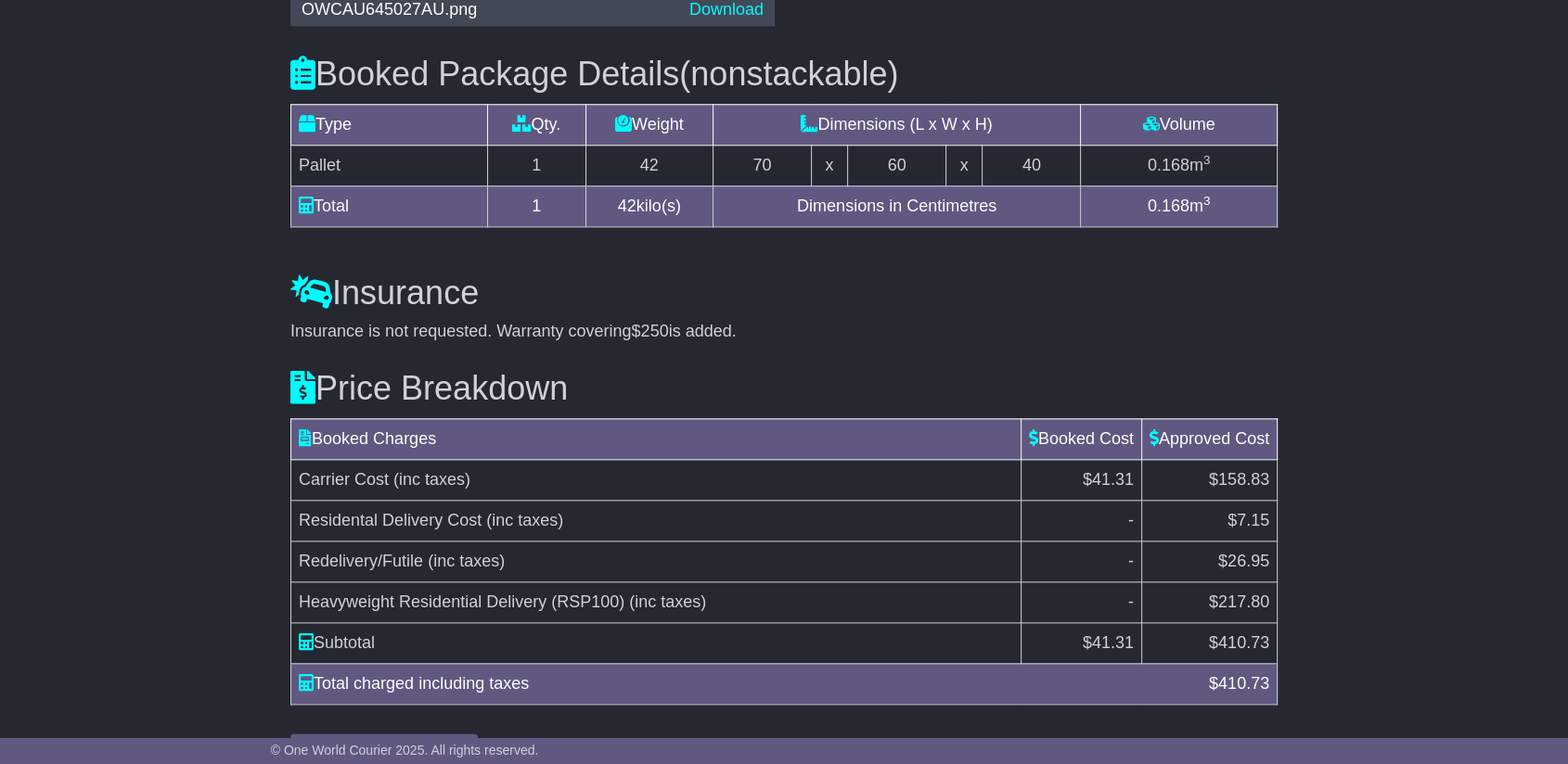
scroll to position [1958, 0]
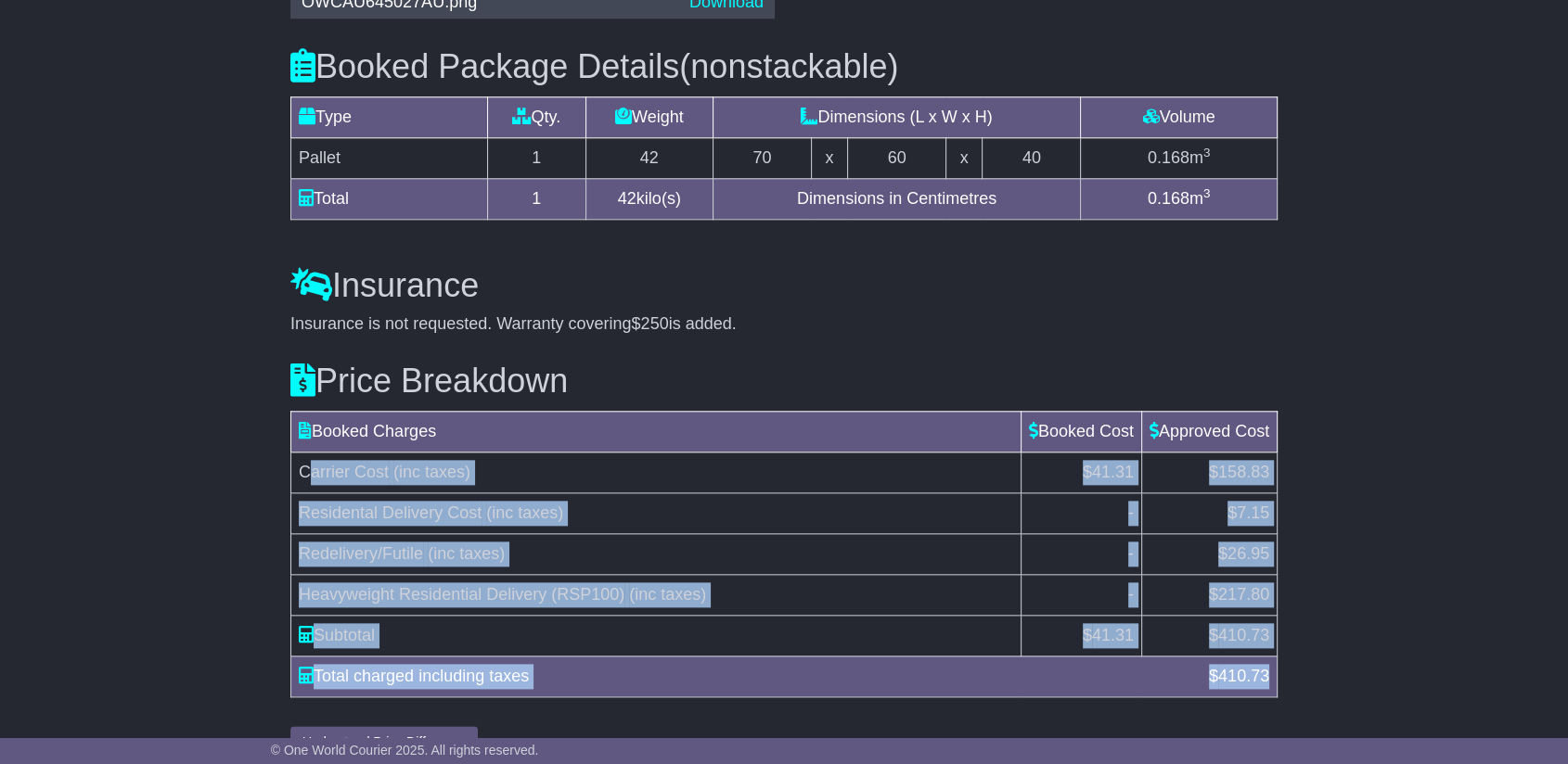
drag, startPoint x: 307, startPoint y: 468, endPoint x: 1271, endPoint y: 665, distance: 983.9
click at [1271, 665] on table "Booked Charges Booked Cost Approved Cost Carrier Cost (inc taxes) $41.31 $158.8…" at bounding box center [784, 554] width 987 height 286
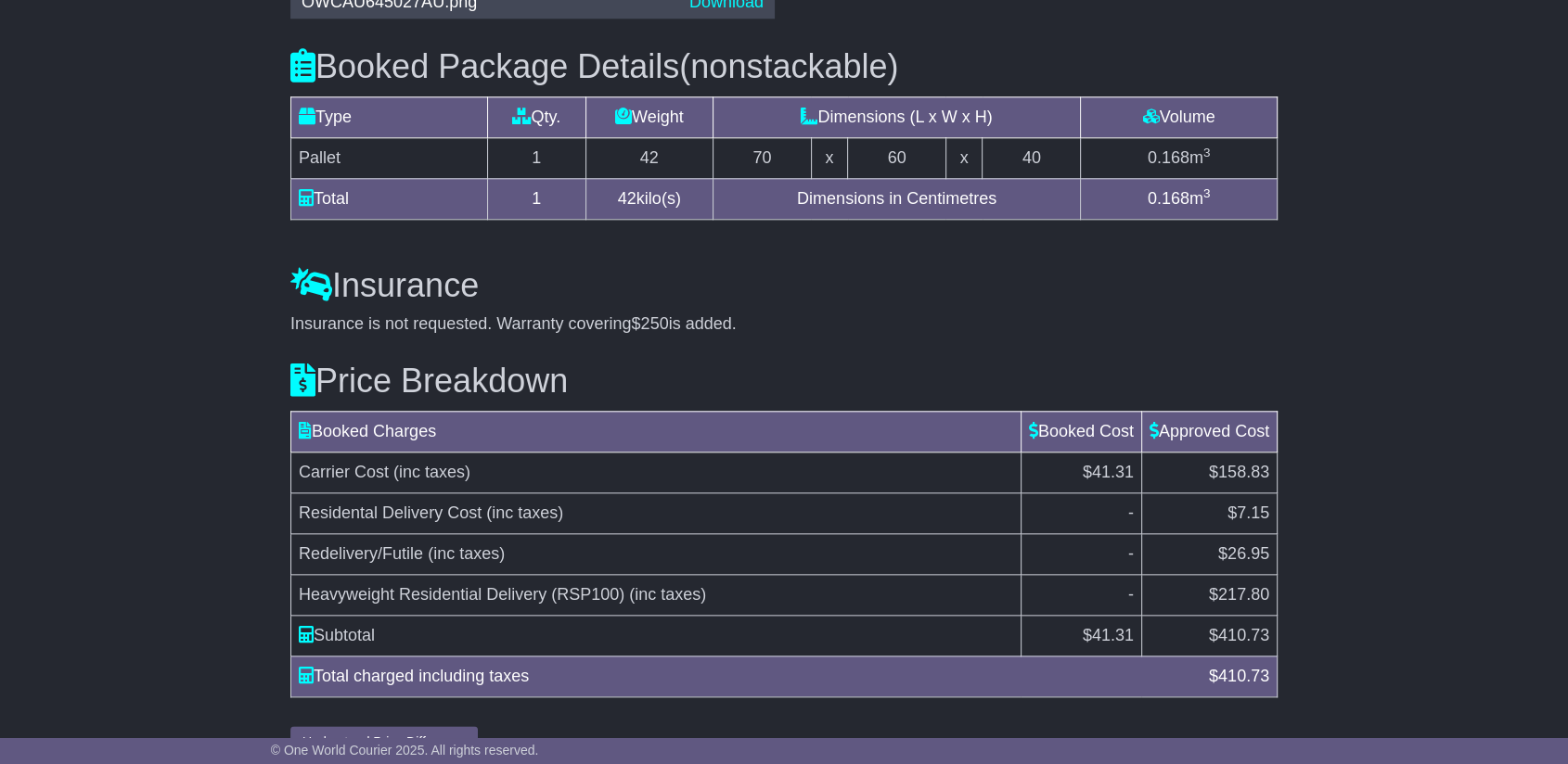
click at [416, 438] on td "Booked Charges" at bounding box center [656, 432] width 730 height 41
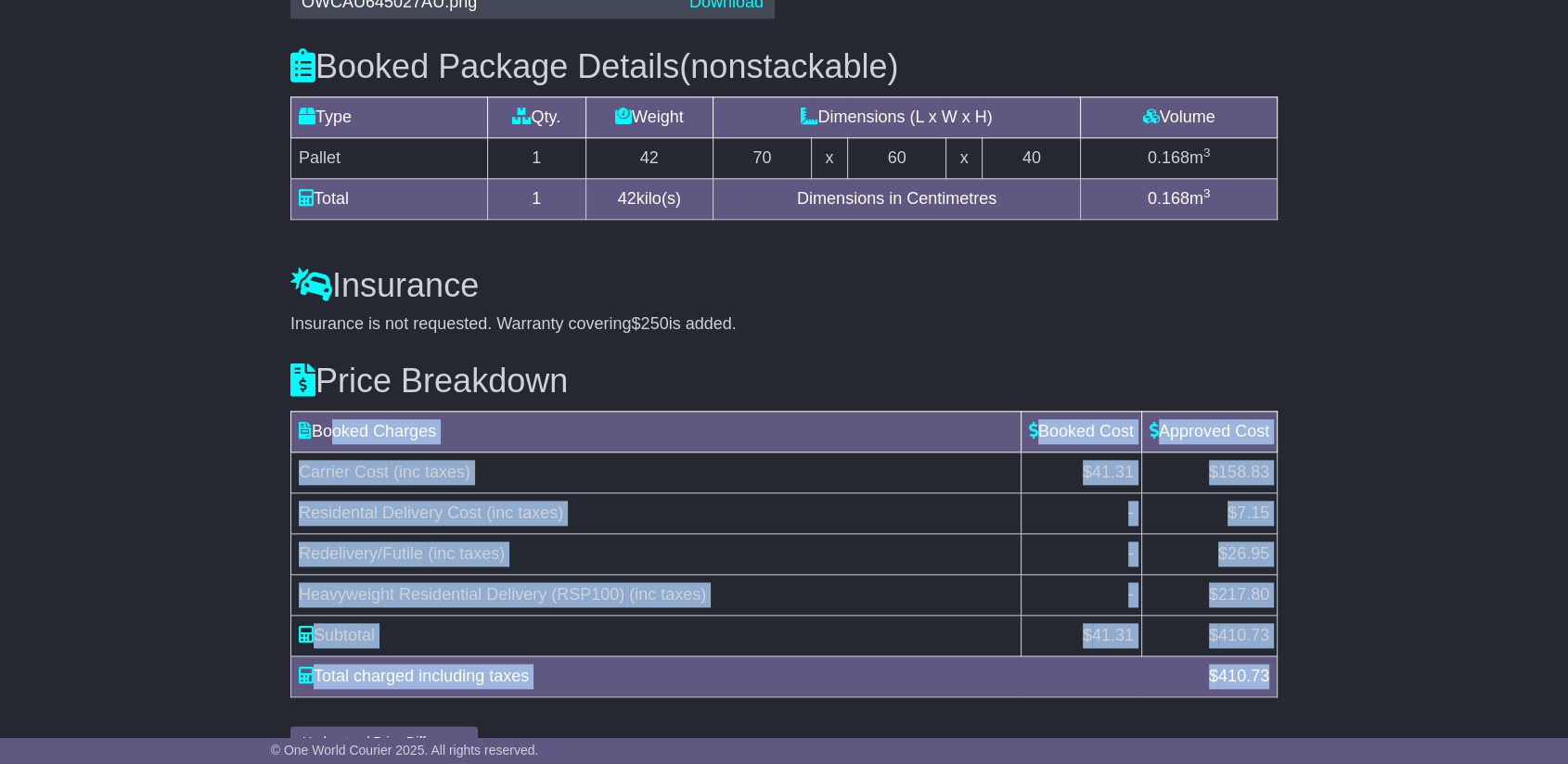
drag, startPoint x: 331, startPoint y: 438, endPoint x: 1284, endPoint y: 680, distance: 983.2
click at [1281, 681] on div "Price Breakdown Booked Charges Booked Cost Approved Cost Carrier Cost (inc taxe…" at bounding box center [784, 546] width 1006 height 424
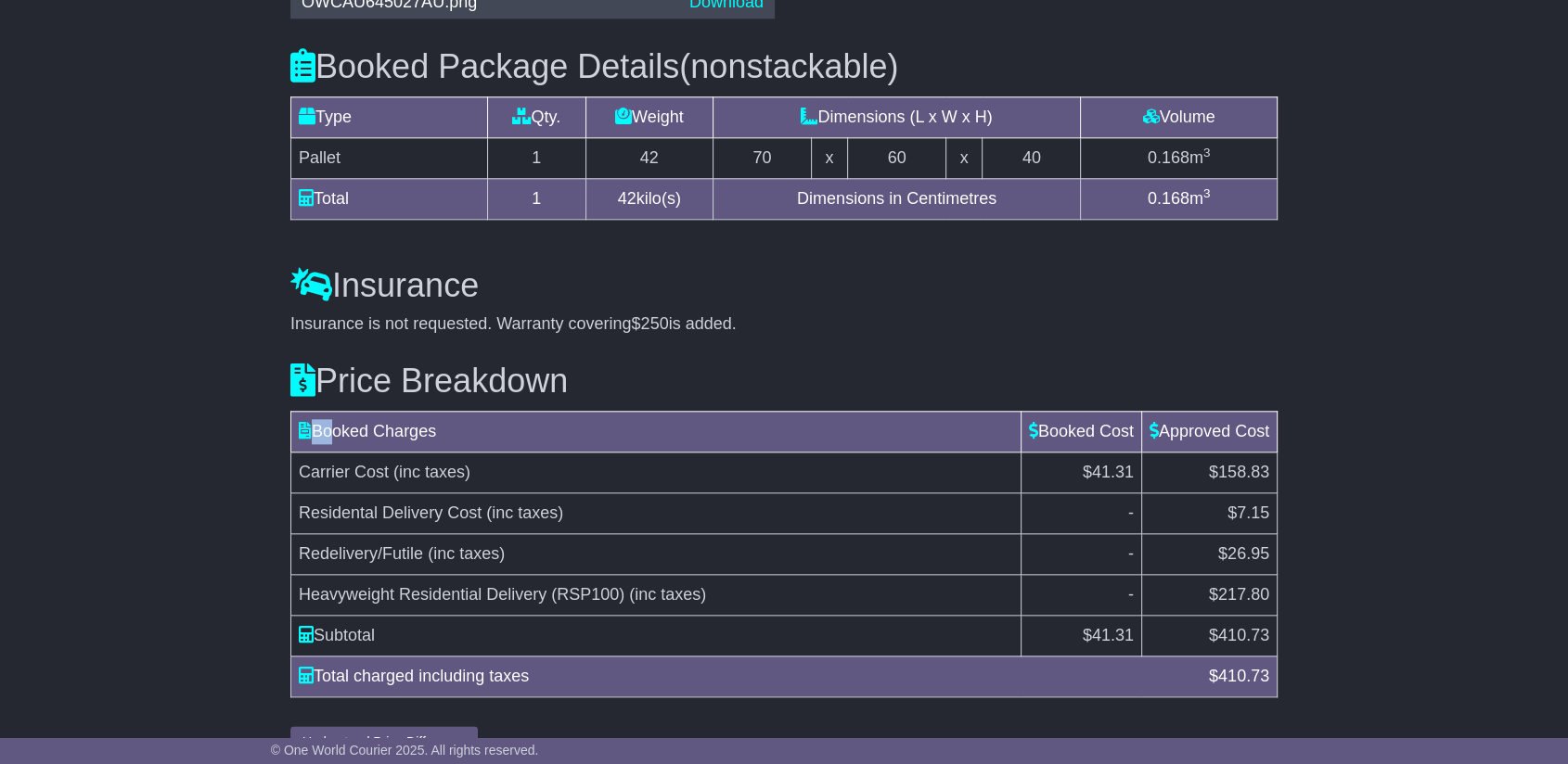
copy table "B"
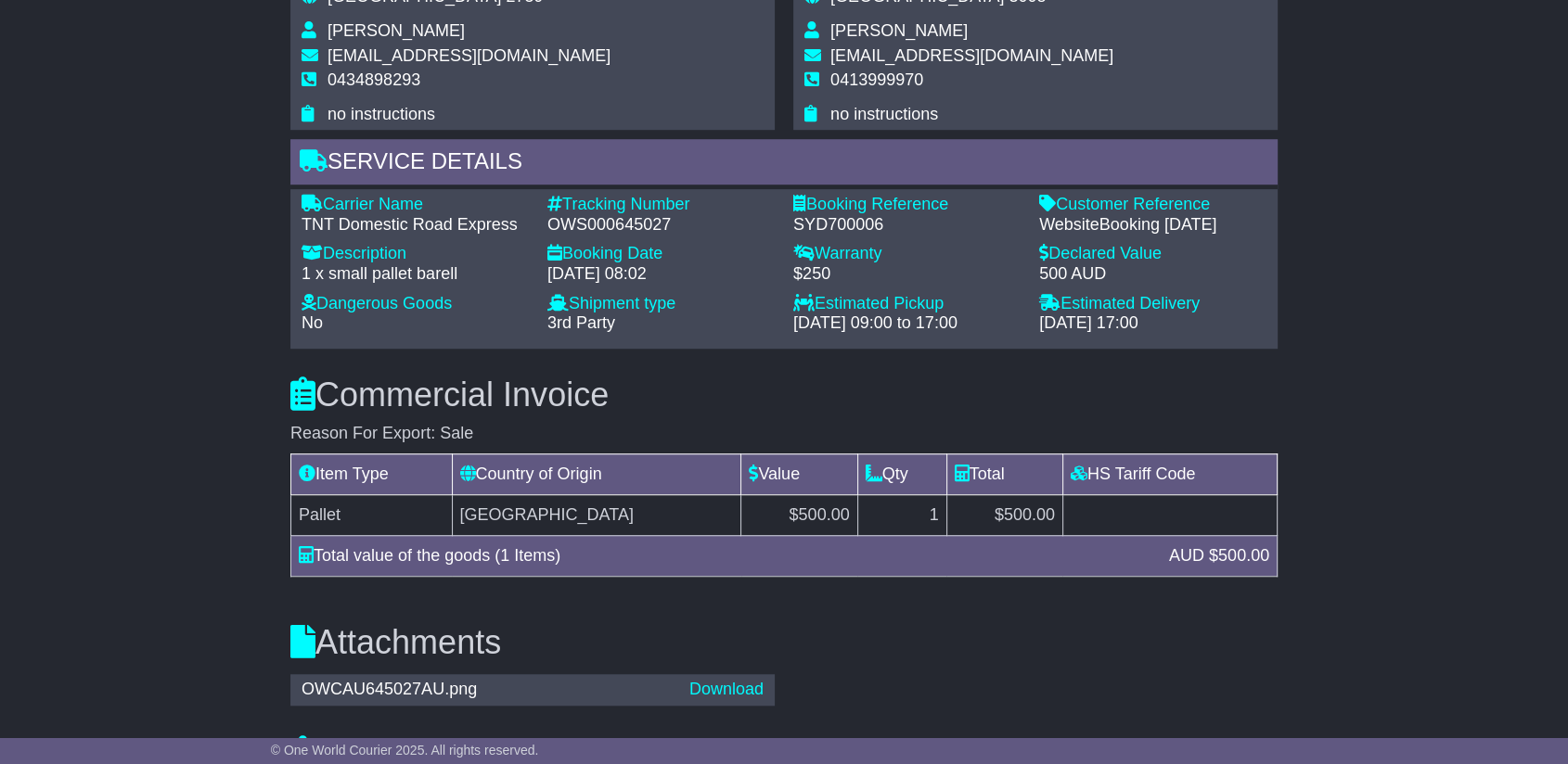
scroll to position [1270, 0]
